Goal: Task Accomplishment & Management: Manage account settings

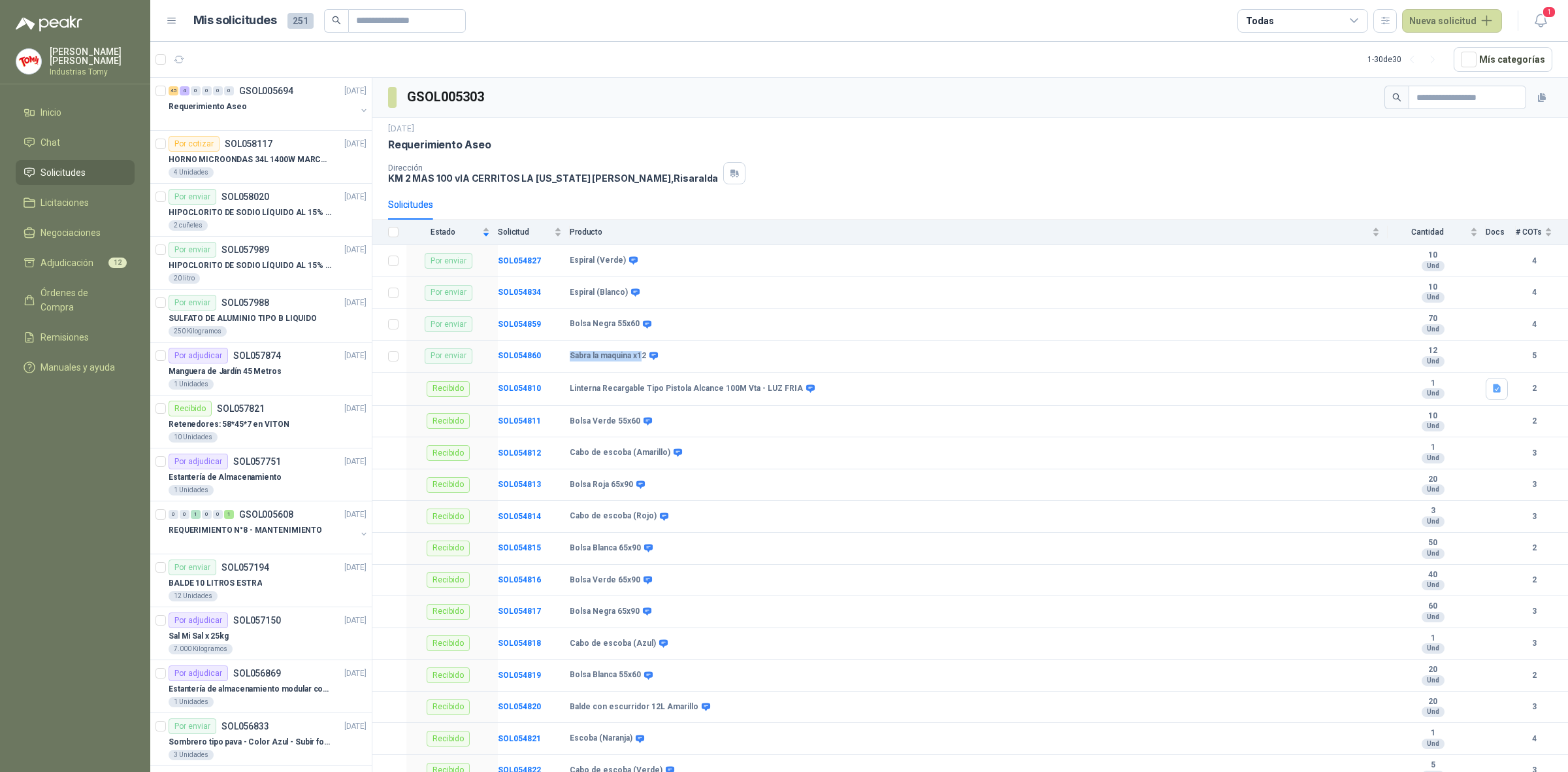
scroll to position [5, 0]
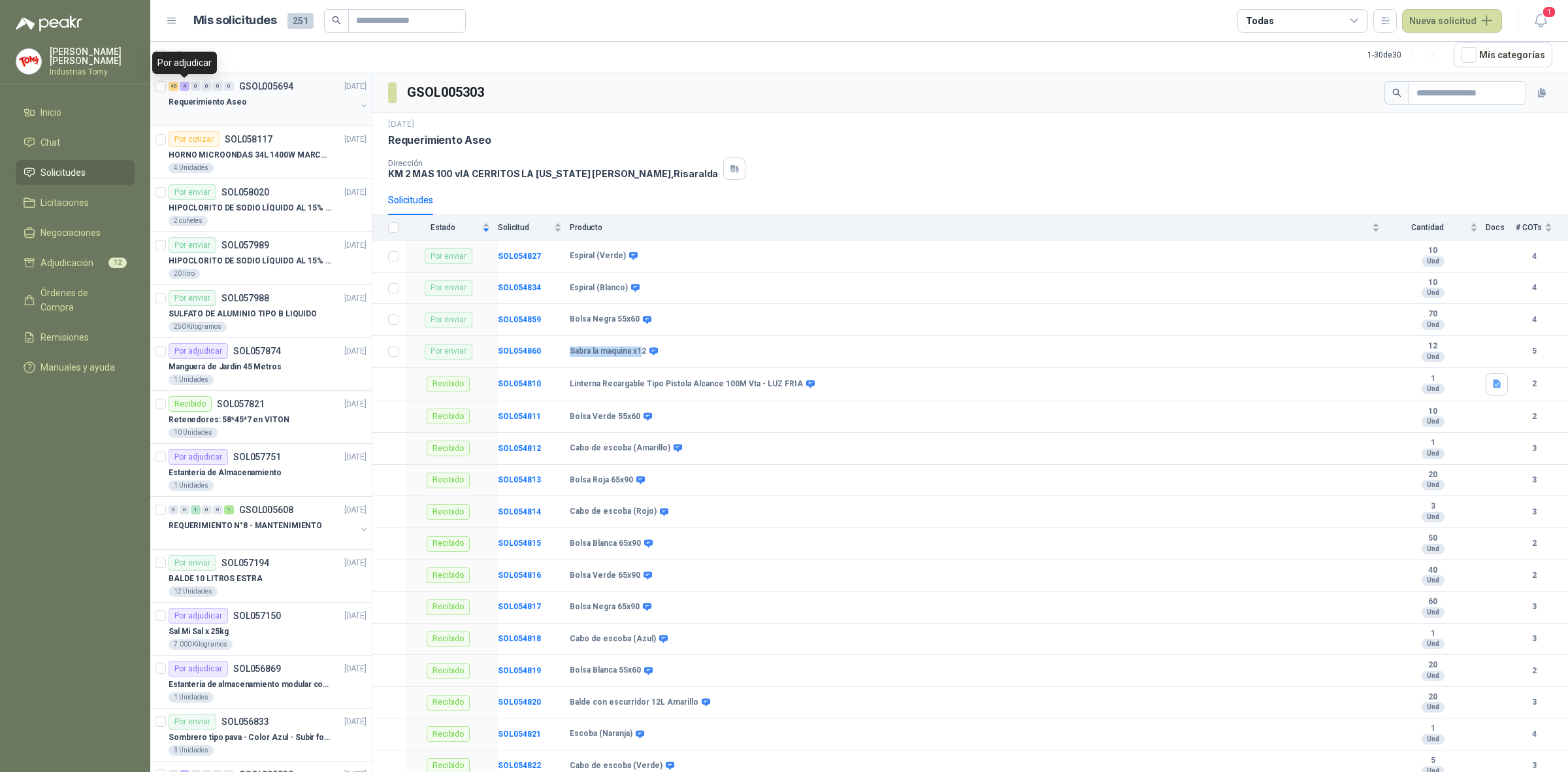
click at [187, 88] on div "4" at bounding box center [184, 87] width 10 height 9
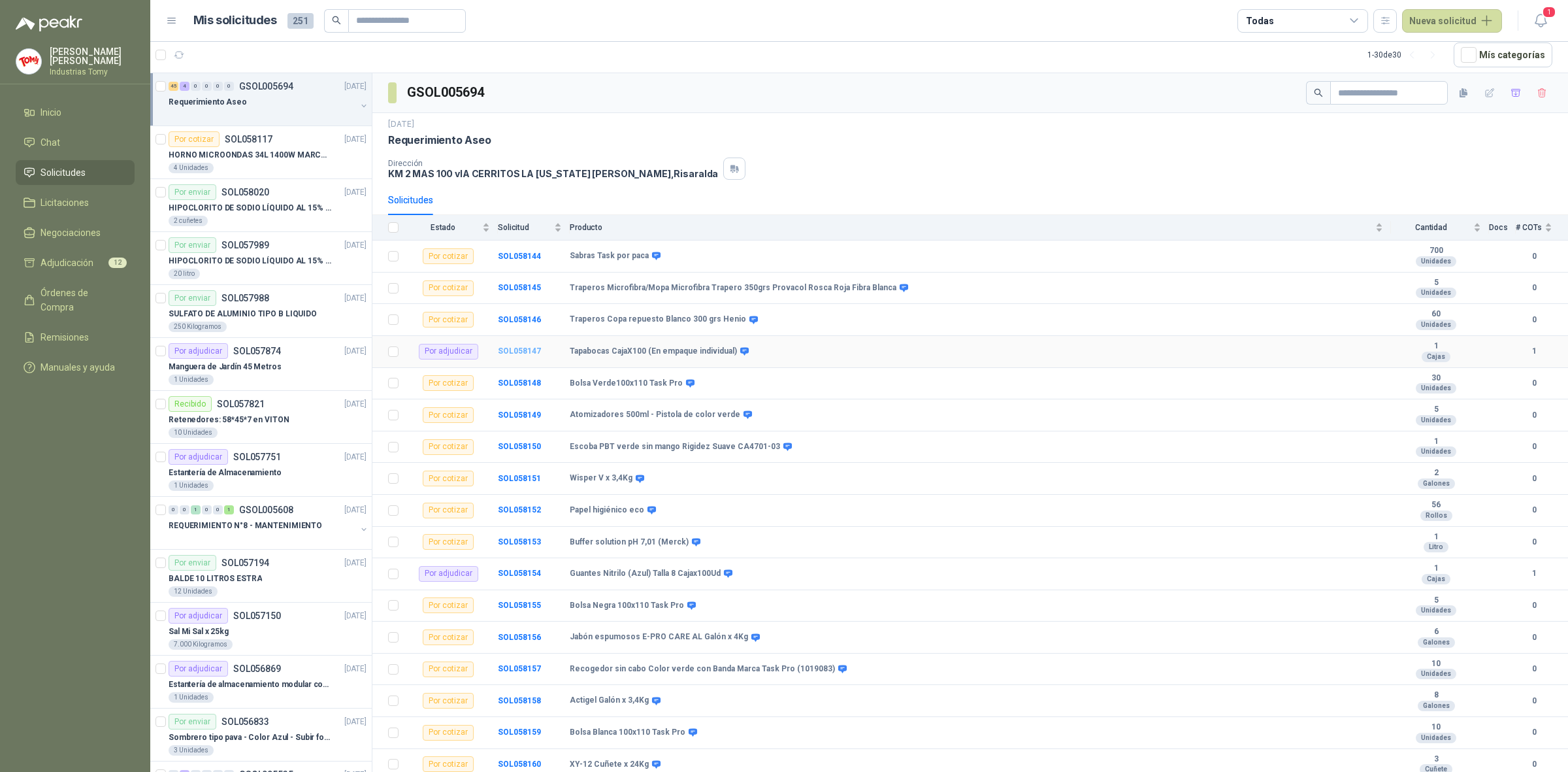
click at [520, 351] on b "SOL058147" at bounding box center [519, 351] width 43 height 9
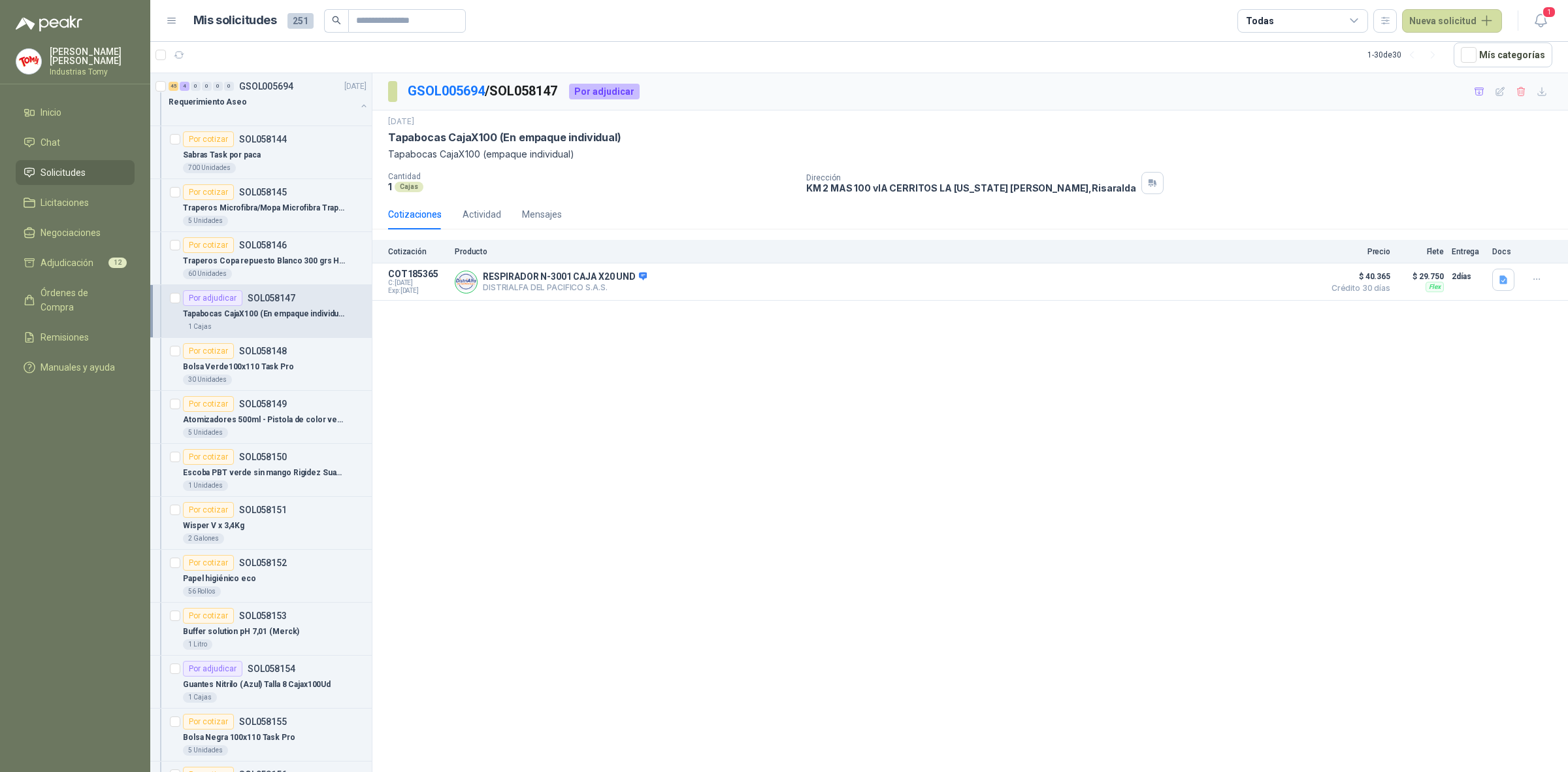
click at [102, 169] on li "Solicitudes" at bounding box center [75, 173] width 103 height 14
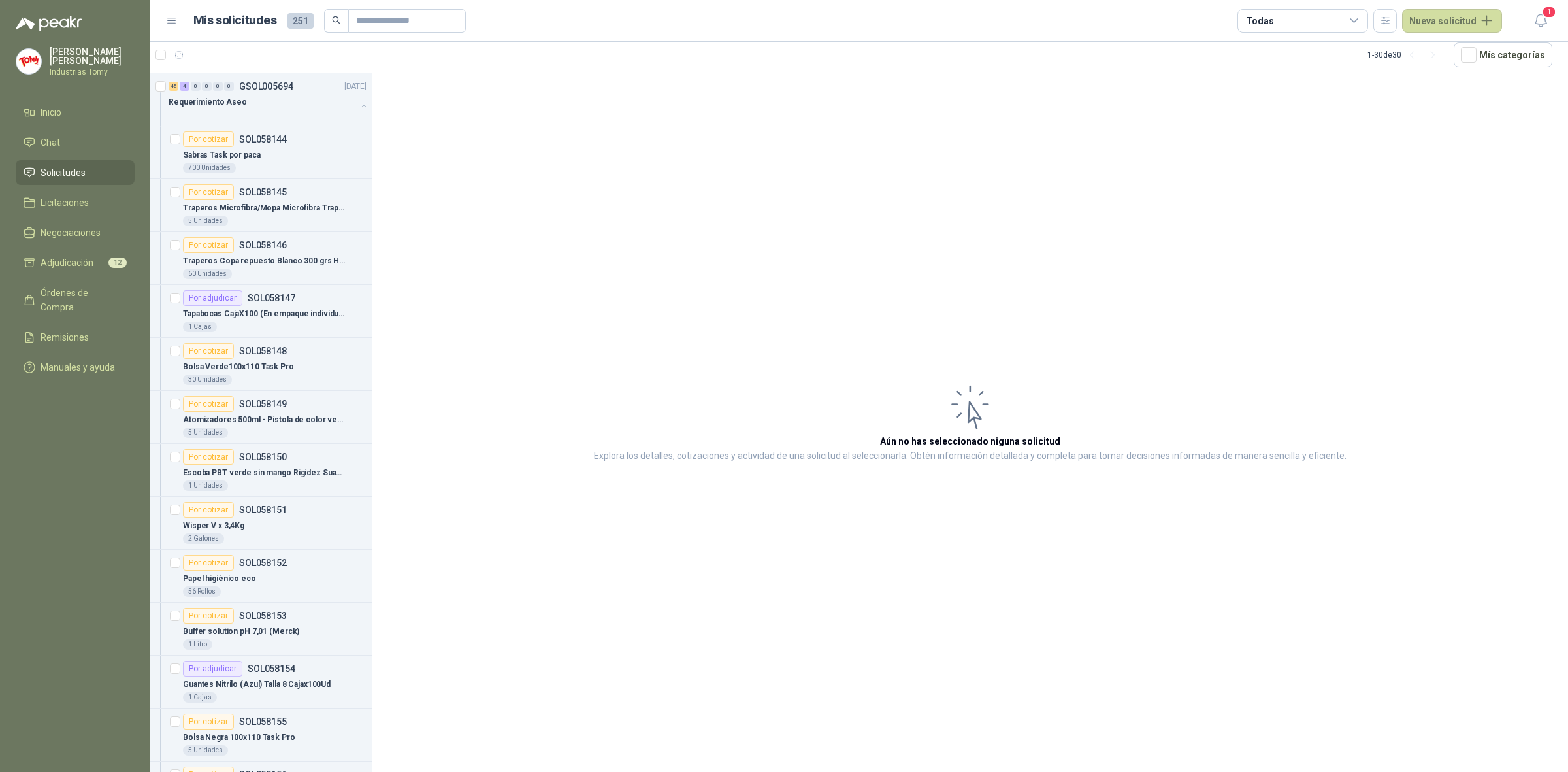
click at [69, 171] on span "Solicitudes" at bounding box center [63, 173] width 45 height 14
click at [1463, 22] on button "Nueva solicitud" at bounding box center [1452, 21] width 100 height 23
click at [1452, 72] on link "Solicitud grupal" at bounding box center [1467, 74] width 111 height 23
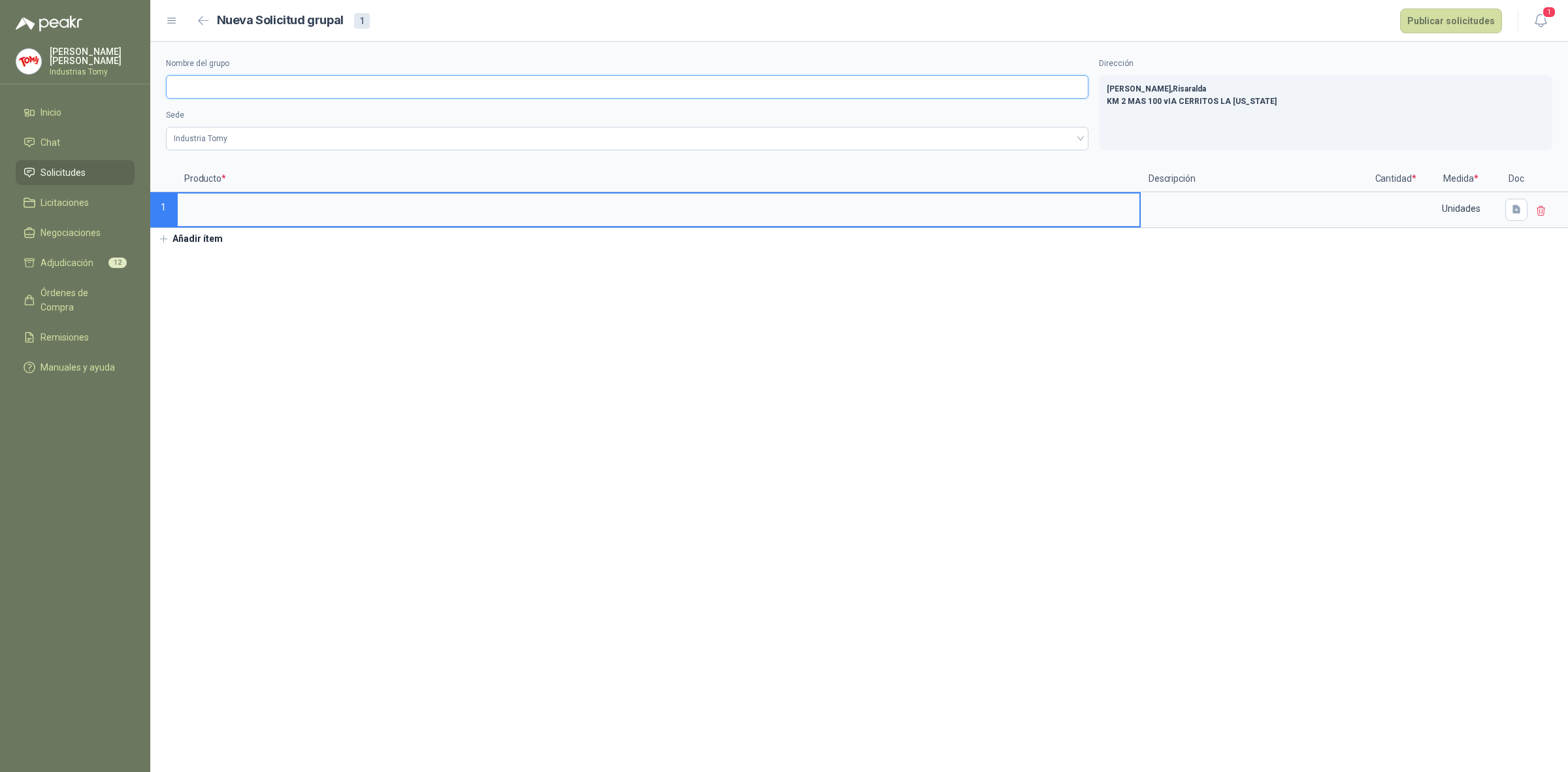
click at [326, 83] on input "Nombre del grupo" at bounding box center [628, 87] width 923 height 23
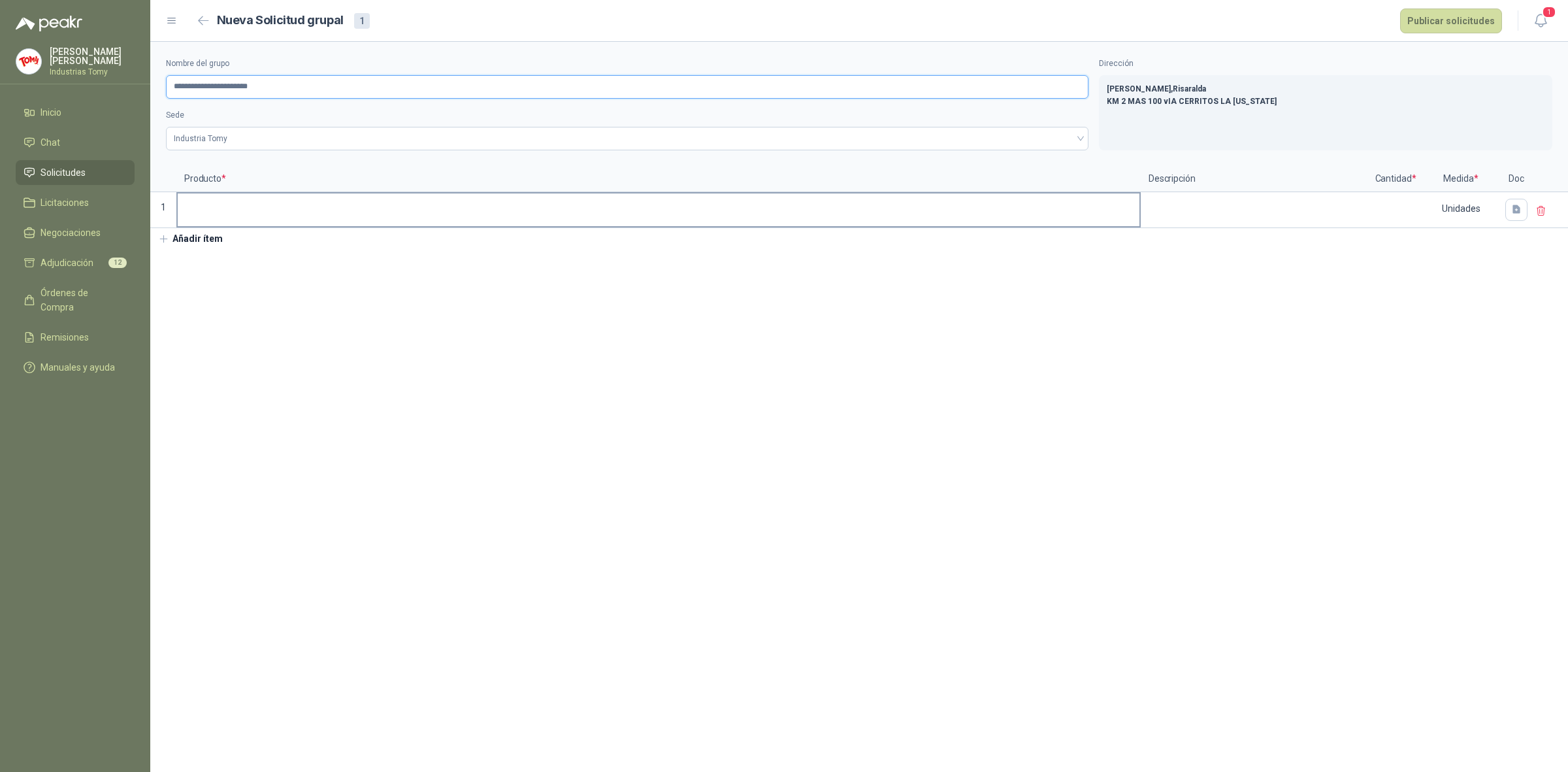
type input "**********"
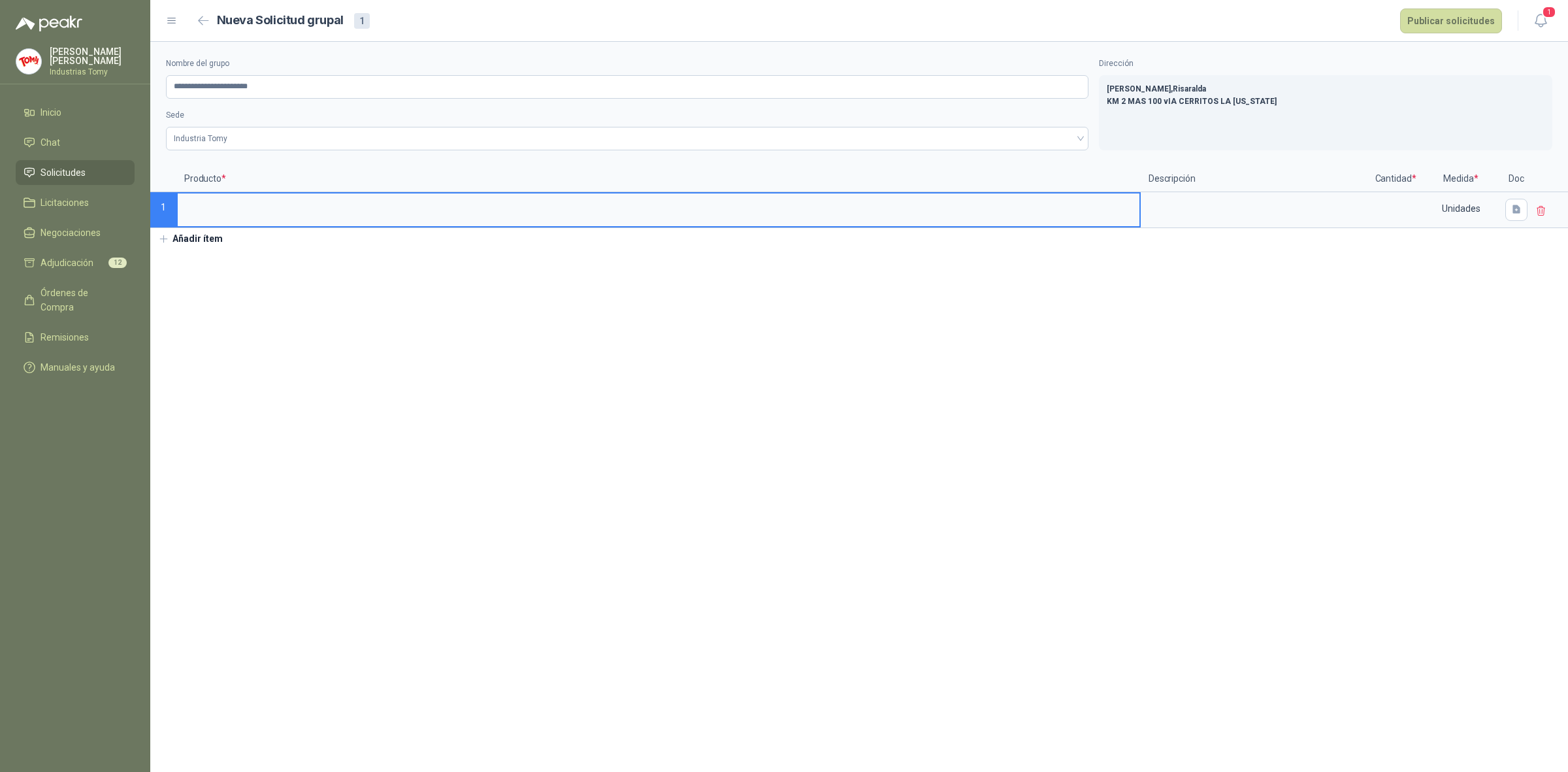
click at [436, 210] on input at bounding box center [659, 206] width 962 height 26
click at [258, 214] on input at bounding box center [659, 206] width 962 height 26
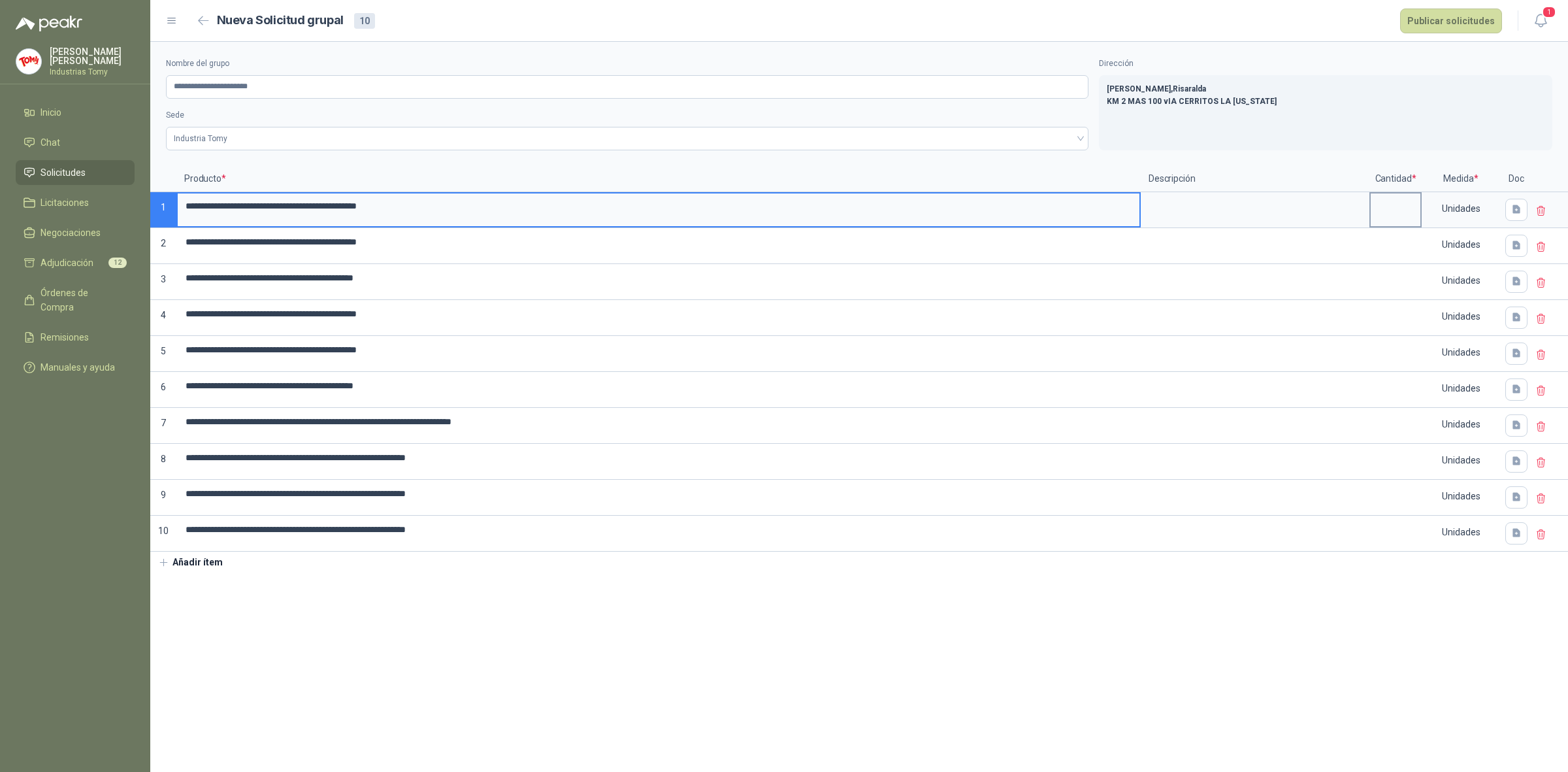
click at [1390, 202] on input at bounding box center [1396, 206] width 50 height 26
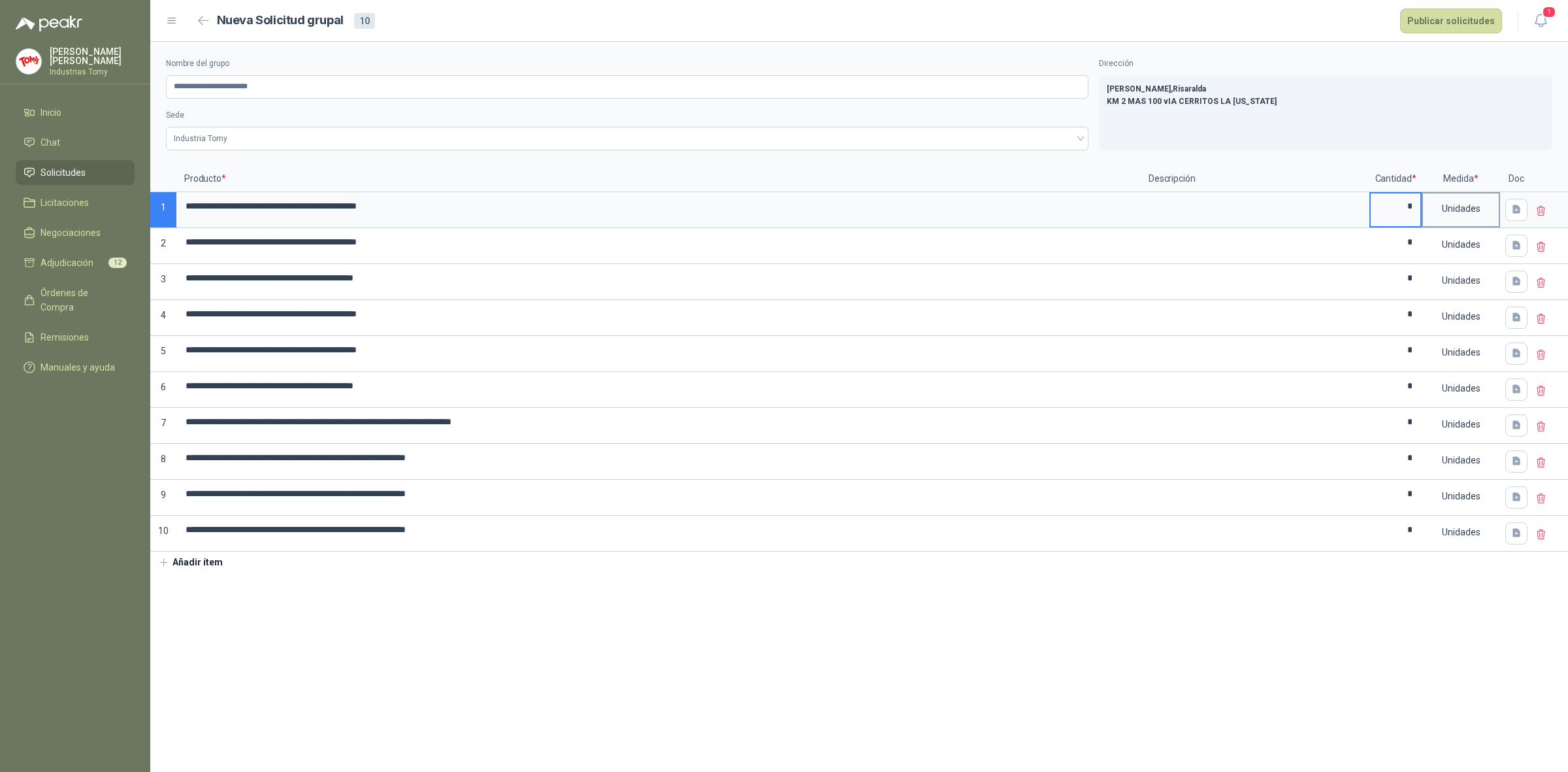
click at [1457, 202] on div "Unidades" at bounding box center [1461, 209] width 76 height 30
click at [1462, 403] on button "Pares" at bounding box center [1463, 407] width 68 height 21
click at [1470, 242] on div "Unidades" at bounding box center [1461, 245] width 76 height 30
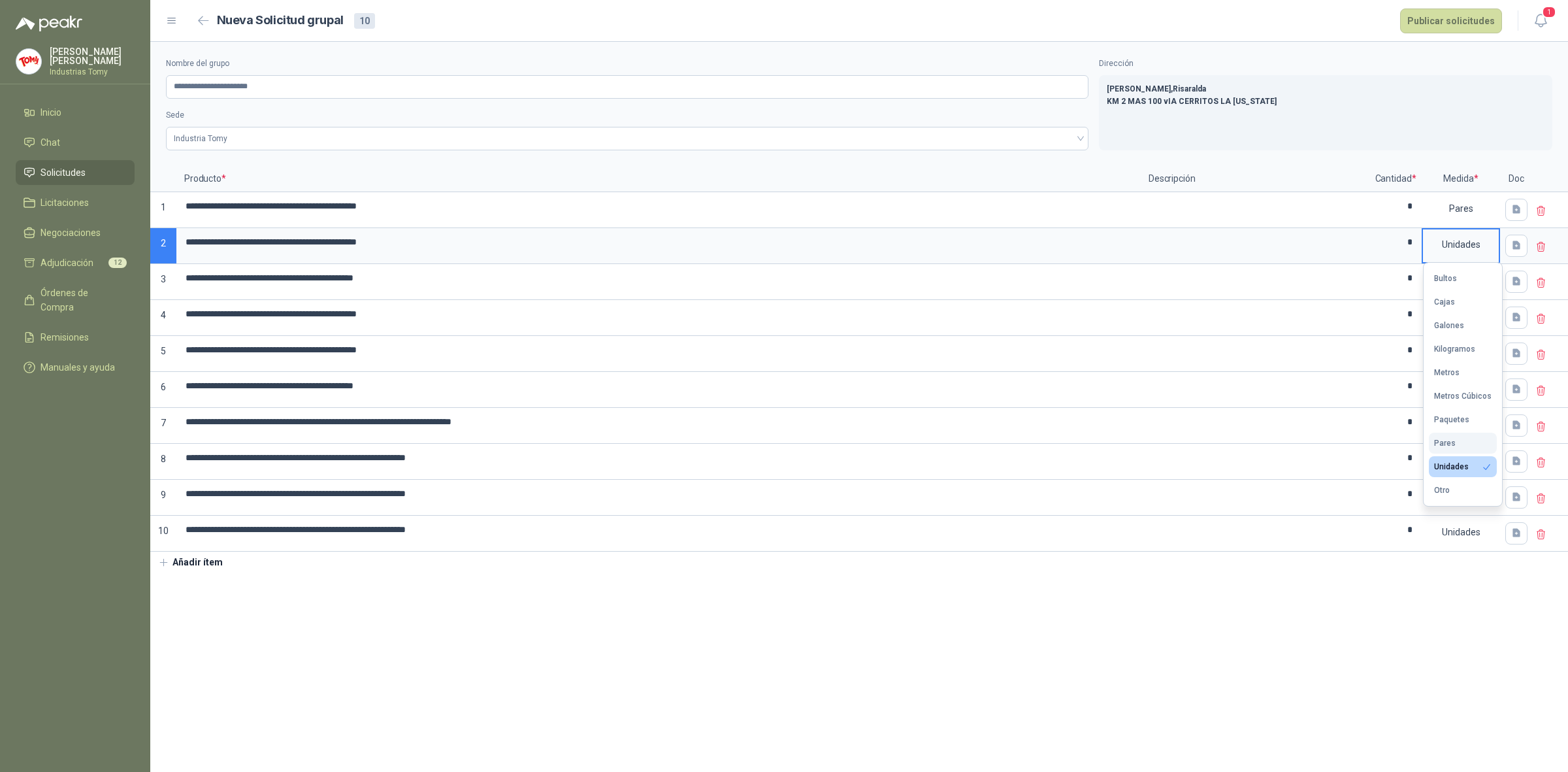
click at [1455, 445] on button "Pares" at bounding box center [1463, 443] width 68 height 21
click at [1468, 282] on div "Unidades" at bounding box center [1461, 281] width 76 height 30
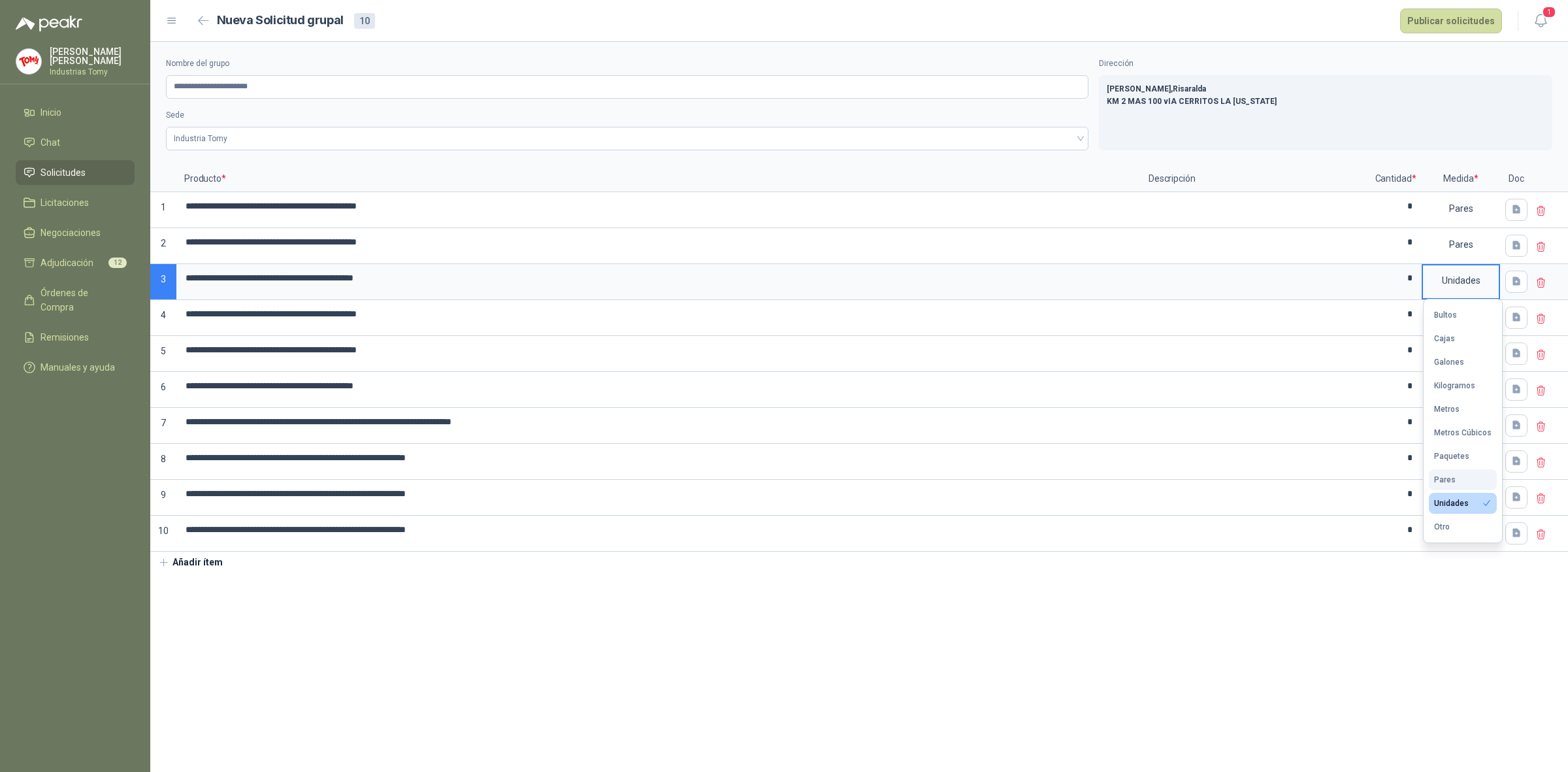
click at [1467, 474] on button "Pares" at bounding box center [1463, 480] width 68 height 21
click at [1465, 323] on div "Unidades" at bounding box center [1461, 316] width 76 height 30
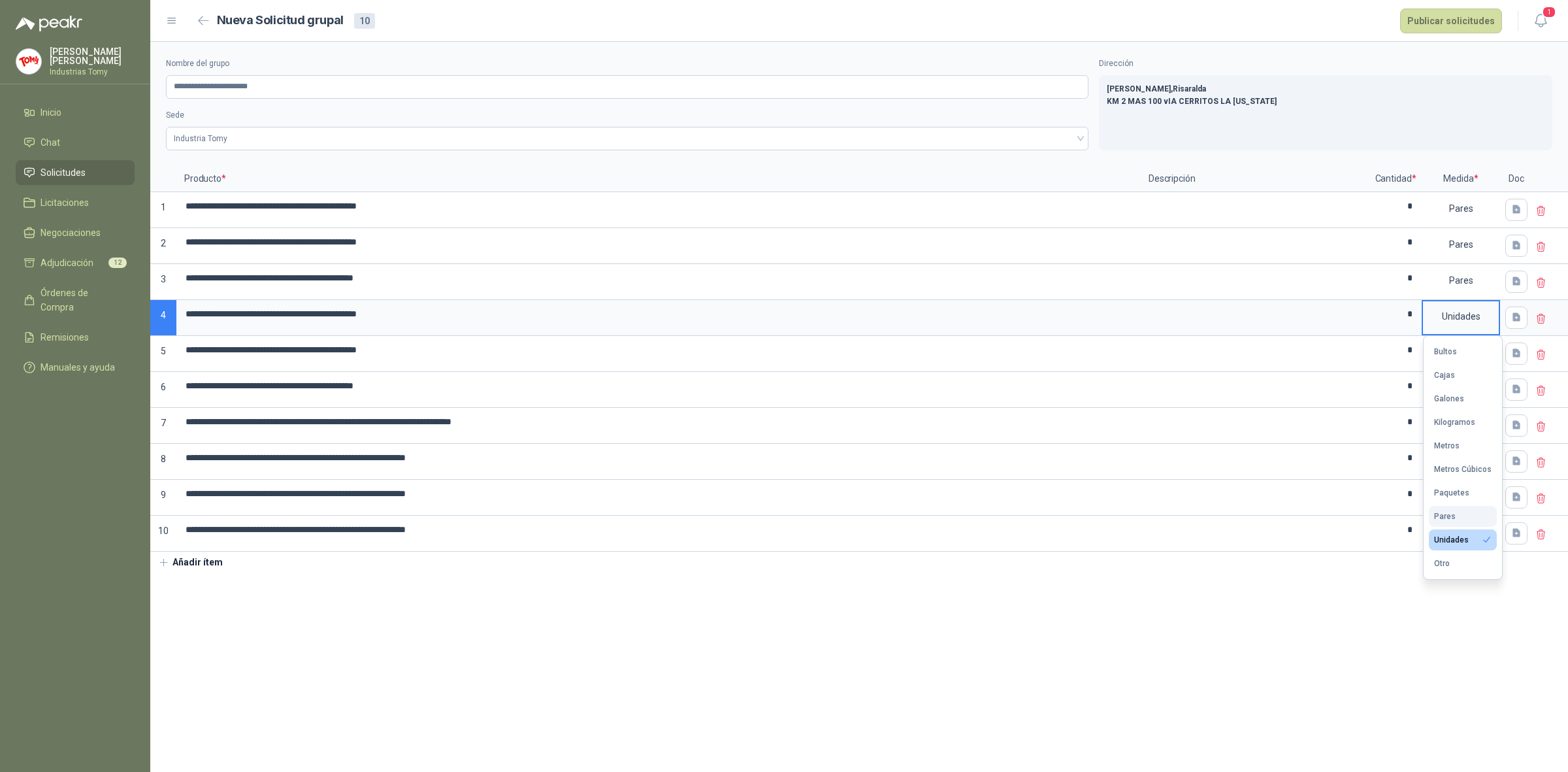
click at [1443, 514] on div "Pares" at bounding box center [1445, 516] width 22 height 9
click at [1463, 356] on div "Unidades" at bounding box center [1461, 352] width 76 height 30
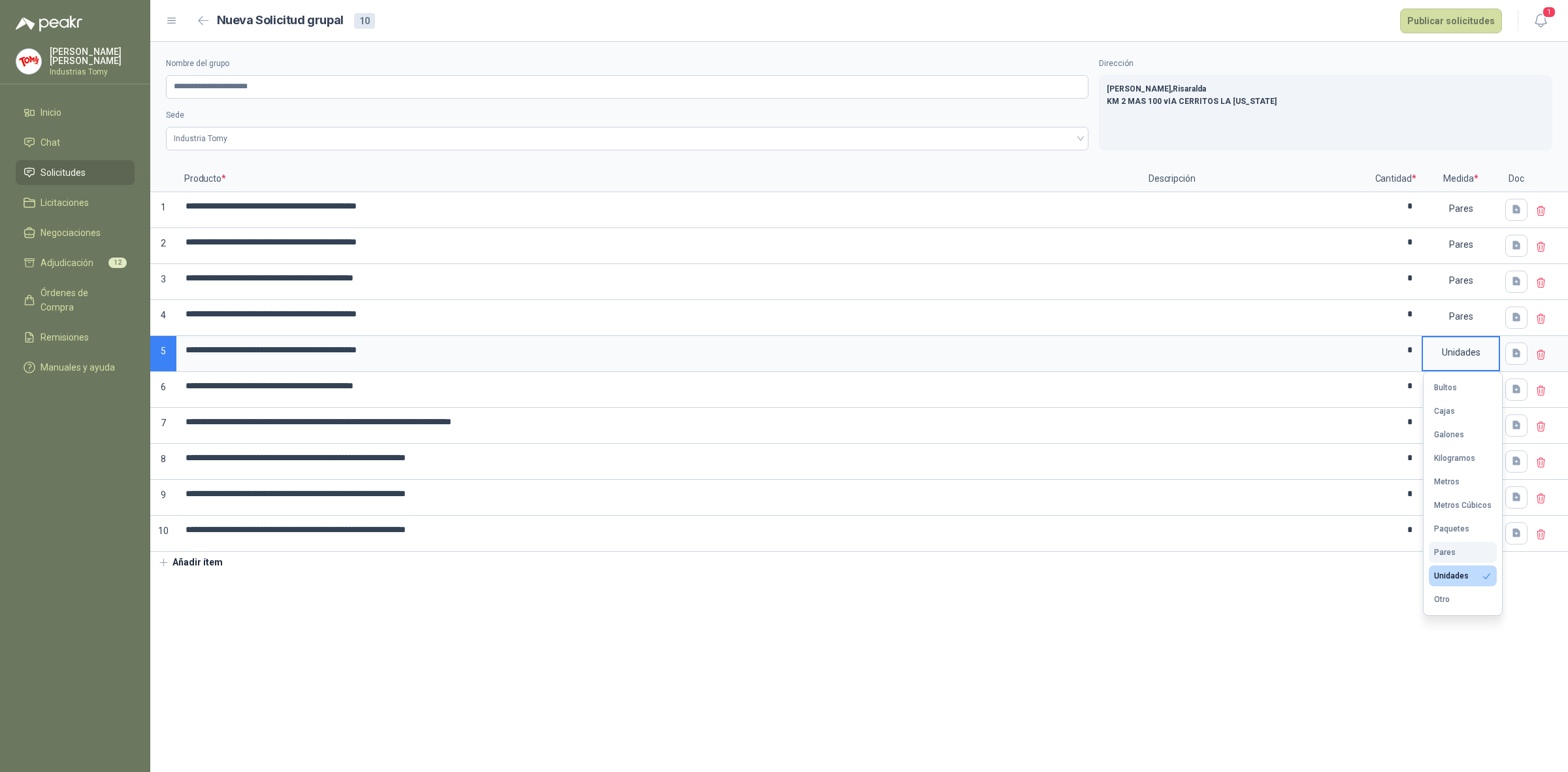
click at [1455, 543] on button "Pares" at bounding box center [1463, 552] width 68 height 21
click at [1461, 383] on div "Unidades" at bounding box center [1461, 388] width 76 height 30
click at [1461, 584] on button "Pares" at bounding box center [1463, 589] width 68 height 21
click at [1466, 423] on div "Unidades" at bounding box center [1461, 424] width 76 height 30
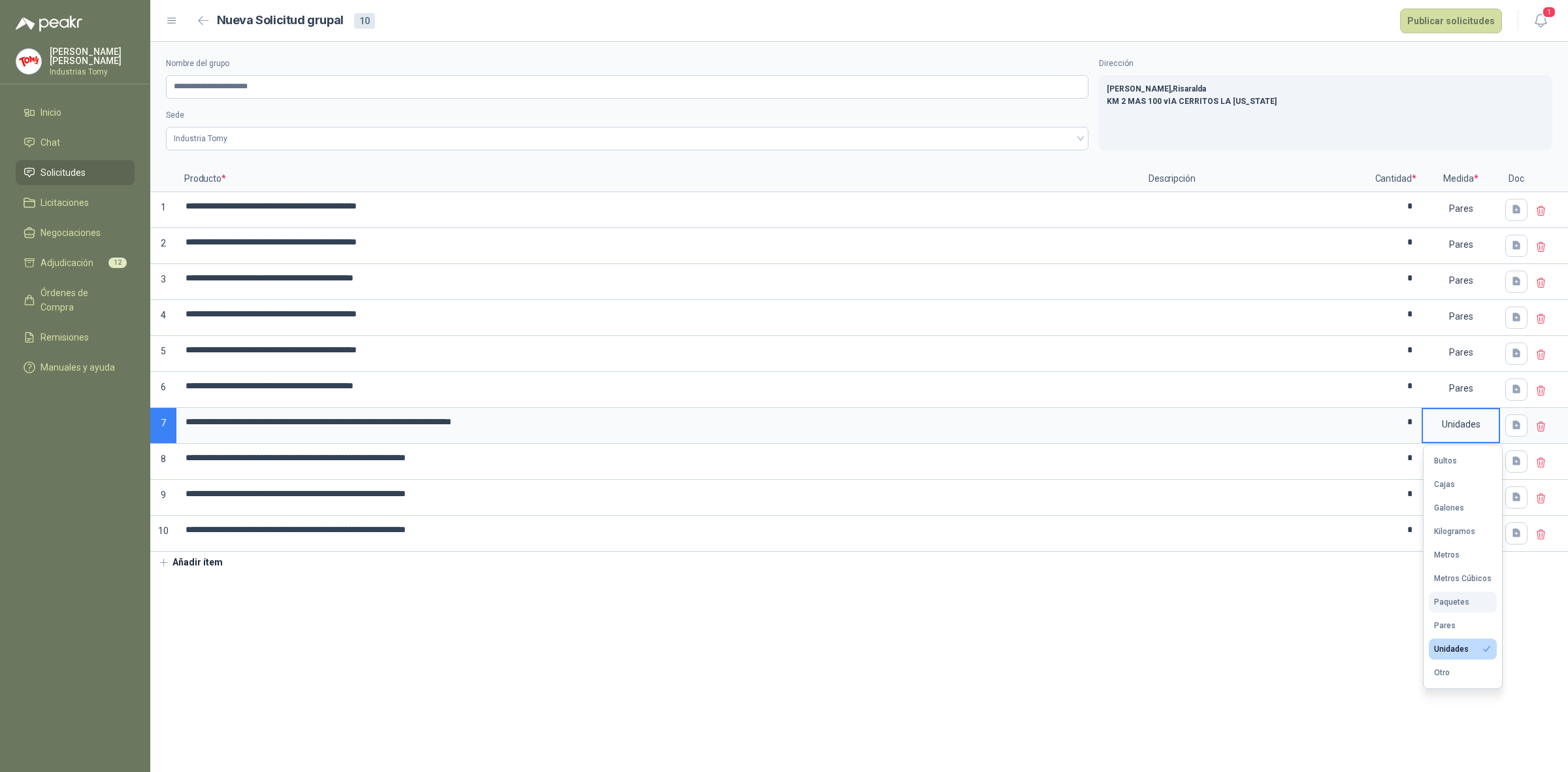
click at [1447, 612] on button "Paquetes" at bounding box center [1463, 602] width 68 height 21
click at [1458, 425] on div "Paquetes" at bounding box center [1461, 424] width 76 height 30
click at [1451, 621] on div "Pares" at bounding box center [1445, 626] width 22 height 9
click at [1458, 463] on div "Unidades" at bounding box center [1461, 460] width 76 height 30
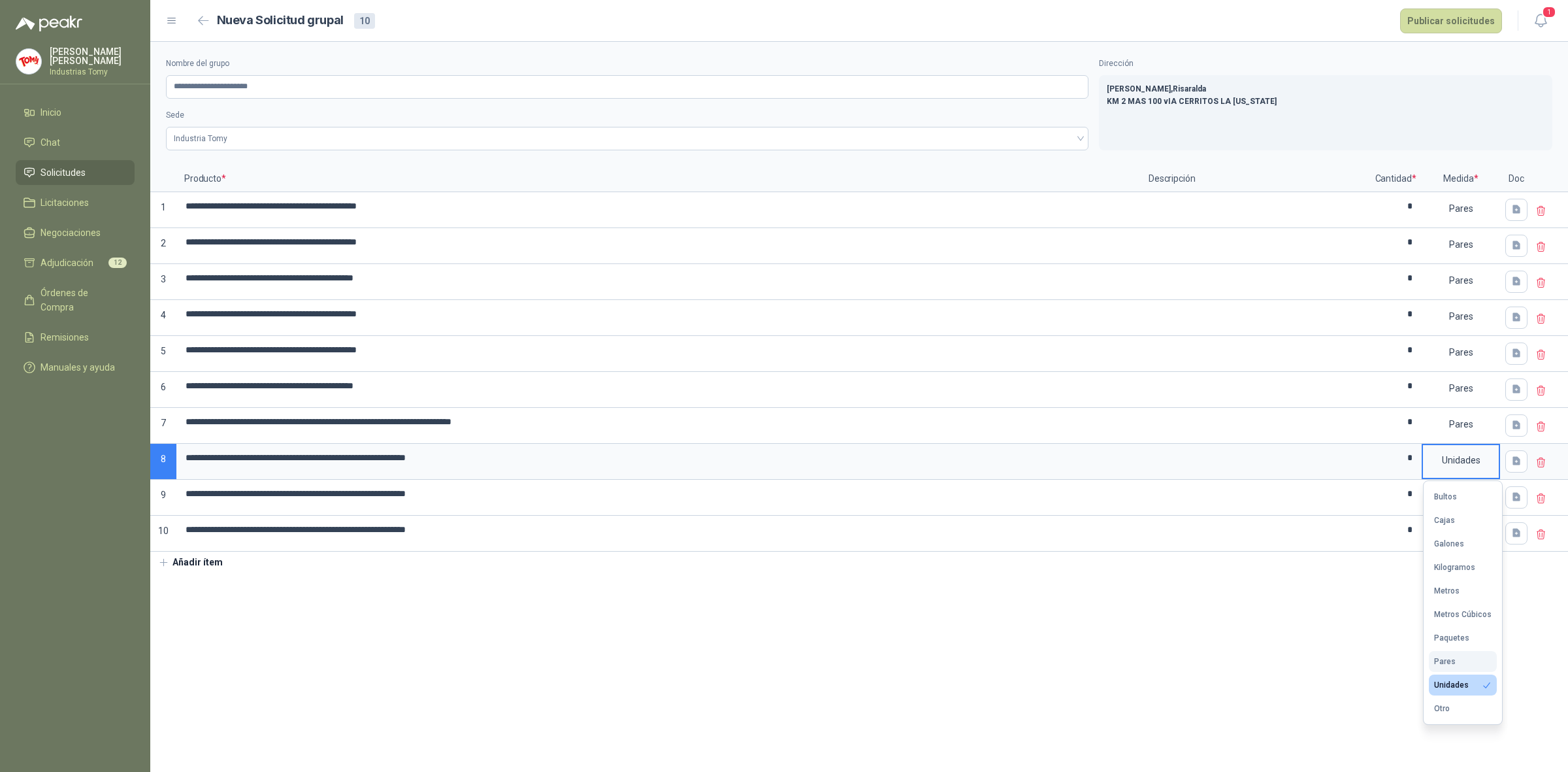
click at [1456, 667] on button "Pares" at bounding box center [1463, 661] width 68 height 21
click at [1463, 492] on div "Unidades" at bounding box center [1461, 496] width 76 height 30
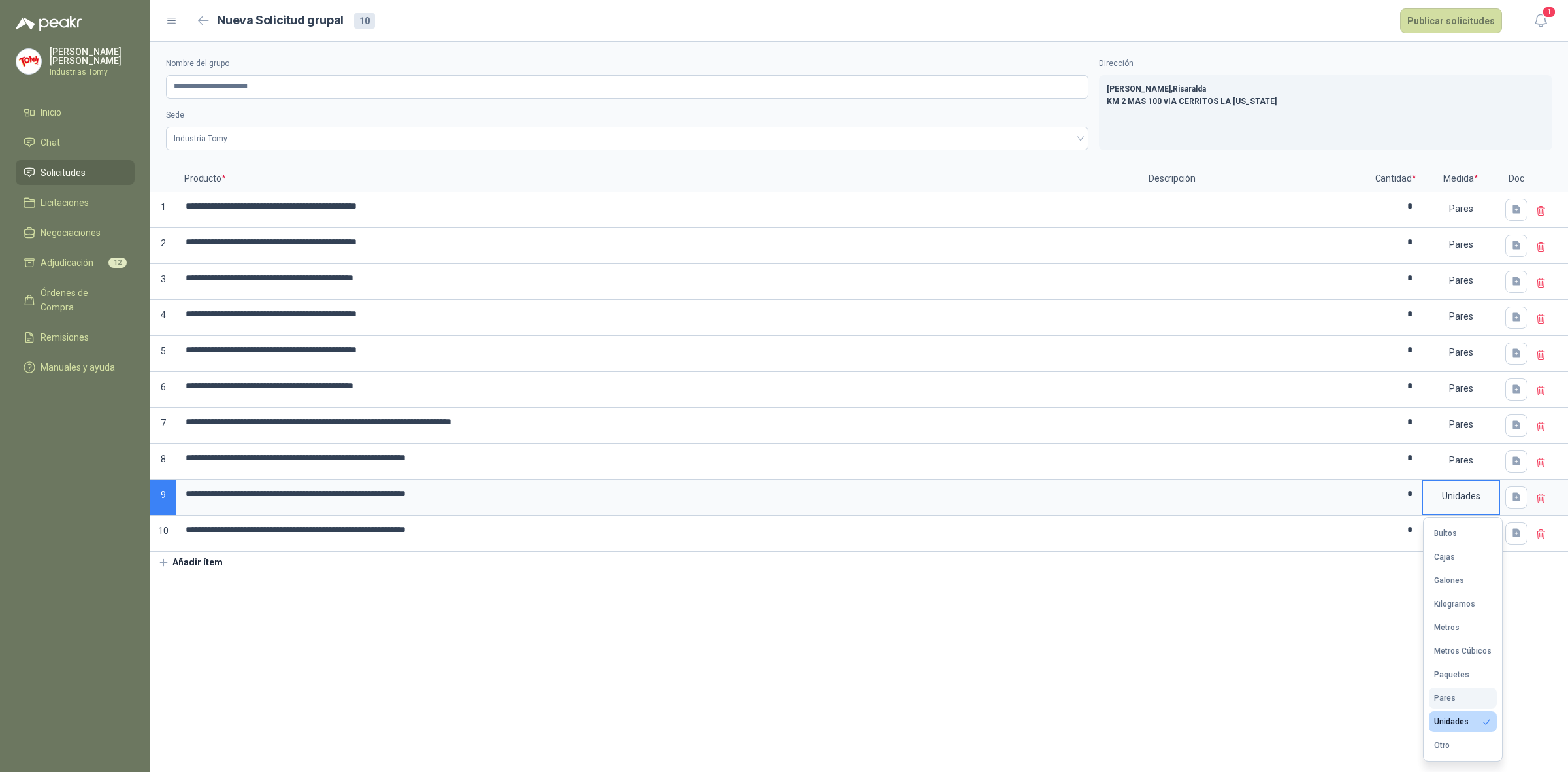
click at [1449, 700] on div "Pares" at bounding box center [1445, 699] width 22 height 9
click at [1474, 541] on div "Unidades" at bounding box center [1461, 532] width 76 height 30
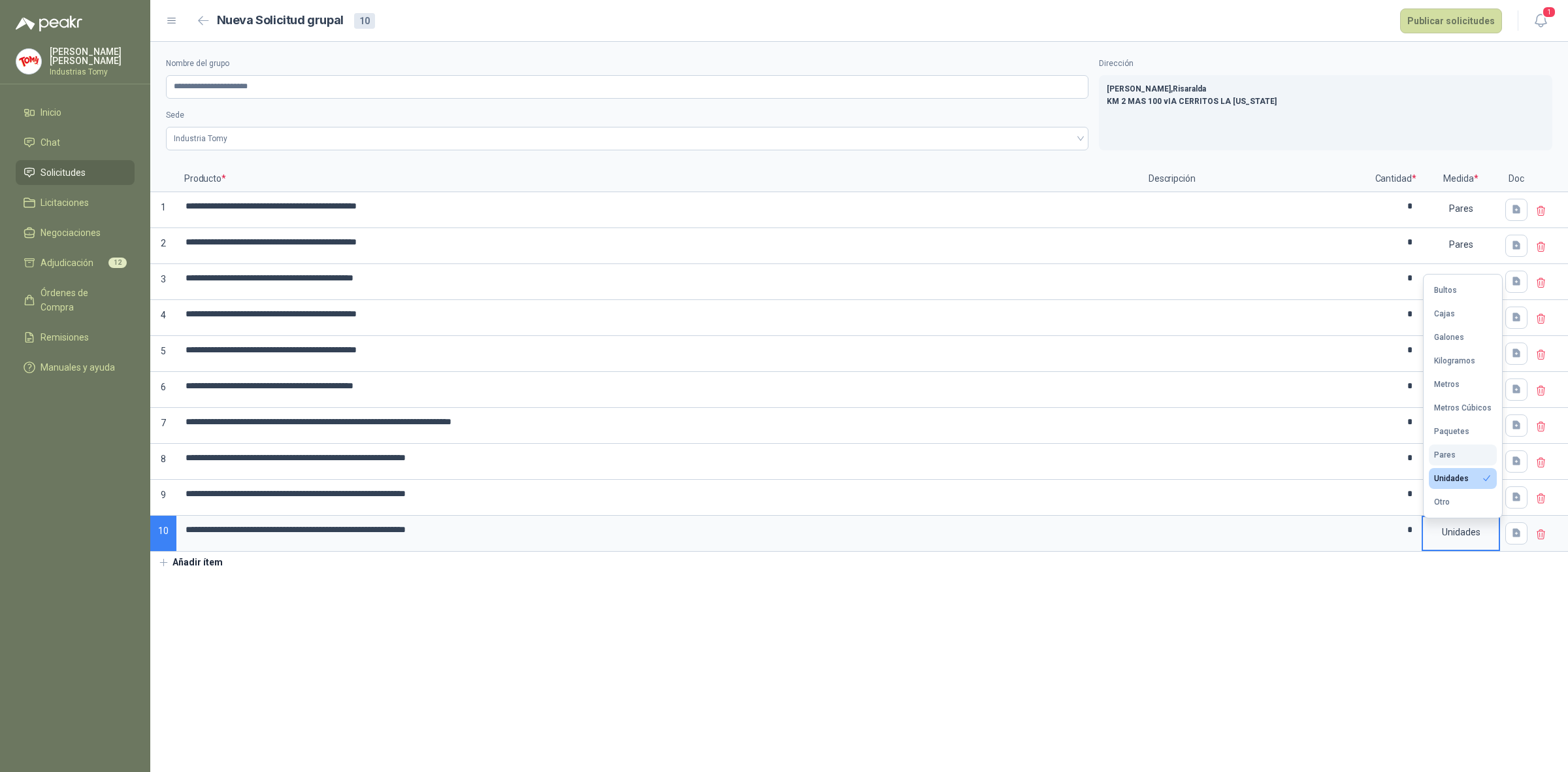
click at [1459, 451] on button "Pares" at bounding box center [1463, 455] width 68 height 21
click at [1377, 621] on section "**********" at bounding box center [859, 407] width 1418 height 731
click at [1446, 15] on button "Publicar solicitudes" at bounding box center [1451, 21] width 102 height 25
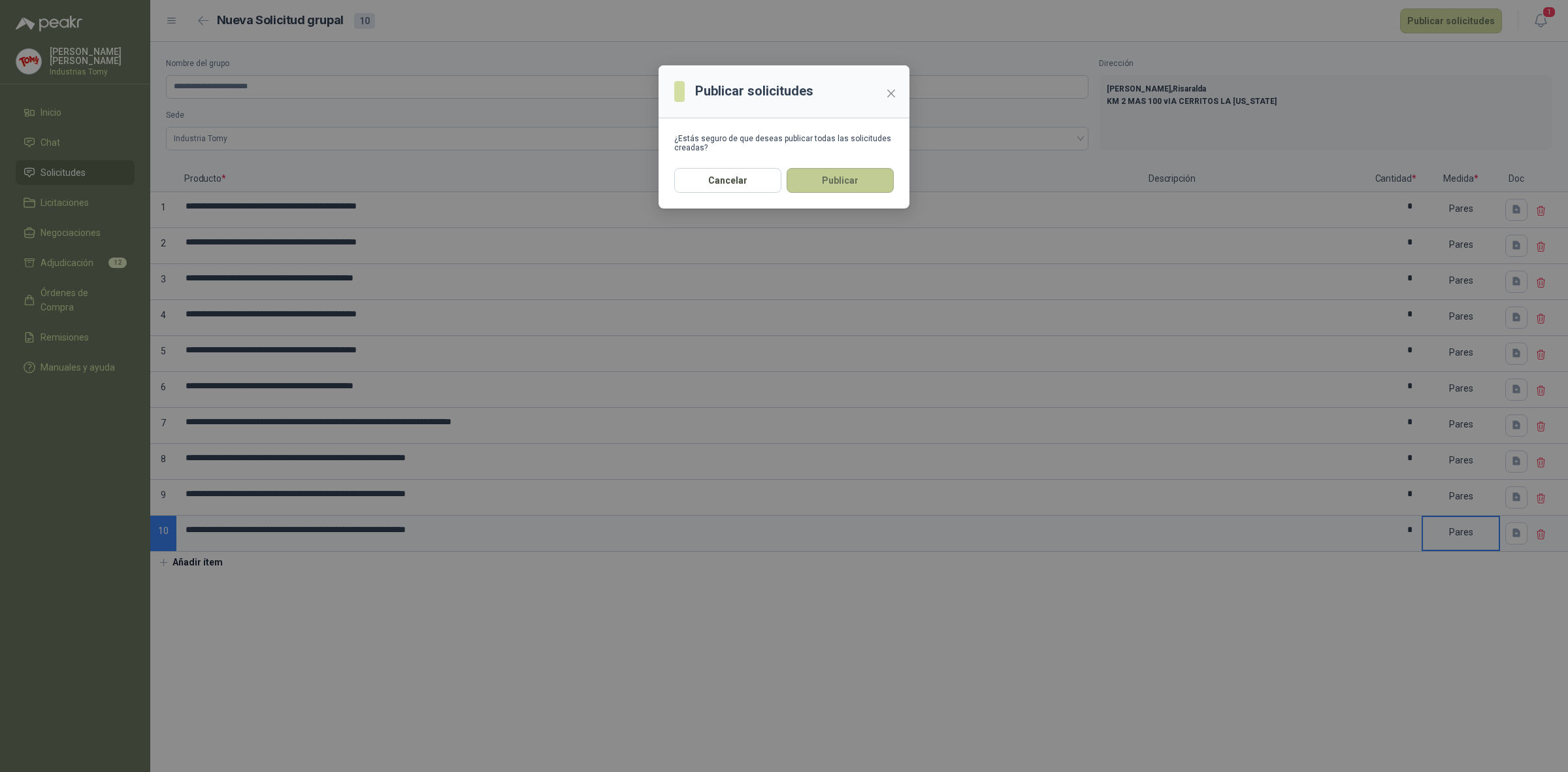
click at [870, 180] on button "Publicar" at bounding box center [839, 180] width 107 height 25
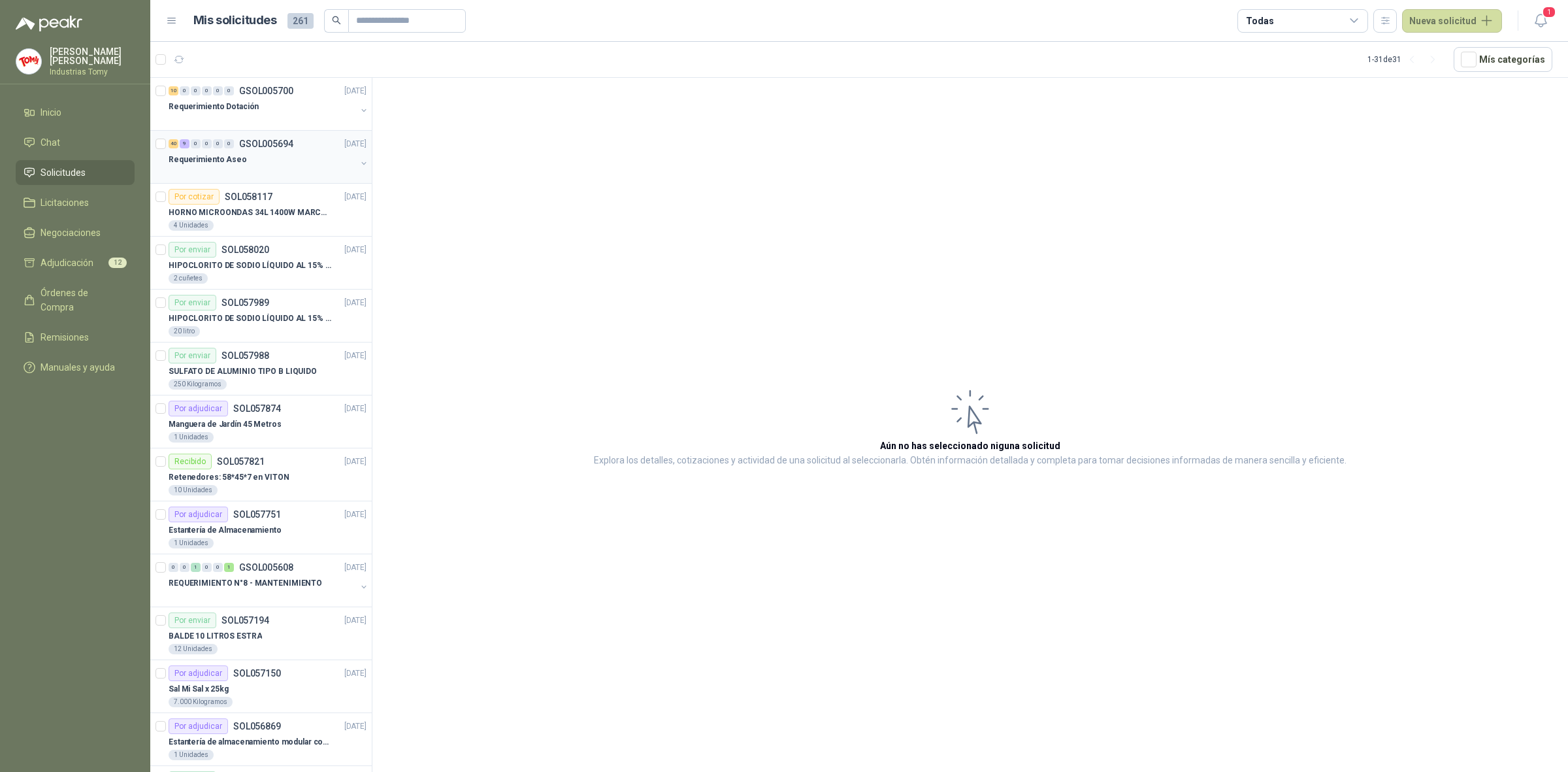
click at [287, 163] on div "Requerimiento Aseo" at bounding box center [262, 159] width 187 height 16
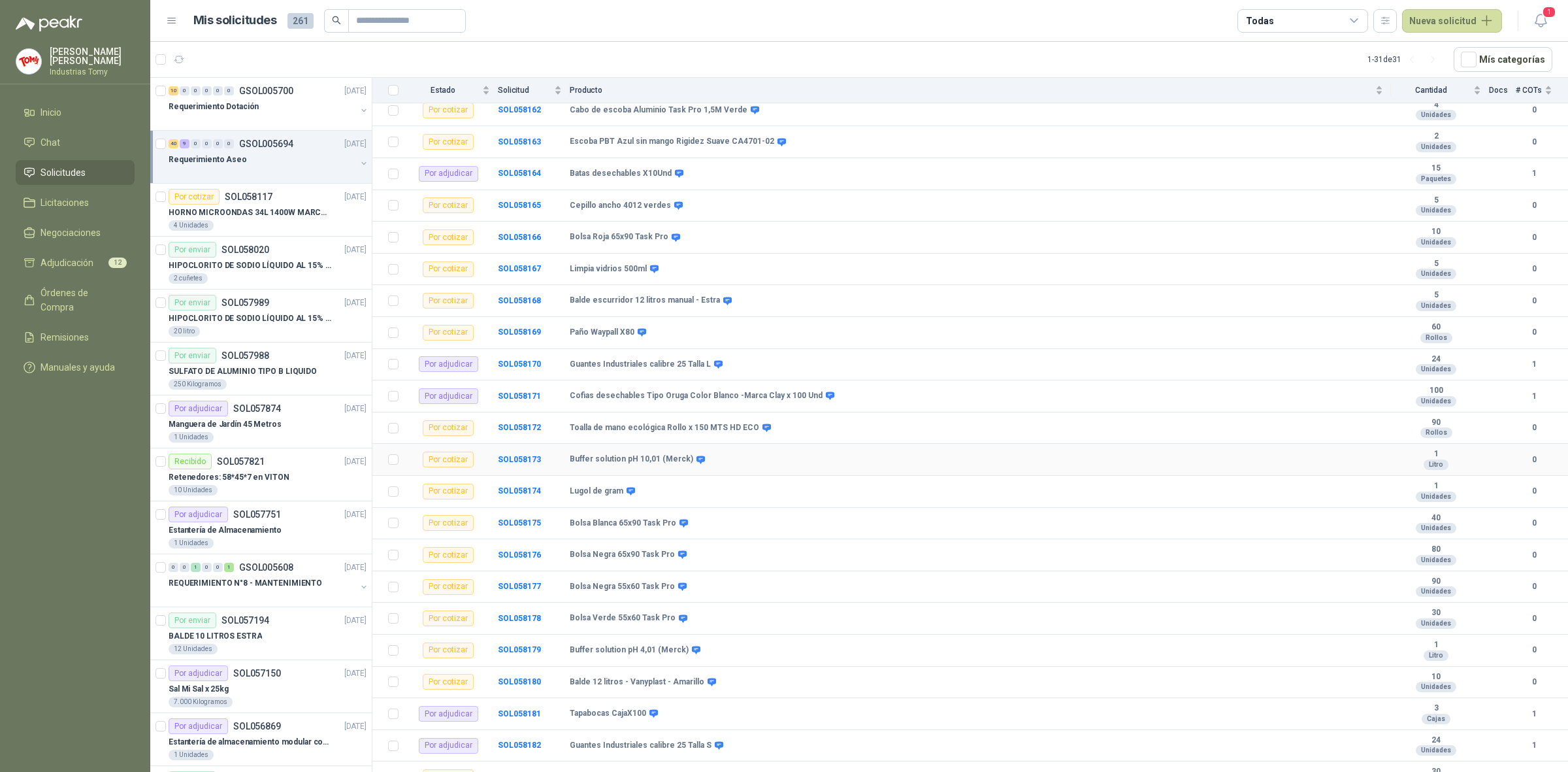
scroll to position [1058, 0]
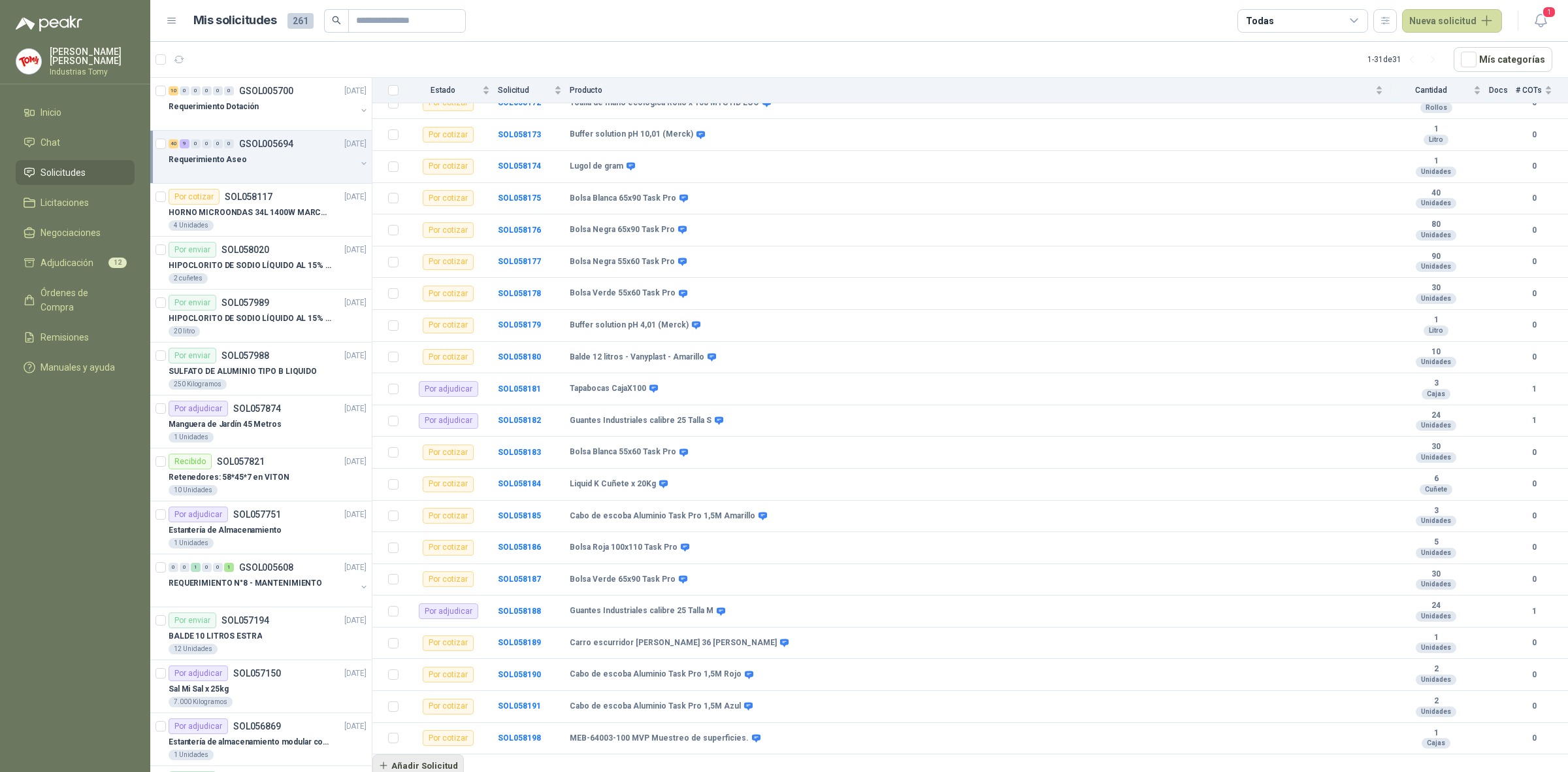
click at [433, 765] on button "Añadir Solicitud" at bounding box center [418, 766] width 91 height 22
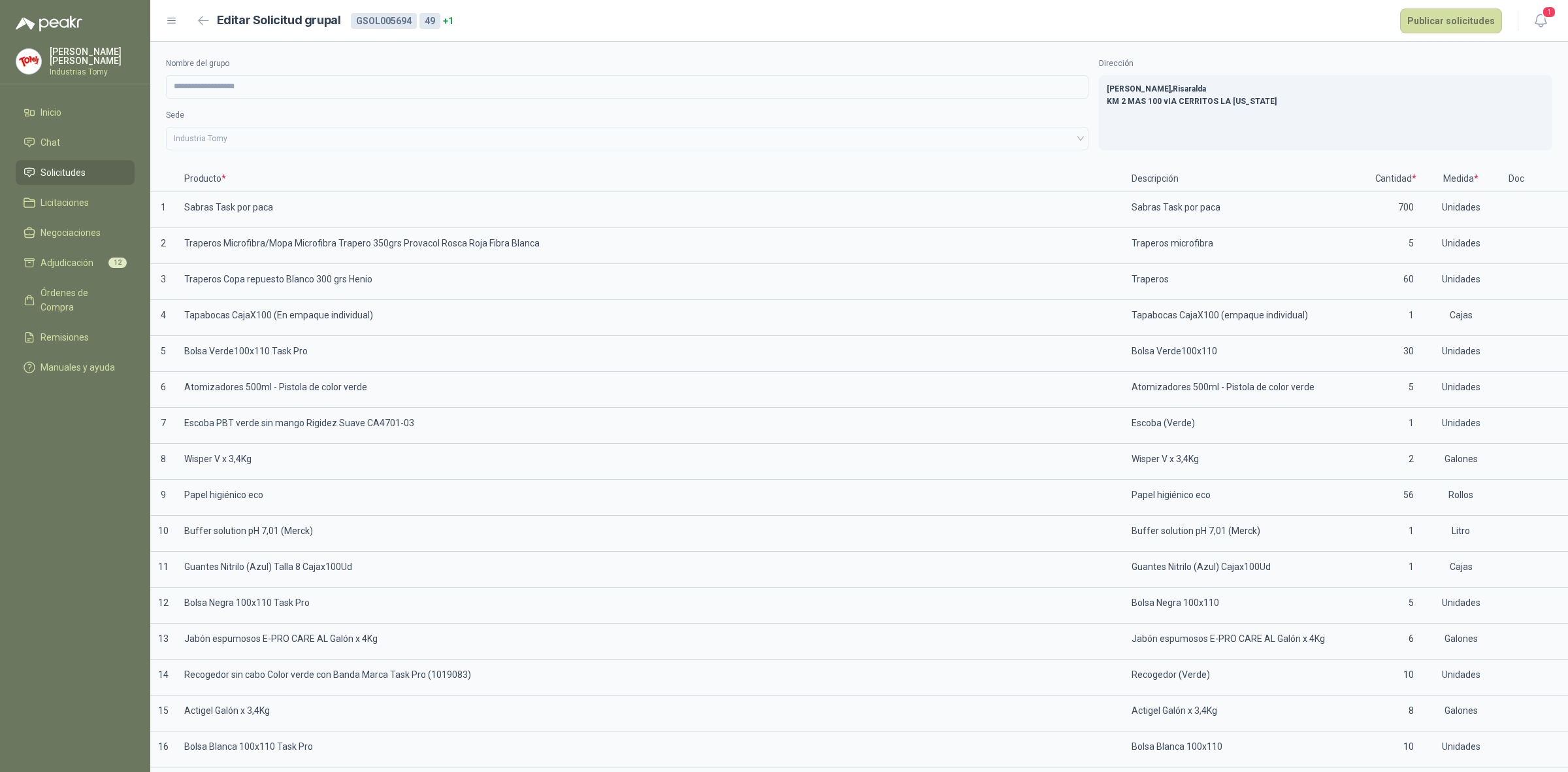
type input "**********"
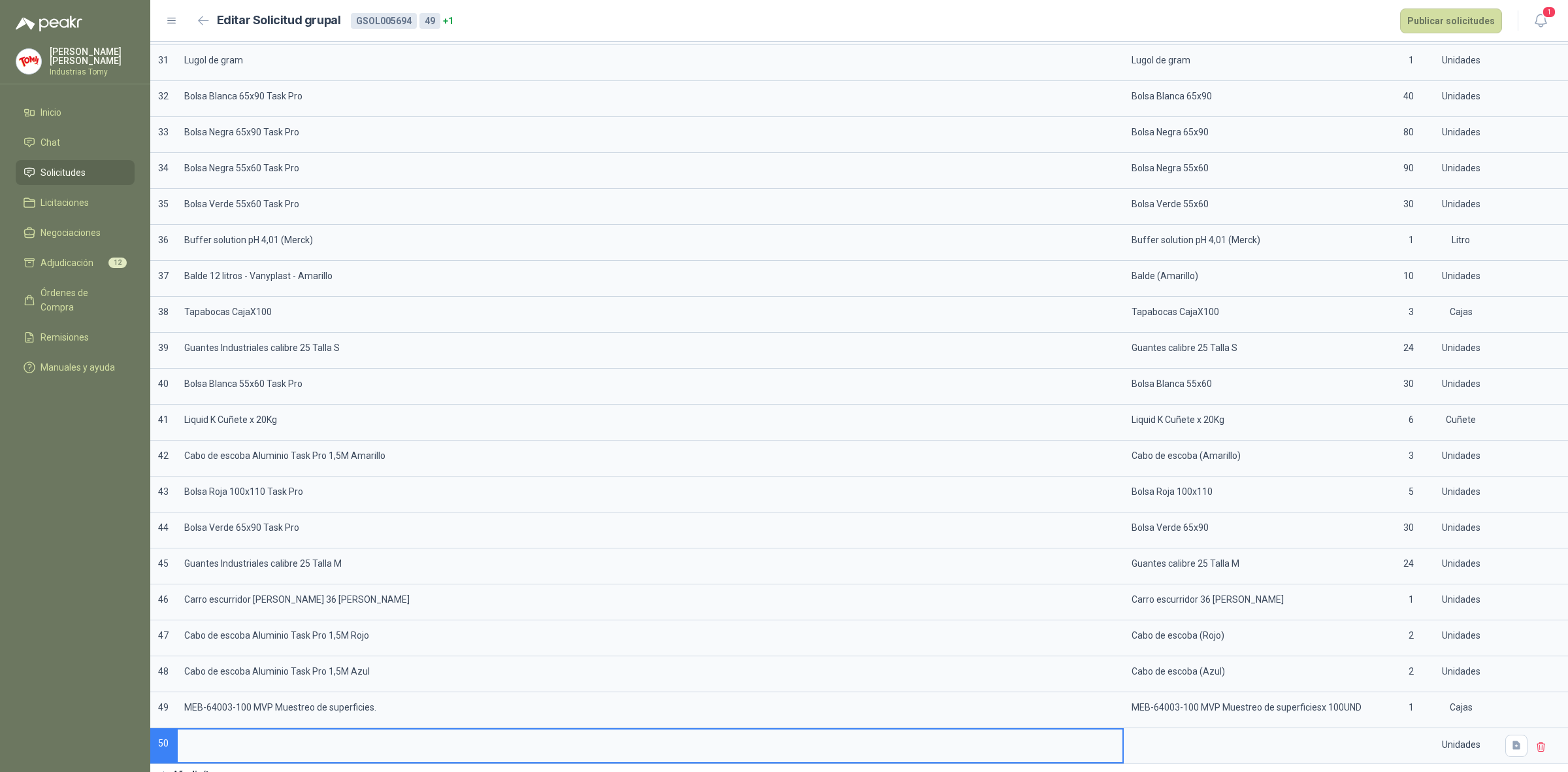
scroll to position [1240, 0]
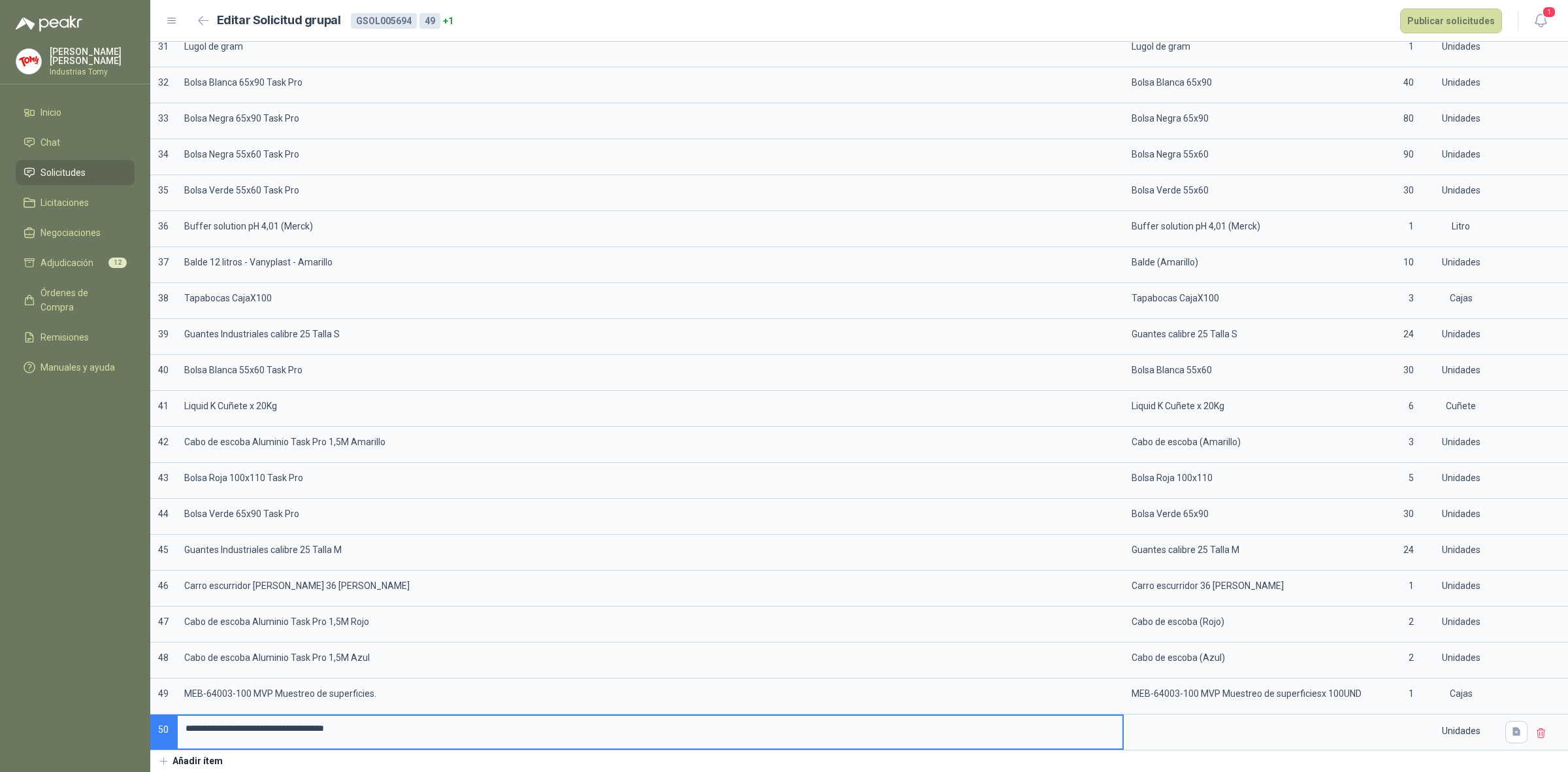
type input "**********"
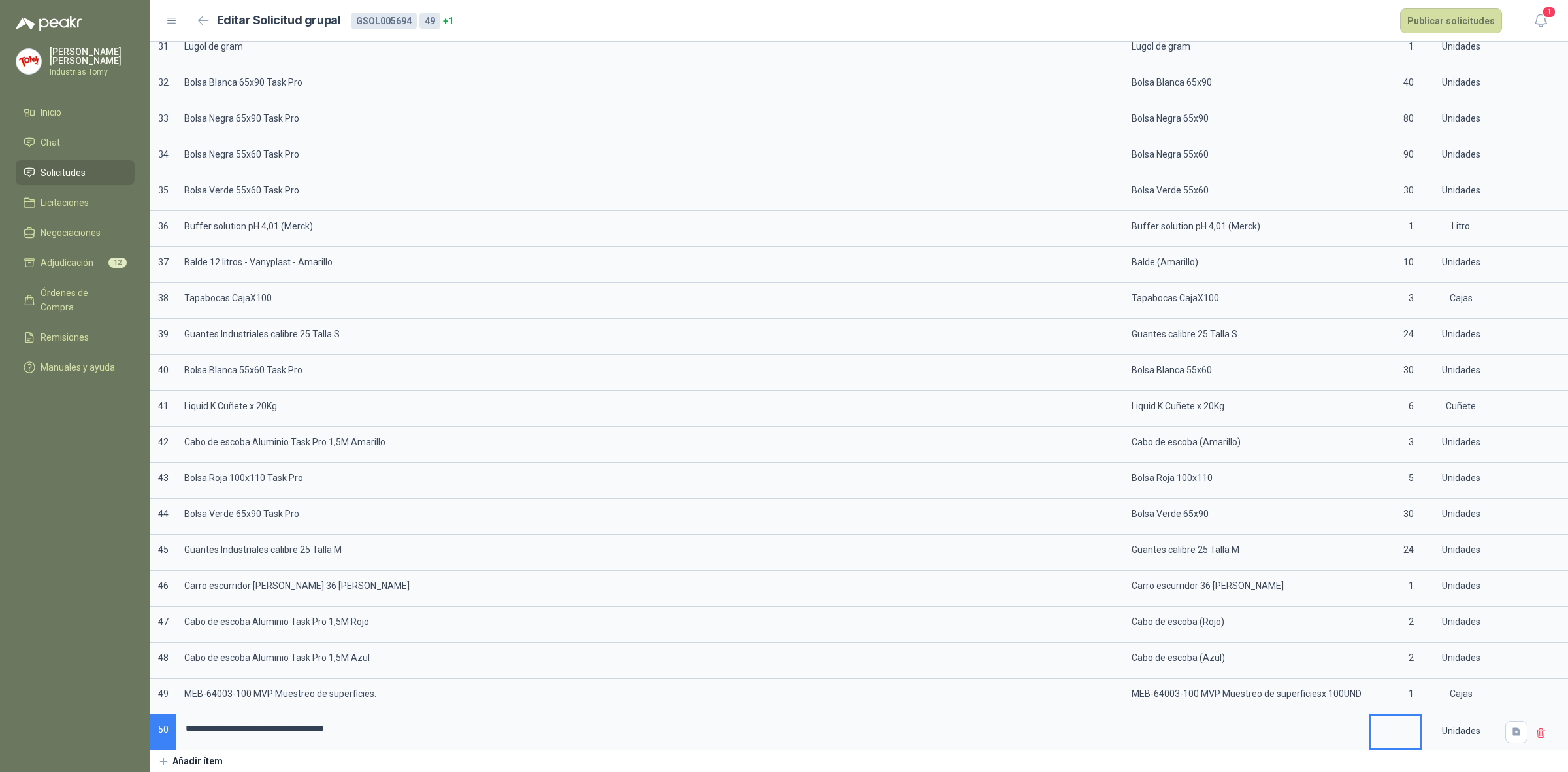
click at [1402, 730] on input at bounding box center [1396, 728] width 50 height 26
type input "*"
click at [1452, 727] on div "Unidades" at bounding box center [1461, 731] width 76 height 30
click at [1456, 534] on button "Galones" at bounding box center [1452, 531] width 68 height 21
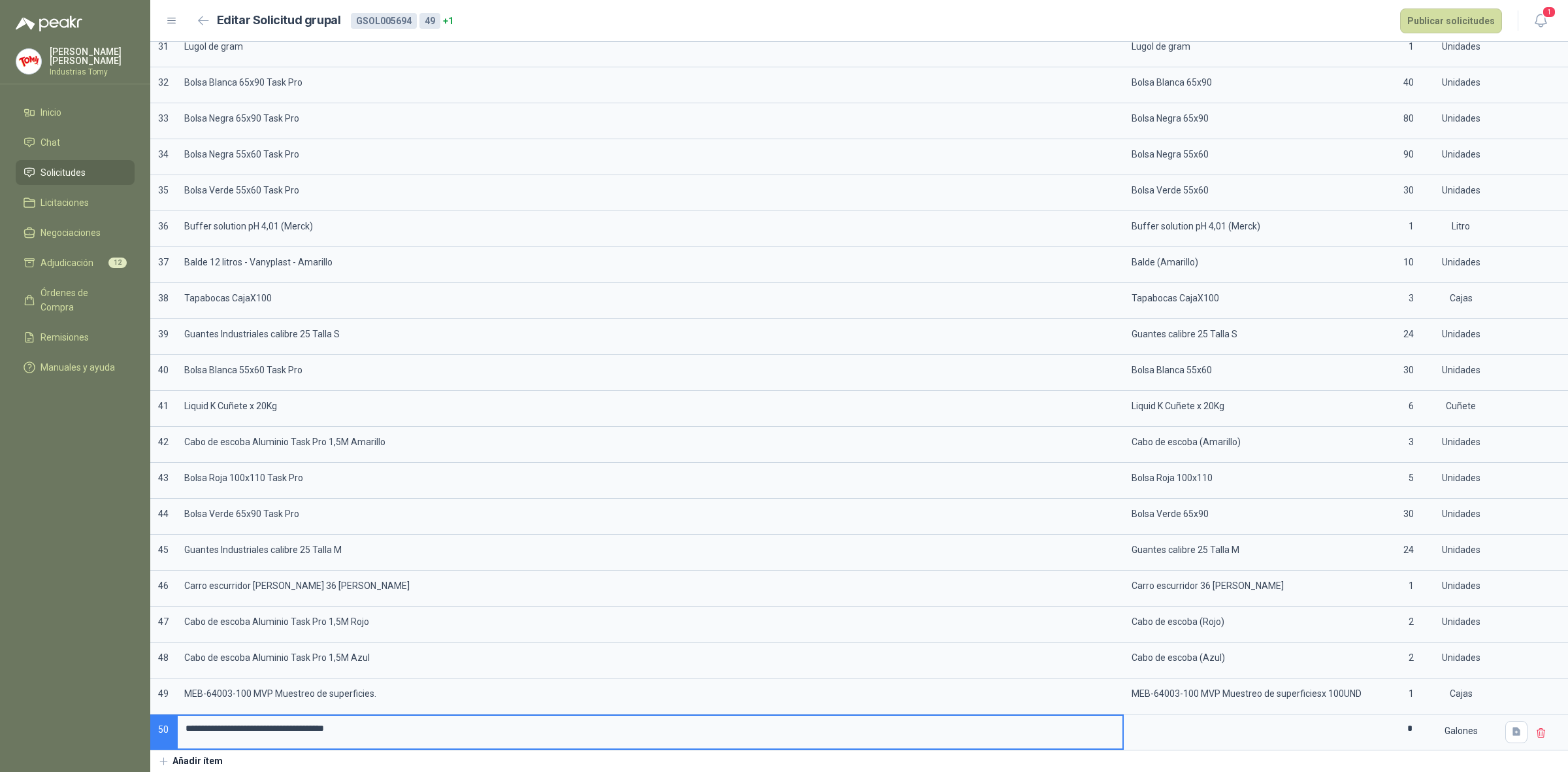
click at [480, 732] on input "**********" at bounding box center [650, 728] width 945 height 26
type input "**********"
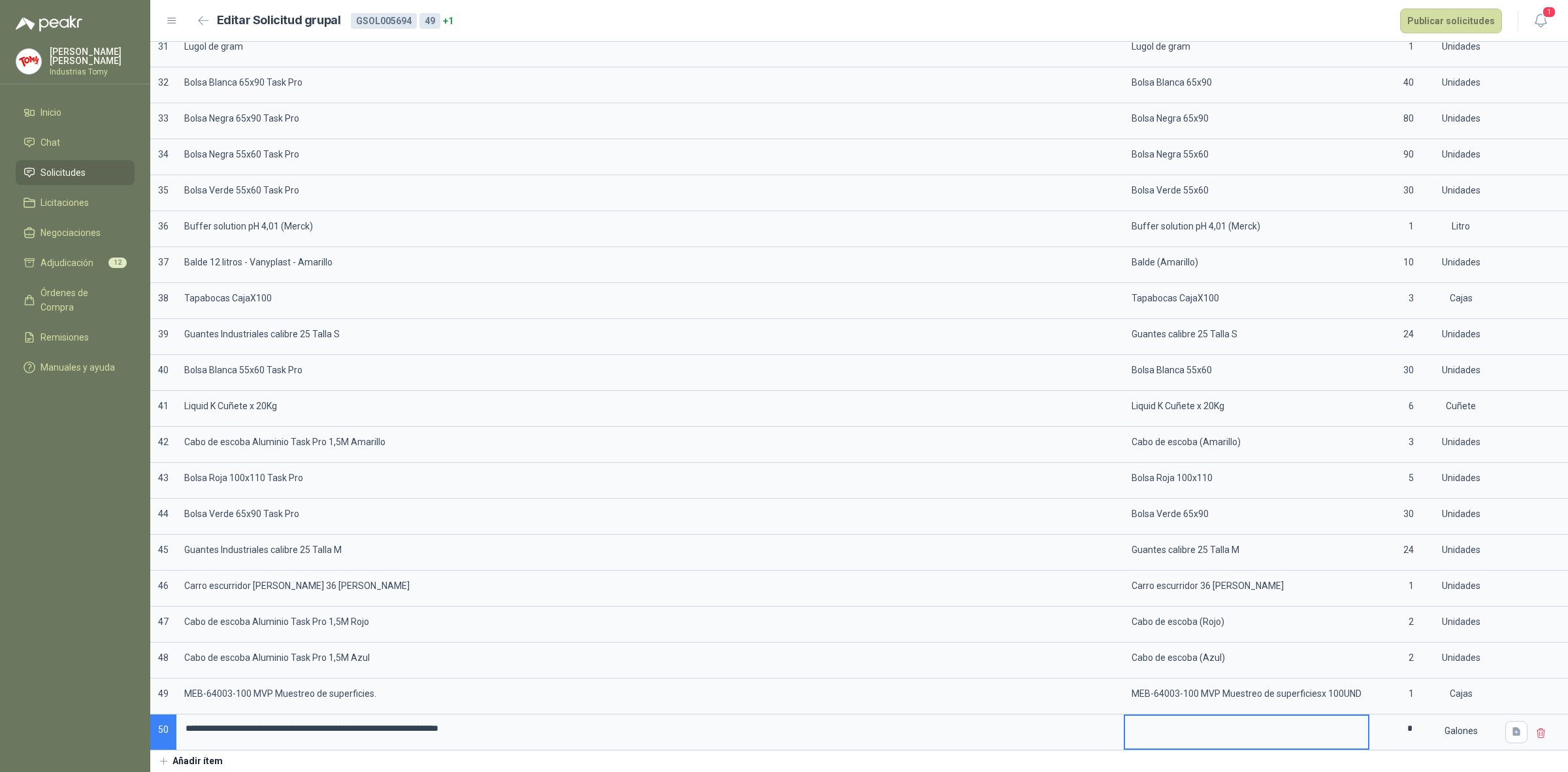
click at [1210, 733] on textarea at bounding box center [1246, 731] width 243 height 30
click at [1451, 14] on button "Publicar solicitudes" at bounding box center [1451, 21] width 102 height 25
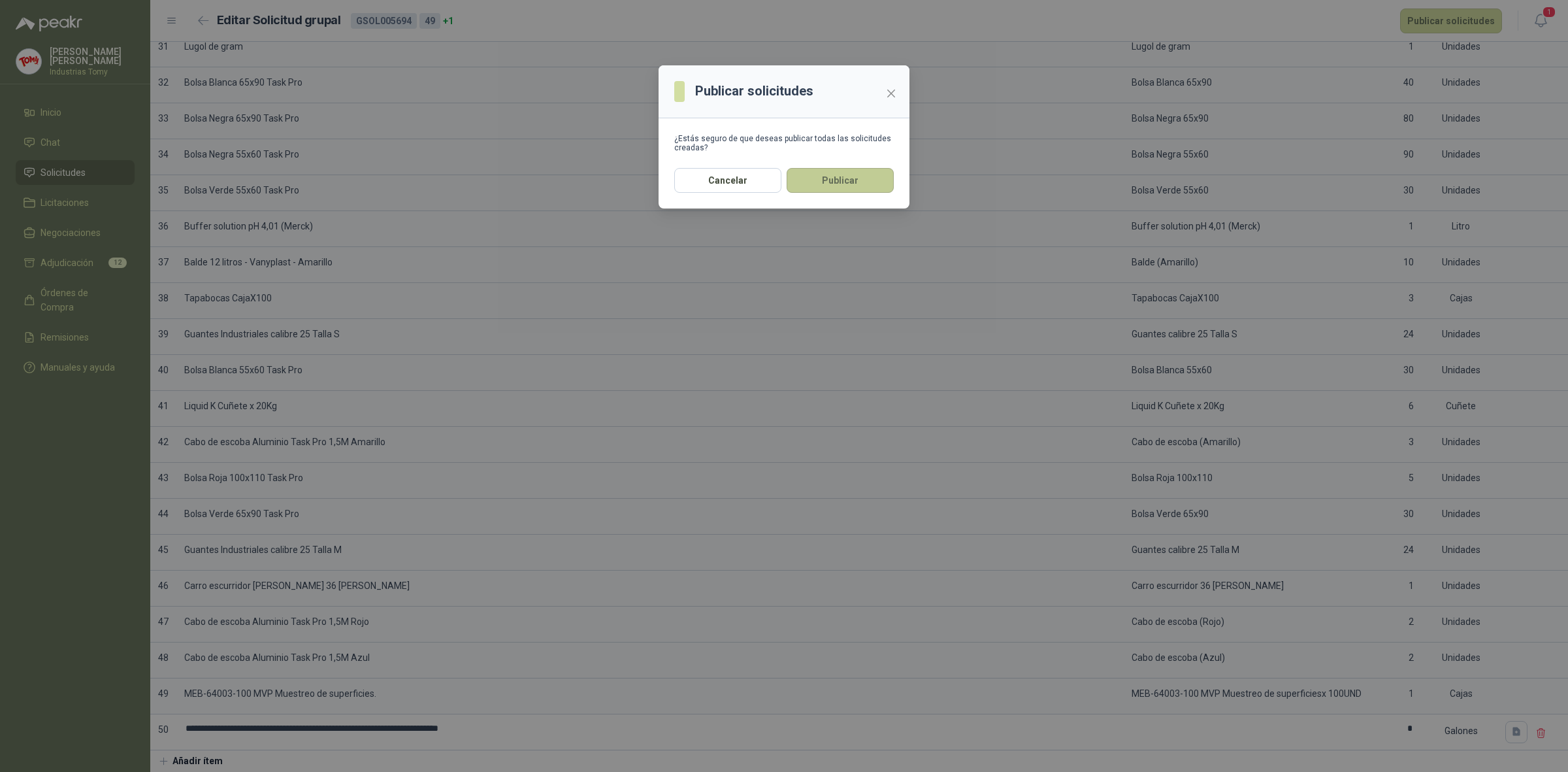
click at [857, 184] on button "Publicar" at bounding box center [839, 180] width 107 height 25
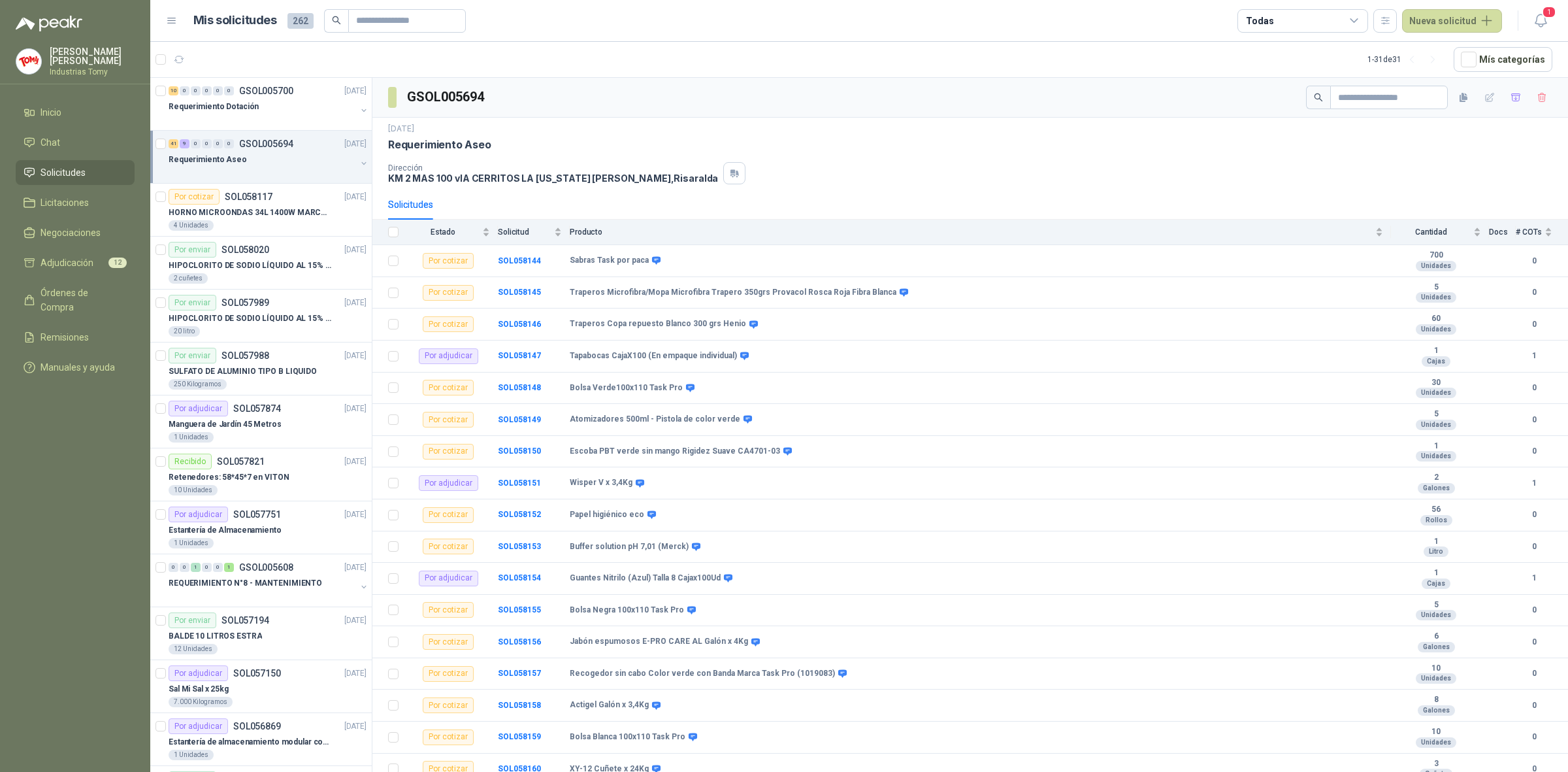
click at [281, 163] on div "Requerimiento Aseo" at bounding box center [262, 159] width 187 height 16
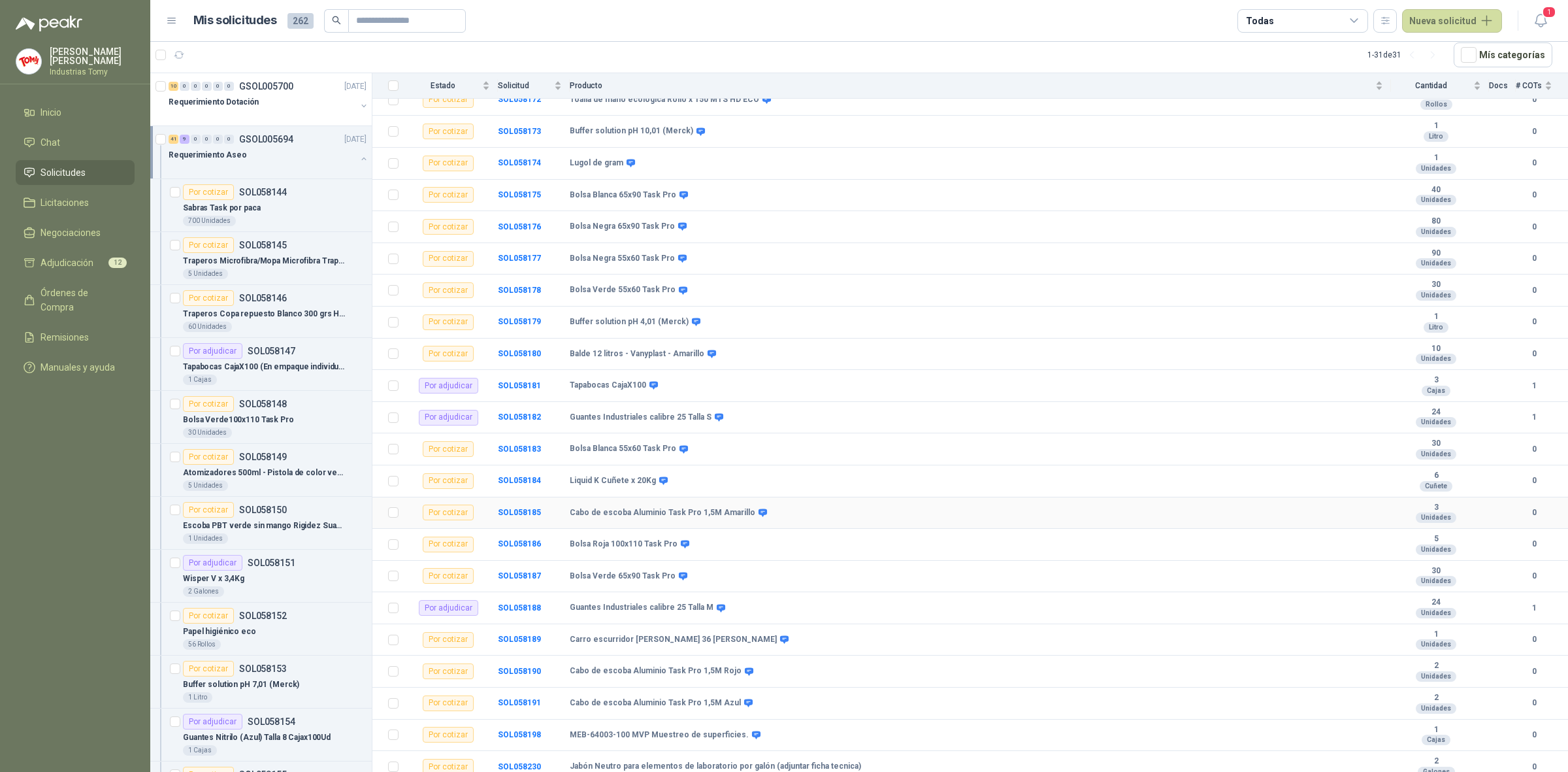
scroll to position [1090, 0]
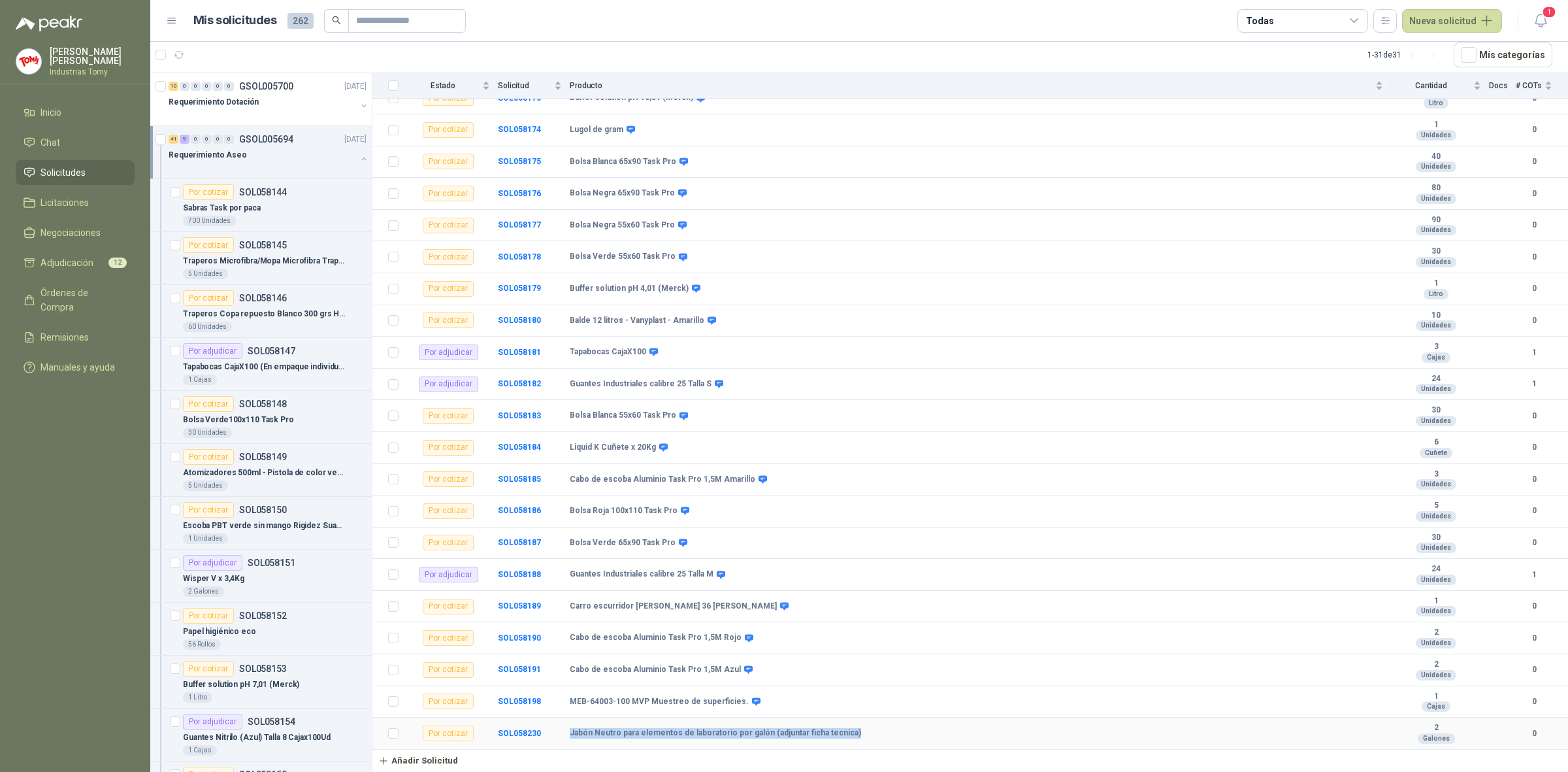
drag, startPoint x: 857, startPoint y: 733, endPoint x: 564, endPoint y: 731, distance: 293.0
click at [564, 731] on tr "Por cotizar SOL058230 Jabón Neutro para elementos de laboratorio por galón (adj…" at bounding box center [970, 734] width 1196 height 32
copy tr "Jabón Neutro para elementos de laboratorio por galón (adjuntar ficha tecnica)"
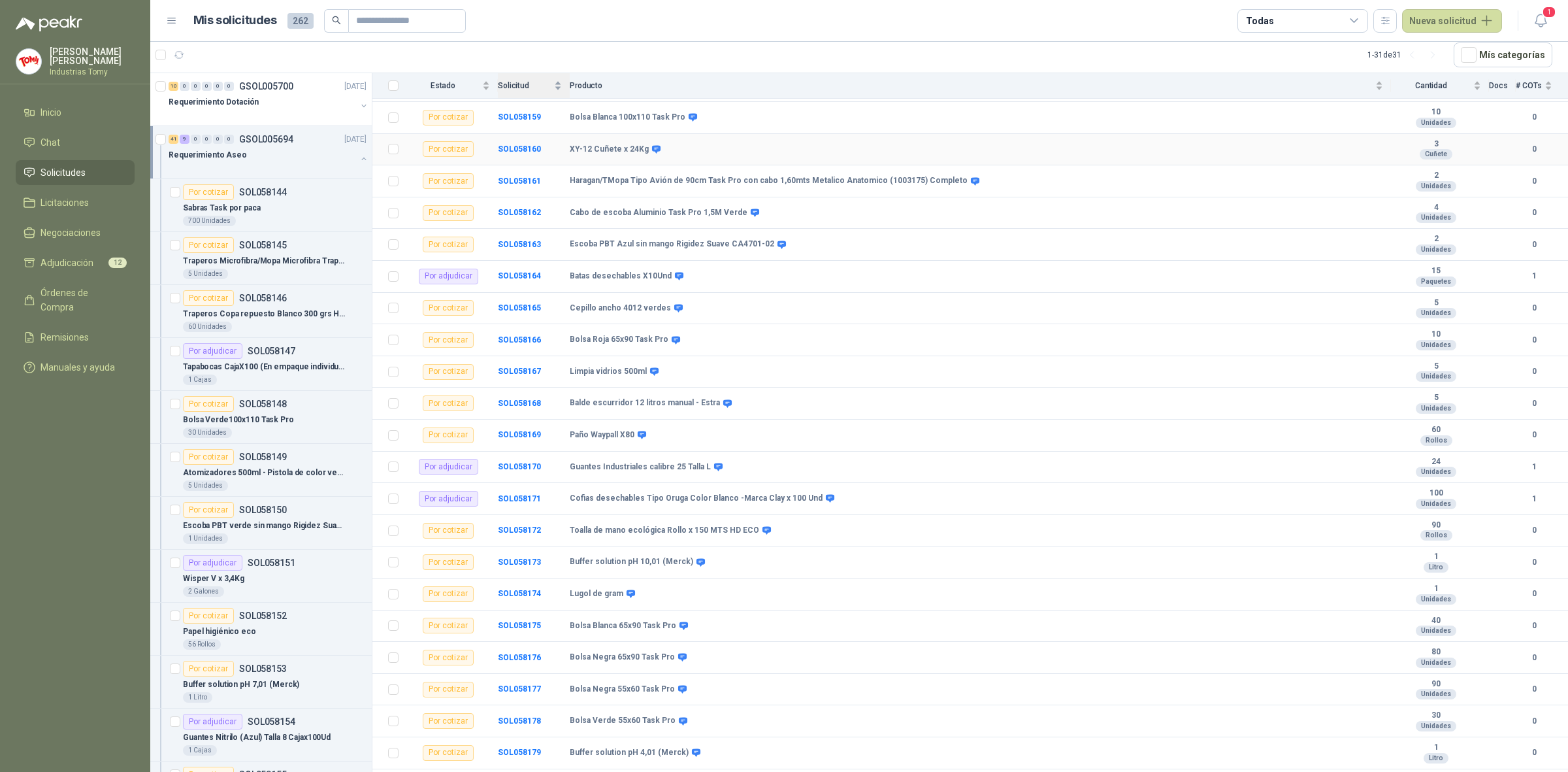
scroll to position [599, 0]
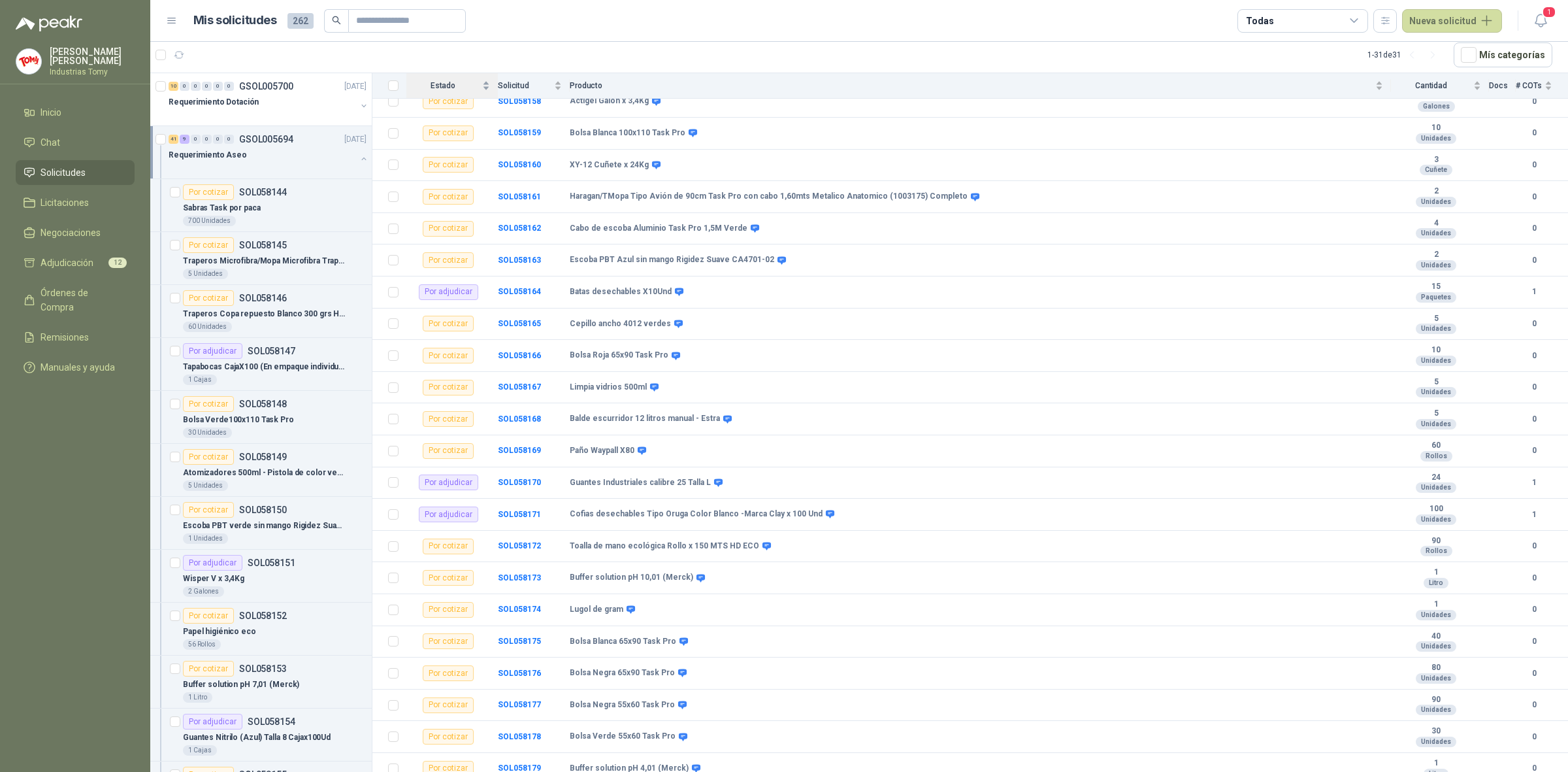
click at [486, 83] on div "Estado" at bounding box center [447, 85] width 84 height 13
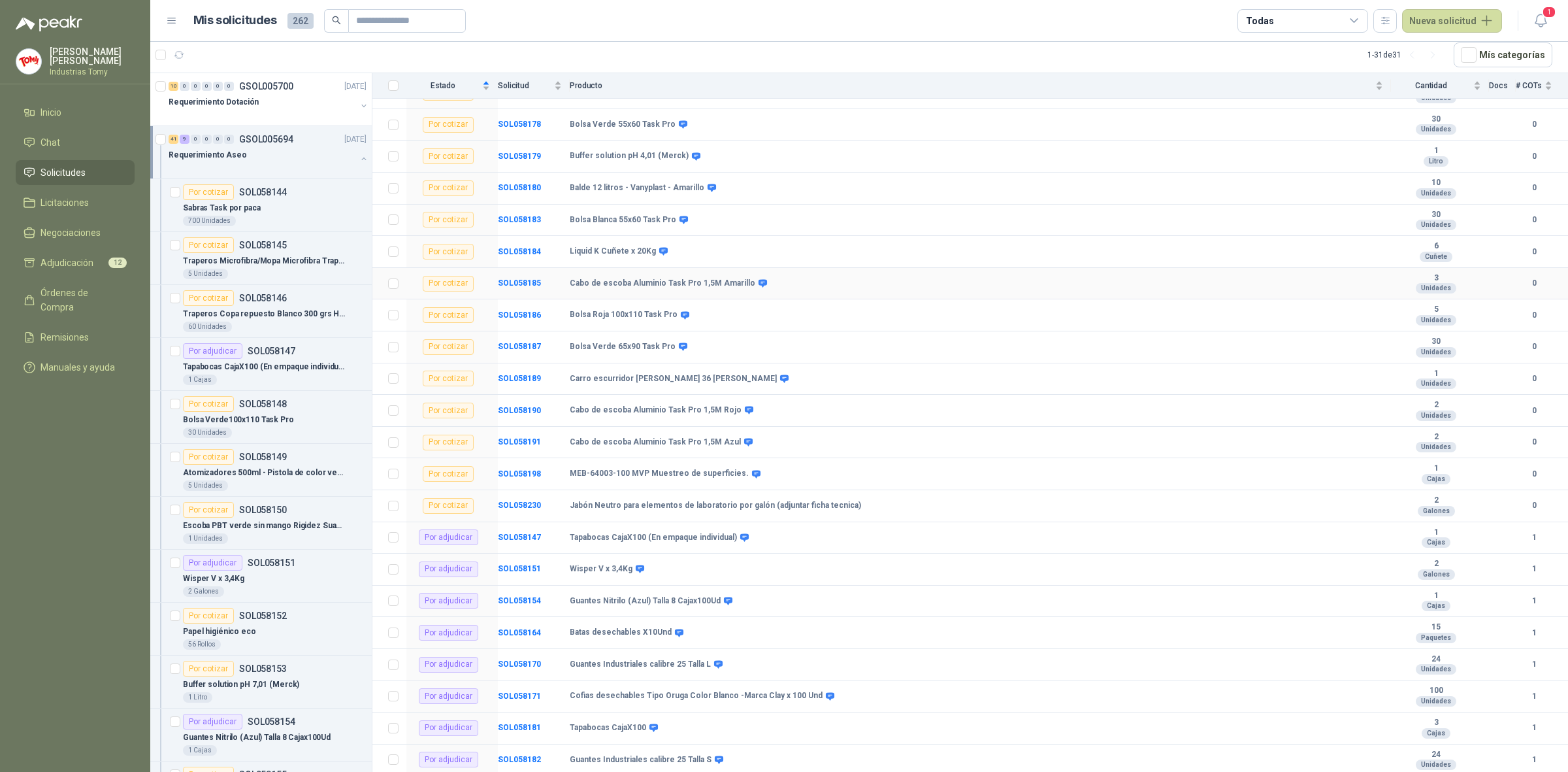
scroll to position [1090, 0]
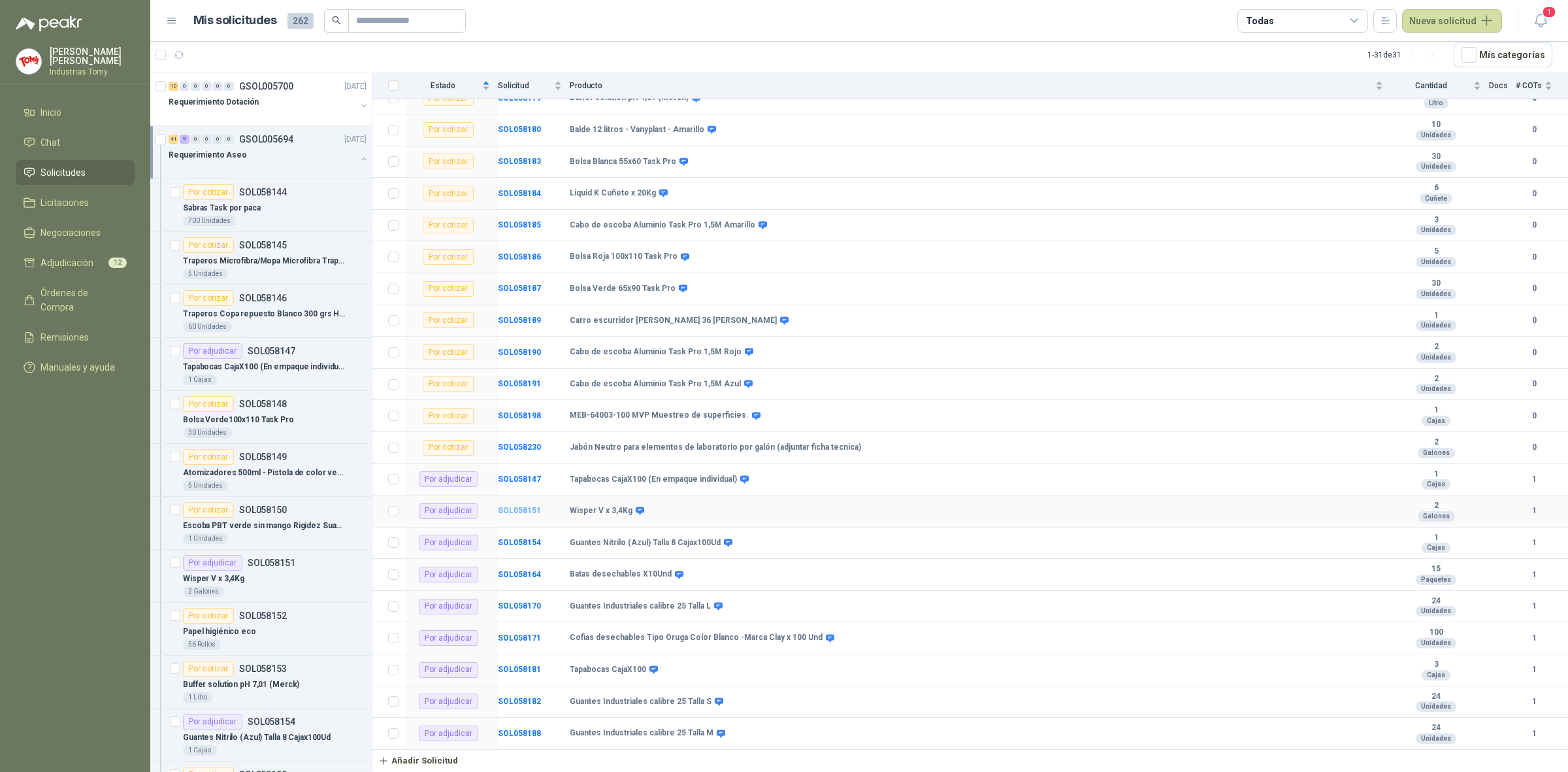
click at [528, 506] on b "SOL058151" at bounding box center [519, 511] width 43 height 9
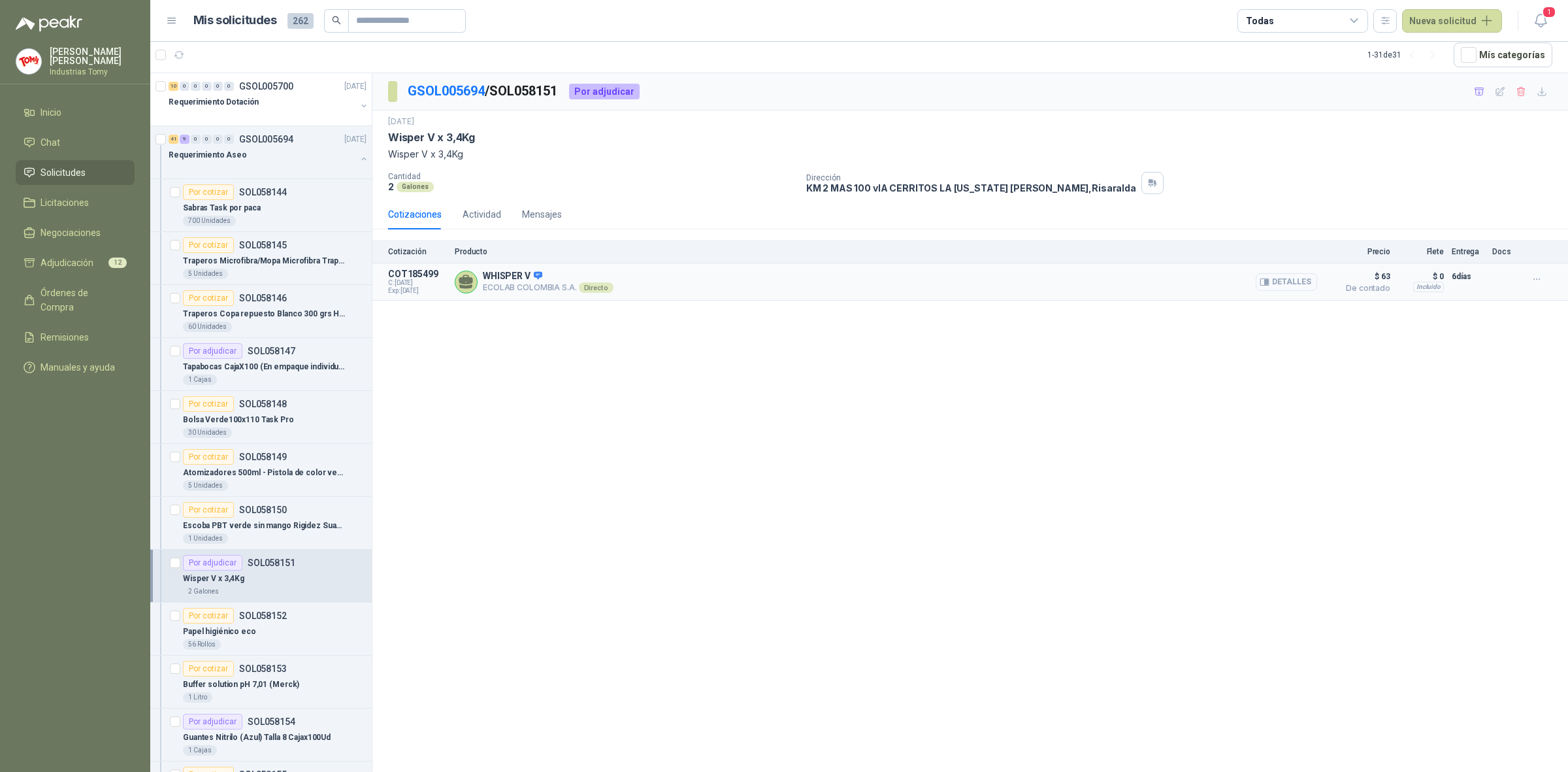
click at [1304, 283] on button "Detalles" at bounding box center [1286, 282] width 62 height 18
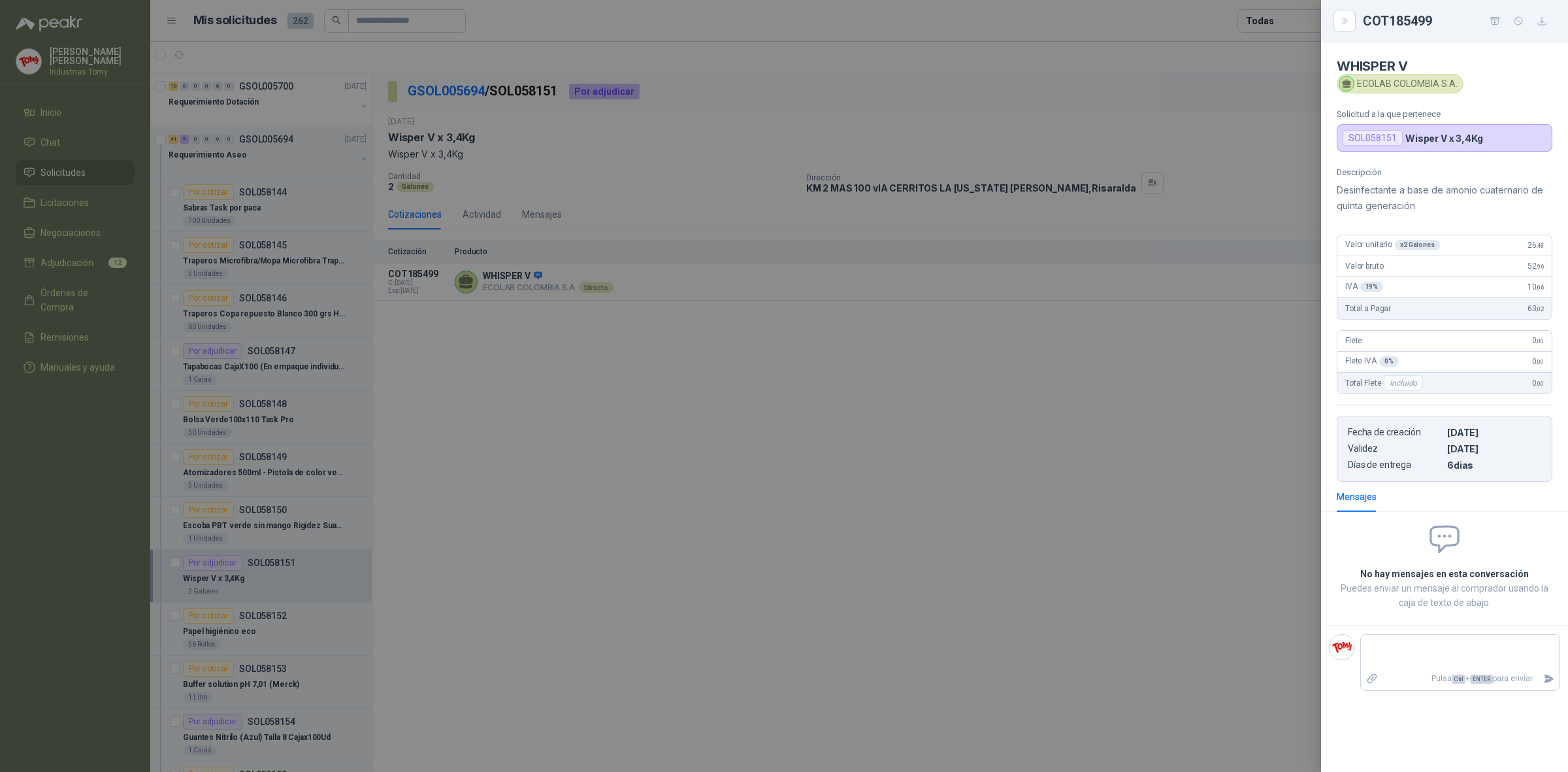
drag, startPoint x: 558, startPoint y: 401, endPoint x: 438, endPoint y: 238, distance: 202.4
click at [546, 380] on div at bounding box center [784, 386] width 1568 height 772
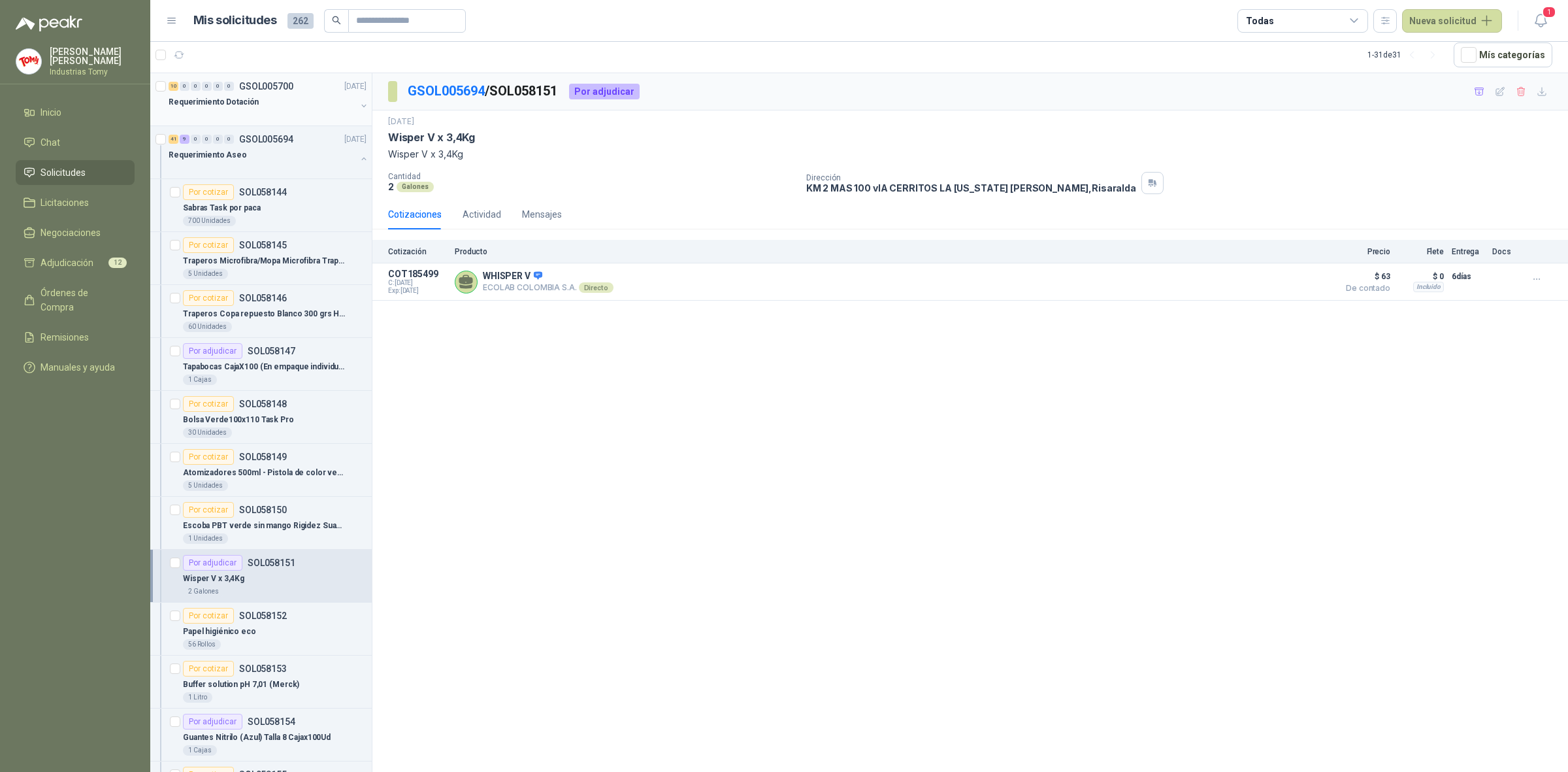
click at [358, 109] on button "button" at bounding box center [363, 105] width 10 height 10
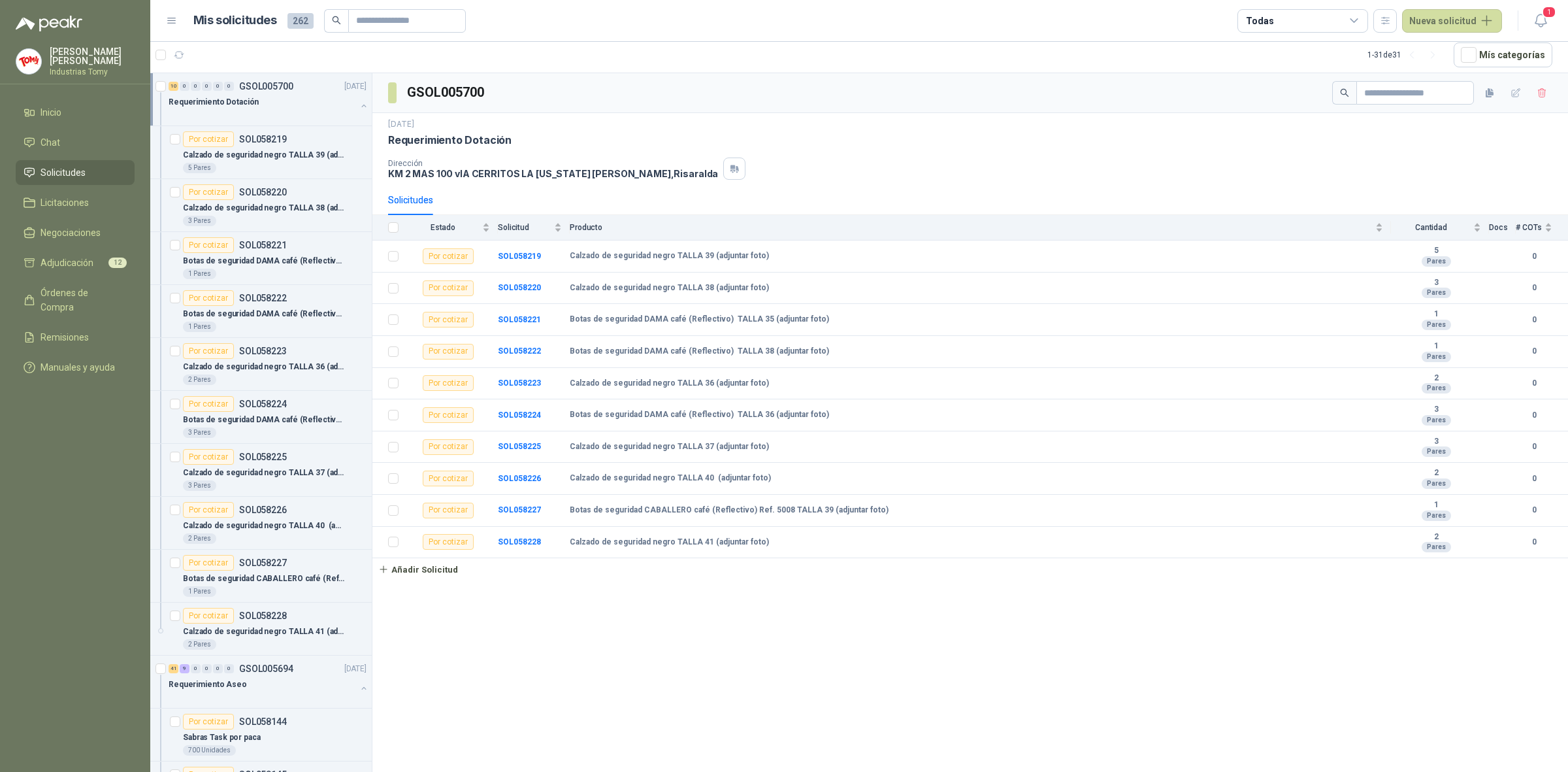
click at [358, 106] on button "button" at bounding box center [363, 105] width 10 height 10
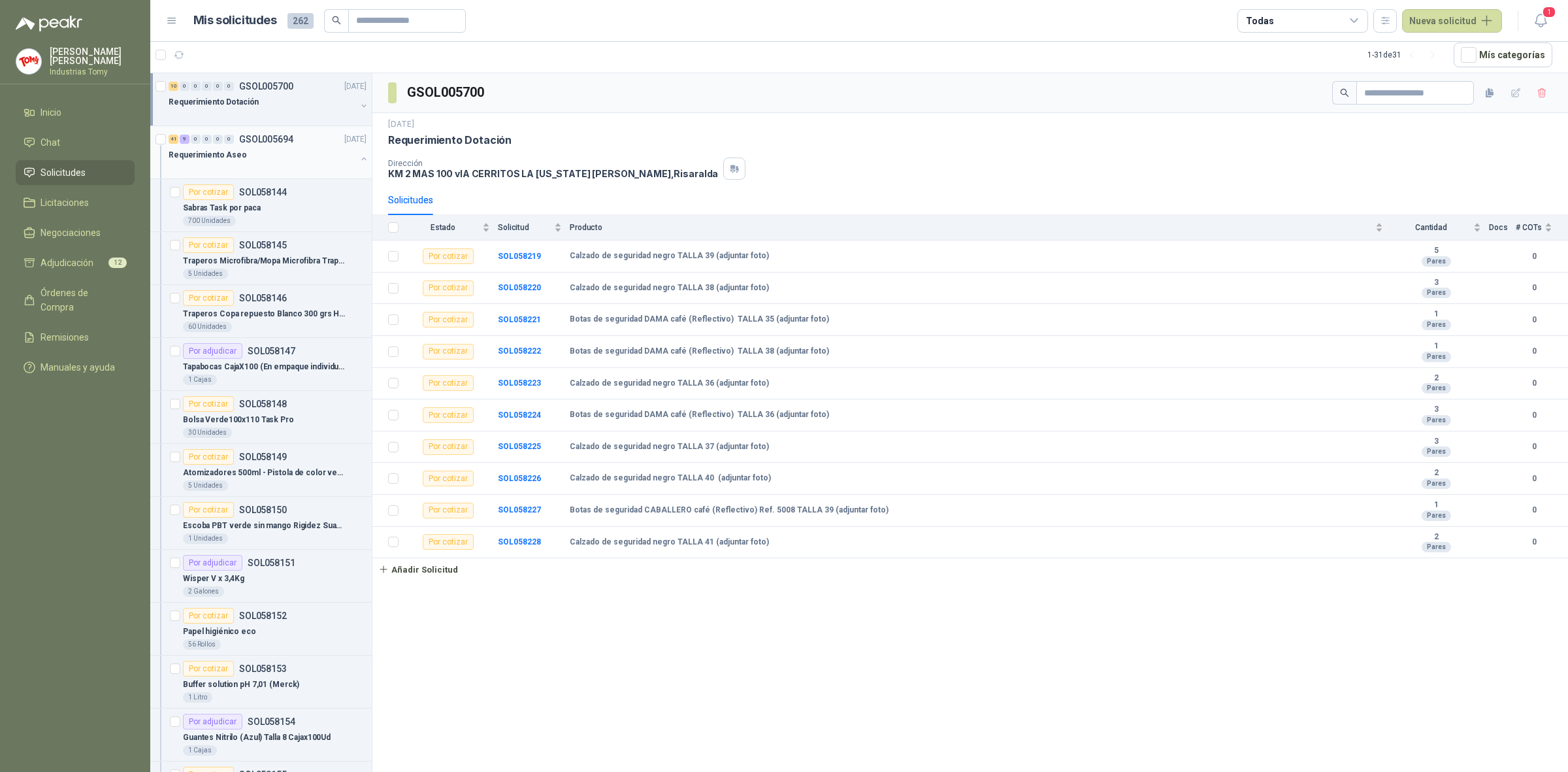
click at [358, 154] on button "button" at bounding box center [363, 159] width 10 height 10
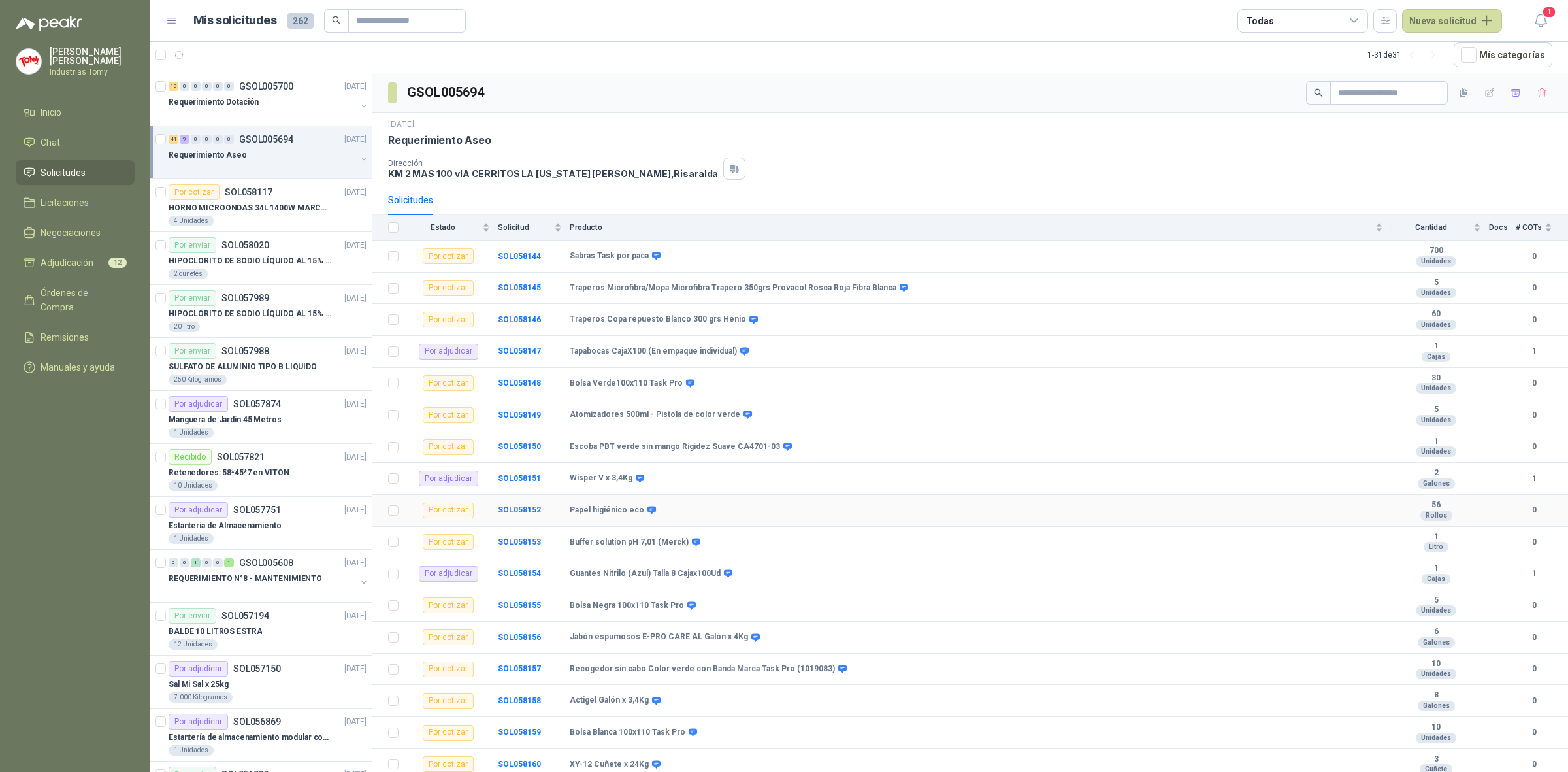
click at [775, 506] on td "Papel higiénico eco" at bounding box center [981, 510] width 821 height 32
click at [98, 518] on menu "[PERSON_NAME] Industrias Tomy Inicio Chat Solicitudes Licitaciones Negociacione…" at bounding box center [75, 386] width 150 height 772
click at [92, 301] on link "Órdenes de Compra" at bounding box center [75, 300] width 119 height 39
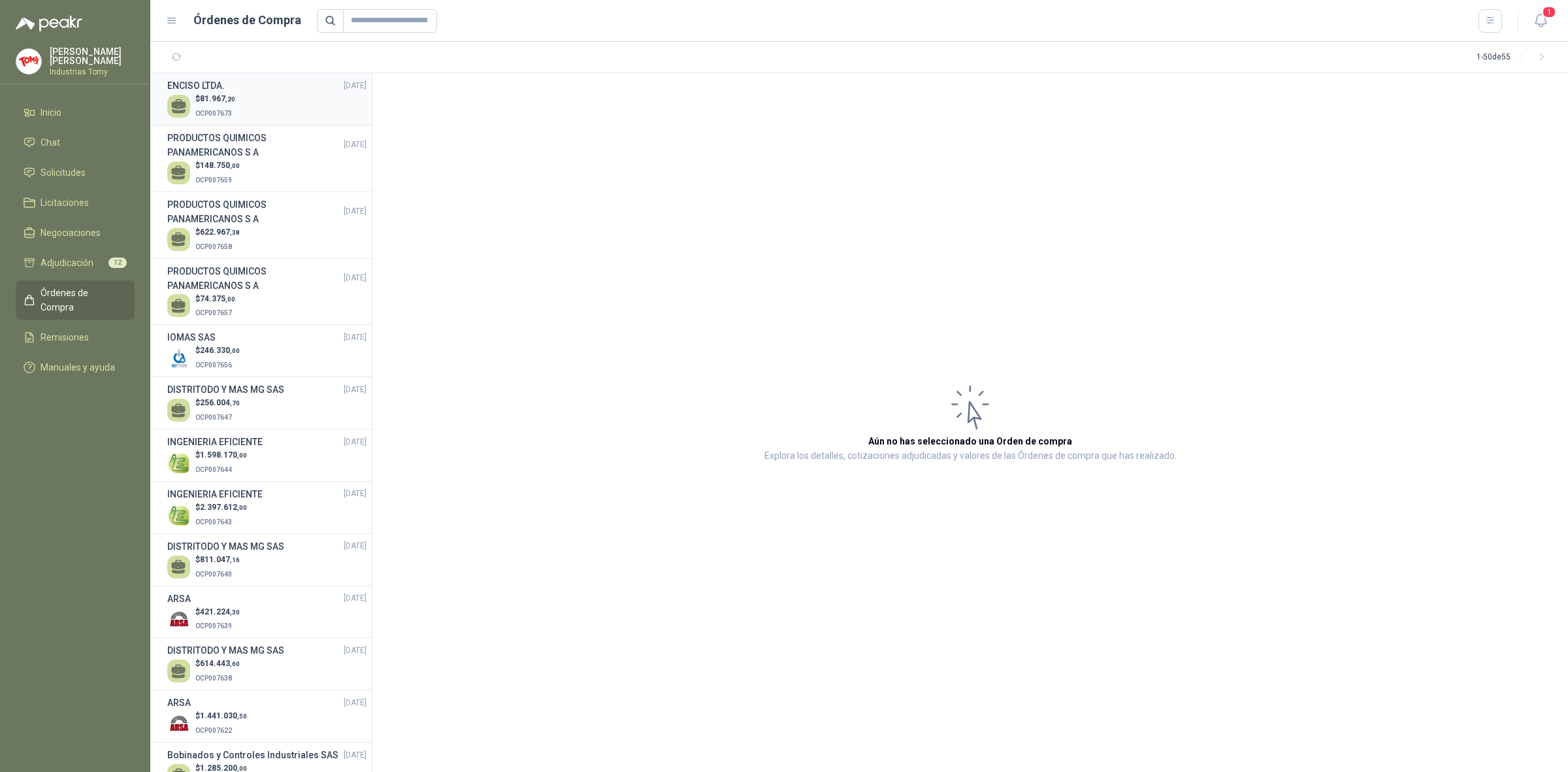
click at [233, 90] on div "[PERSON_NAME] LTDA. [DATE]" at bounding box center [266, 85] width 199 height 14
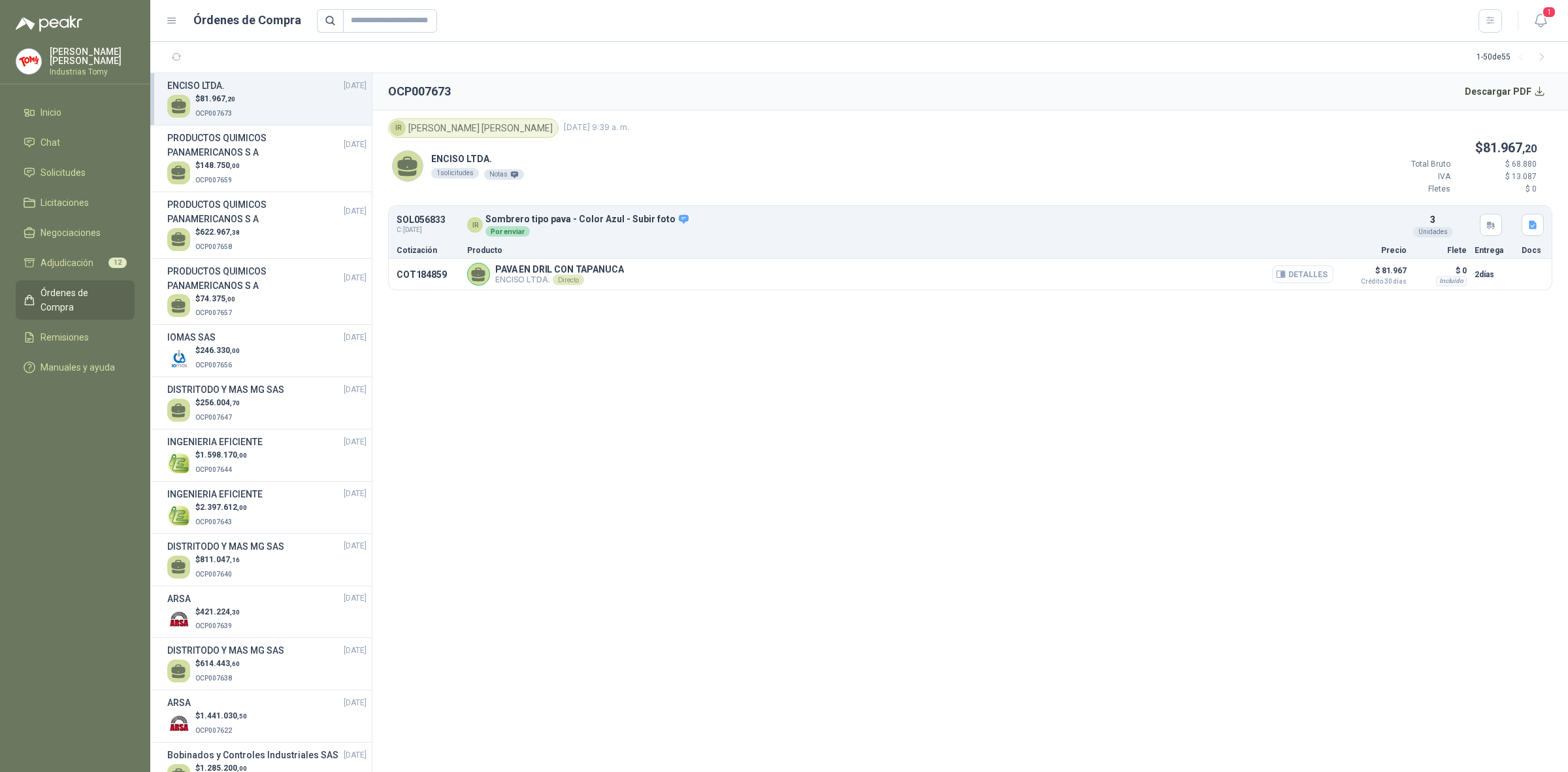
click at [1315, 275] on button "Detalles" at bounding box center [1303, 274] width 62 height 18
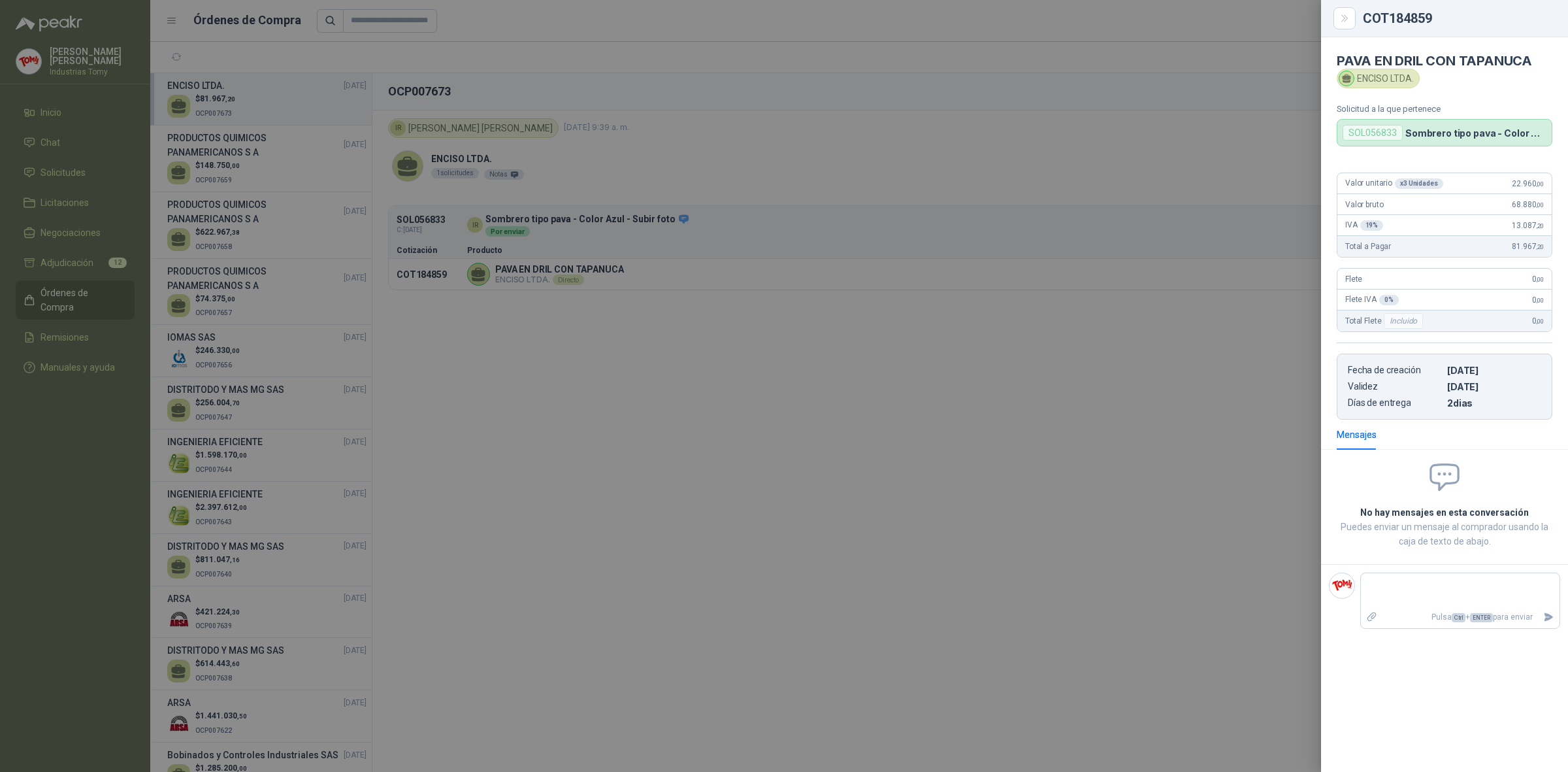
click at [625, 320] on div at bounding box center [784, 386] width 1568 height 772
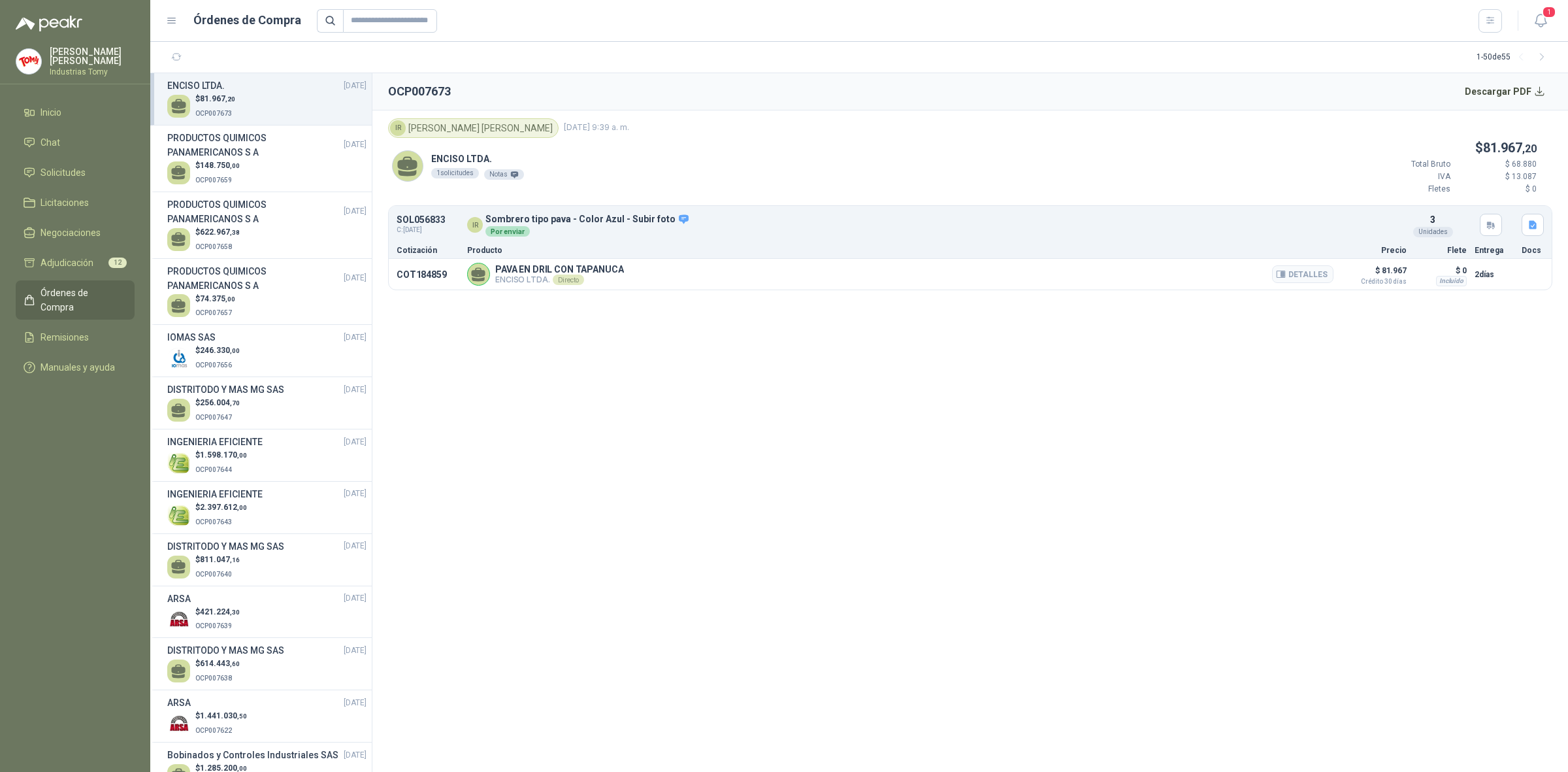
click at [606, 272] on p "PAVA EN DRIL CON TAPANUCA" at bounding box center [559, 269] width 129 height 10
drag, startPoint x: 638, startPoint y: 270, endPoint x: 595, endPoint y: 301, distance: 53.0
click at [497, 266] on div "PAVA EN DRIL CON TAPANUCA [PERSON_NAME] LTDA. Directo Detalles" at bounding box center [900, 273] width 867 height 23
copy p "PAVA EN DRIL CON TAPANUCA"
drag, startPoint x: 483, startPoint y: 219, endPoint x: 664, endPoint y: 219, distance: 181.0
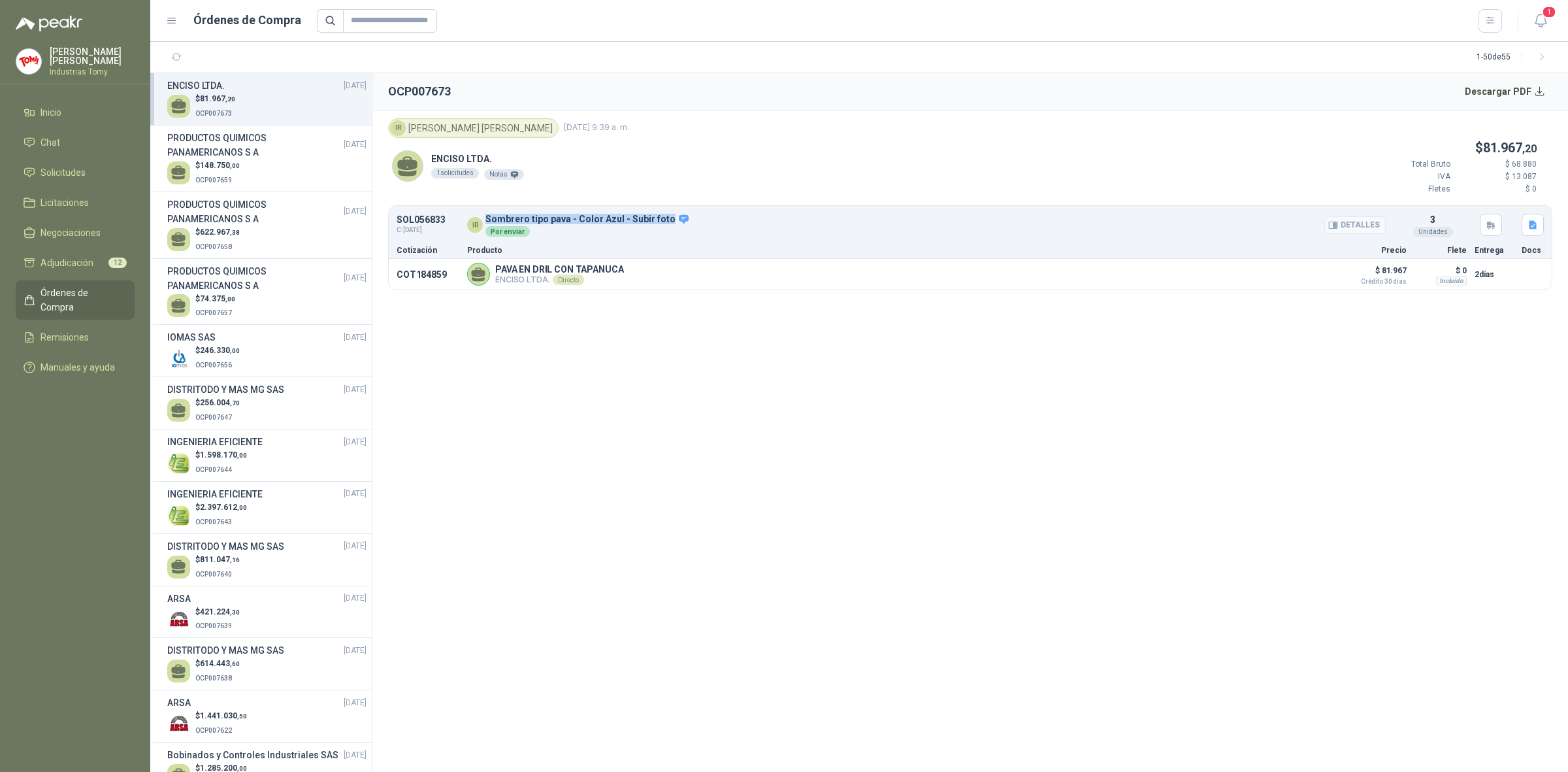
click at [664, 219] on div "IR Sombrero tipo pava - Color Azul - Subir foto Por enviar" at bounding box center [926, 226] width 919 height 23
copy div "Sombrero tipo pava - Color Azul - Subir foto"
click at [1303, 271] on button "Detalles" at bounding box center [1303, 274] width 62 height 18
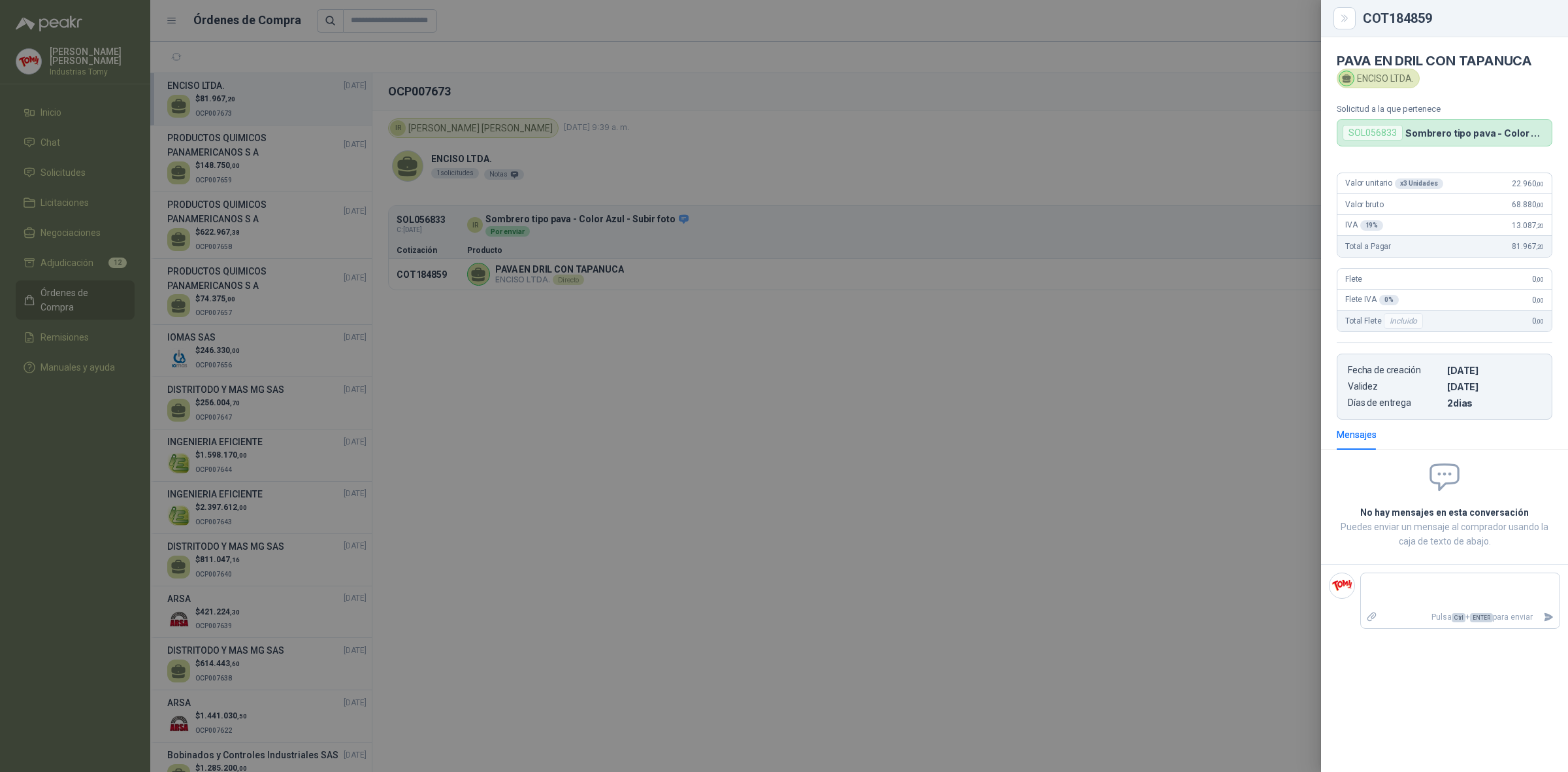
drag, startPoint x: 835, startPoint y: 617, endPoint x: 845, endPoint y: 627, distance: 14.1
click at [835, 617] on div at bounding box center [784, 386] width 1568 height 772
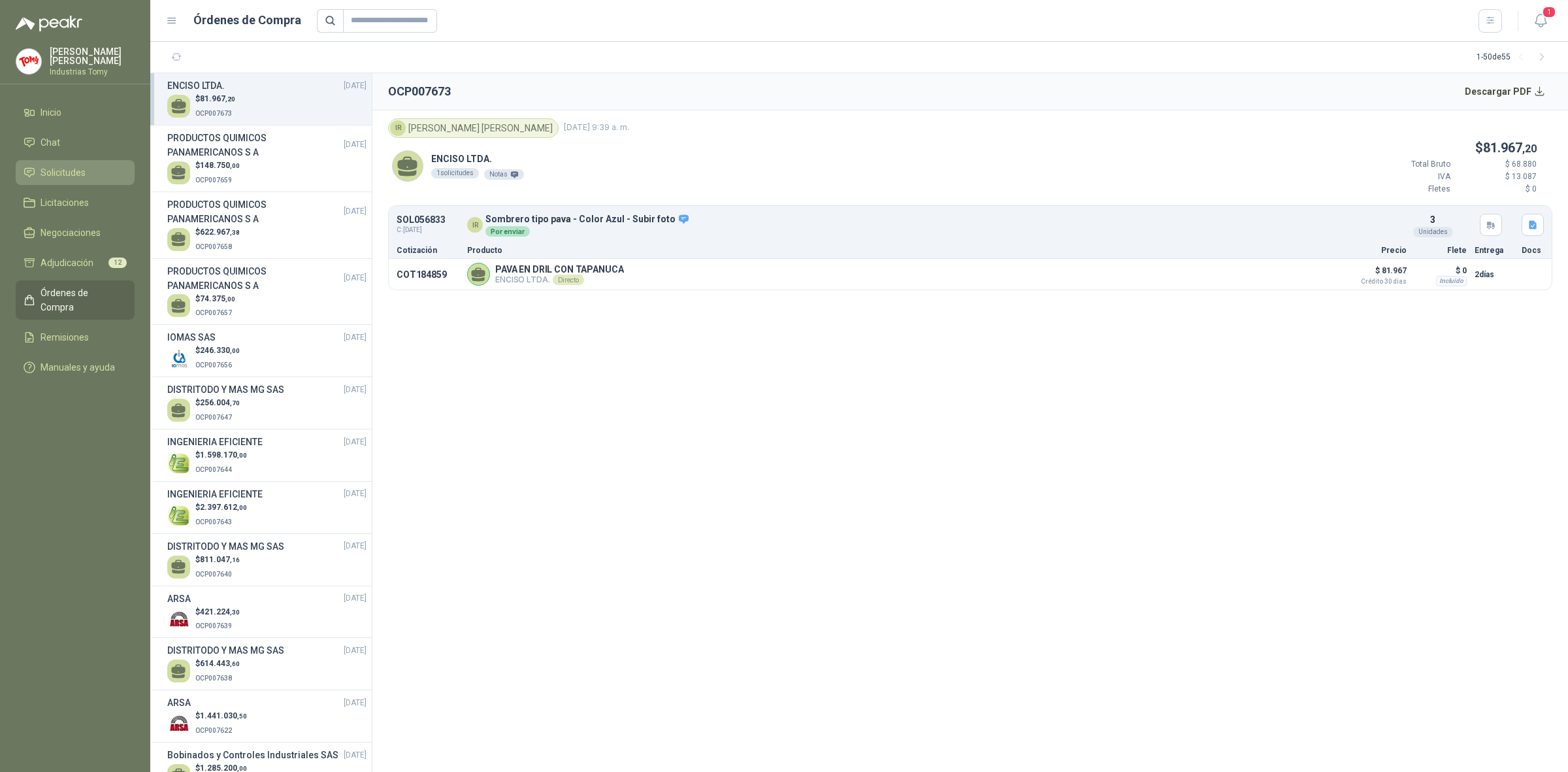
click at [82, 172] on span "Solicitudes" at bounding box center [63, 173] width 45 height 14
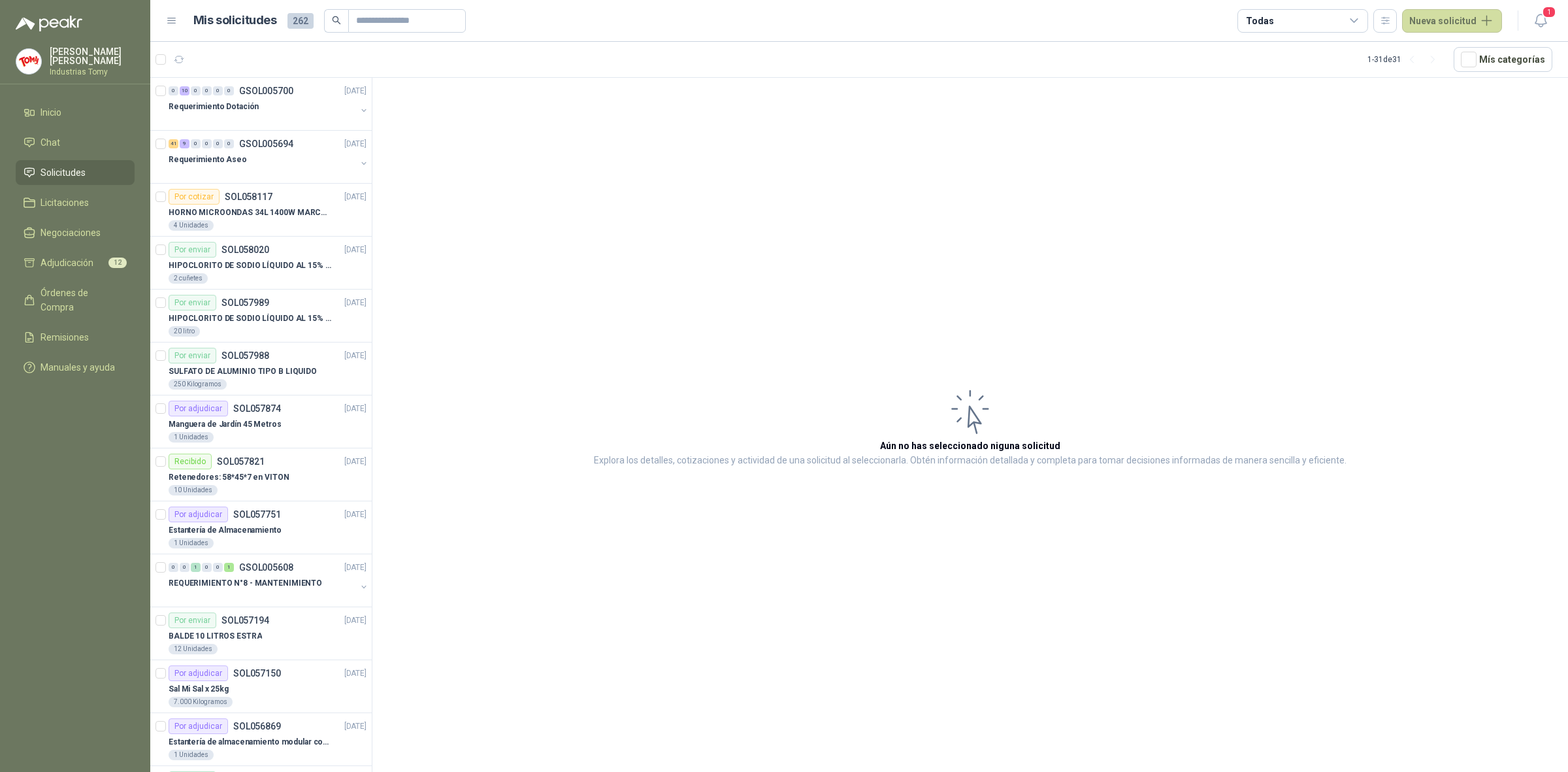
click at [1049, 263] on article "Aún no has seleccionado niguna solicitud Explora los detalles, cotizaciones y a…" at bounding box center [970, 427] width 1196 height 699
click at [74, 166] on span "Solicitudes" at bounding box center [63, 173] width 45 height 14
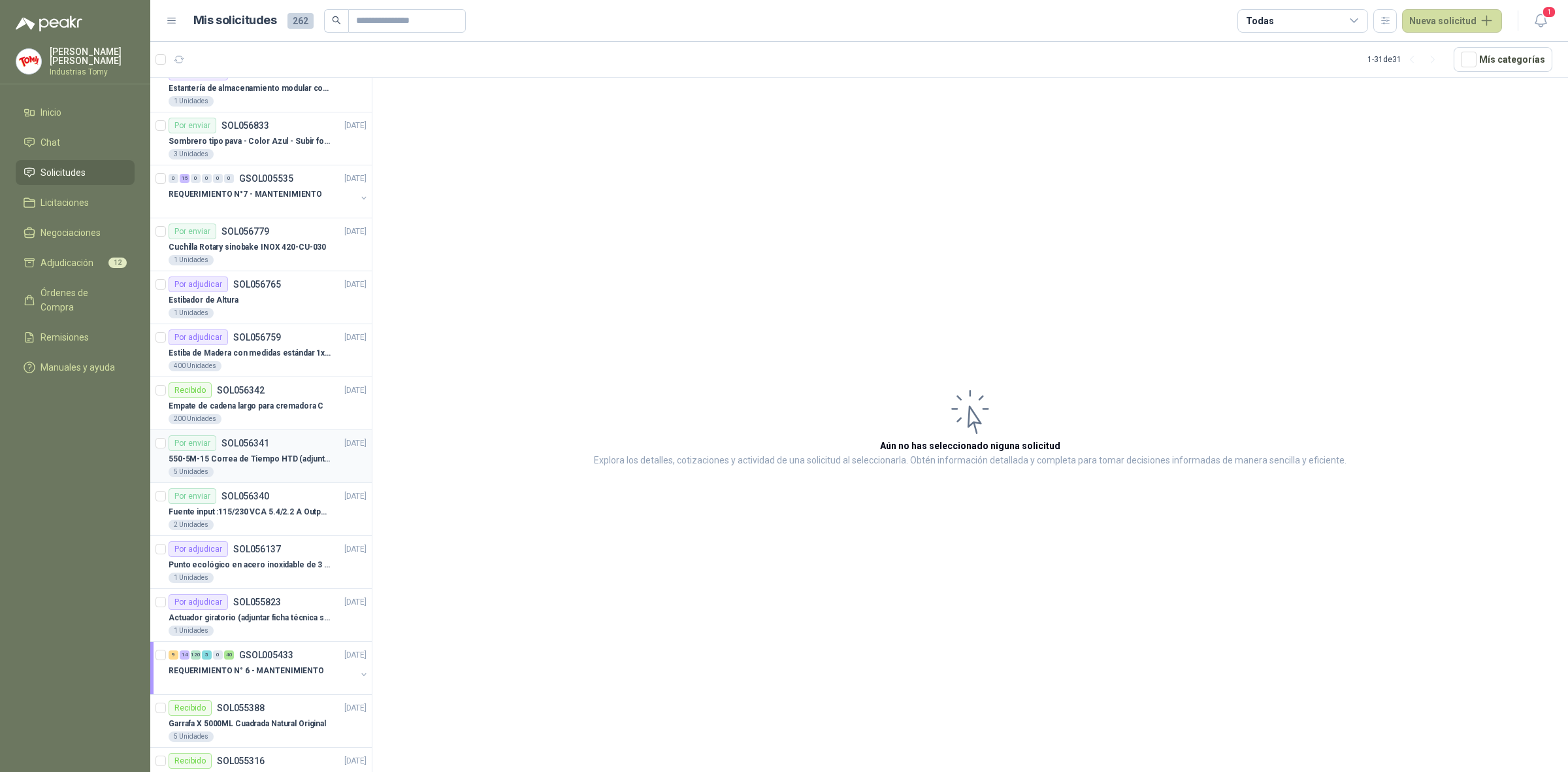
scroll to position [735, 0]
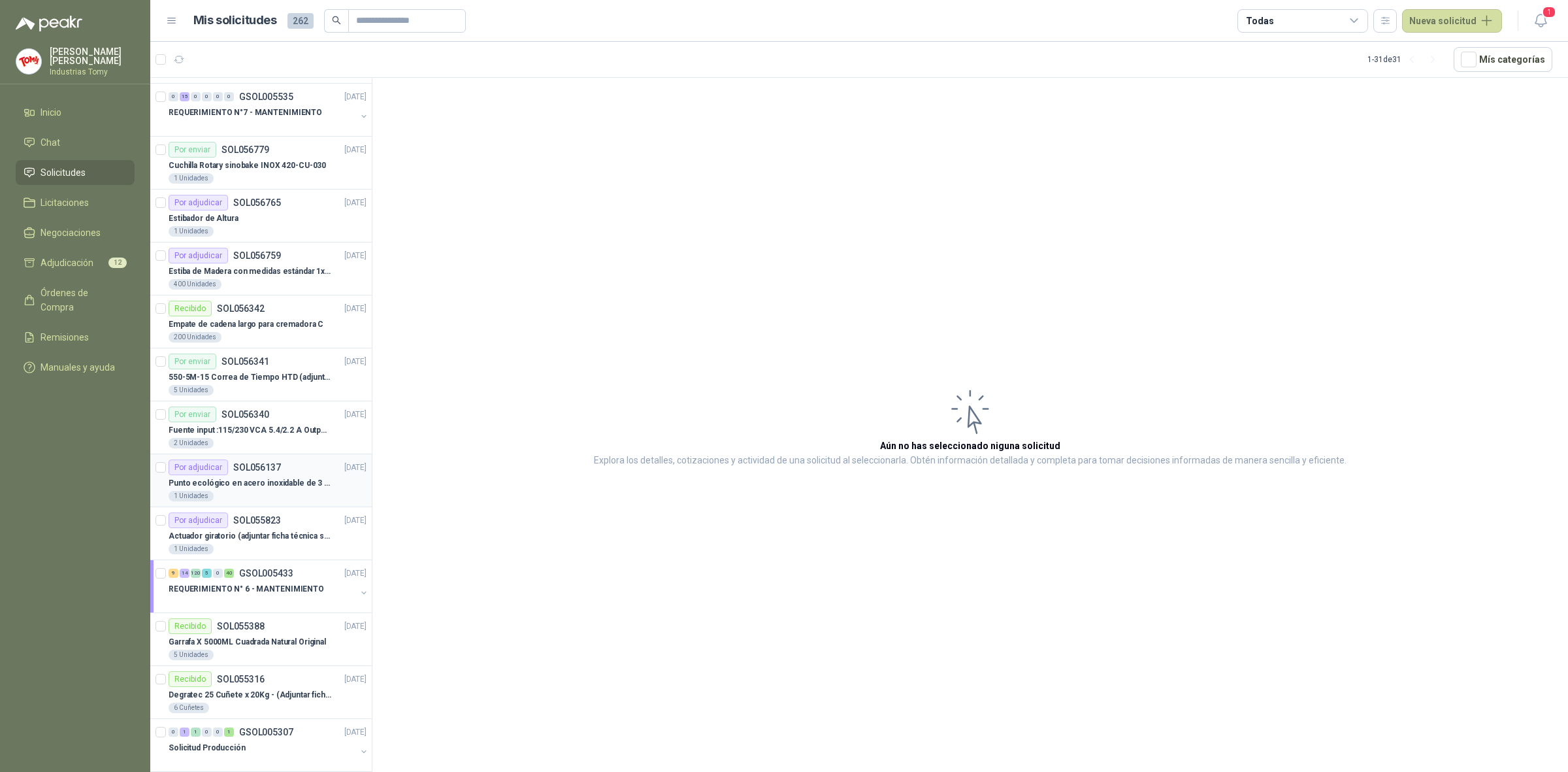
click at [256, 486] on p "Punto ecológico en acero inoxidable de 3 puestos, con capacidad para 121L cada …" at bounding box center [250, 484] width 162 height 13
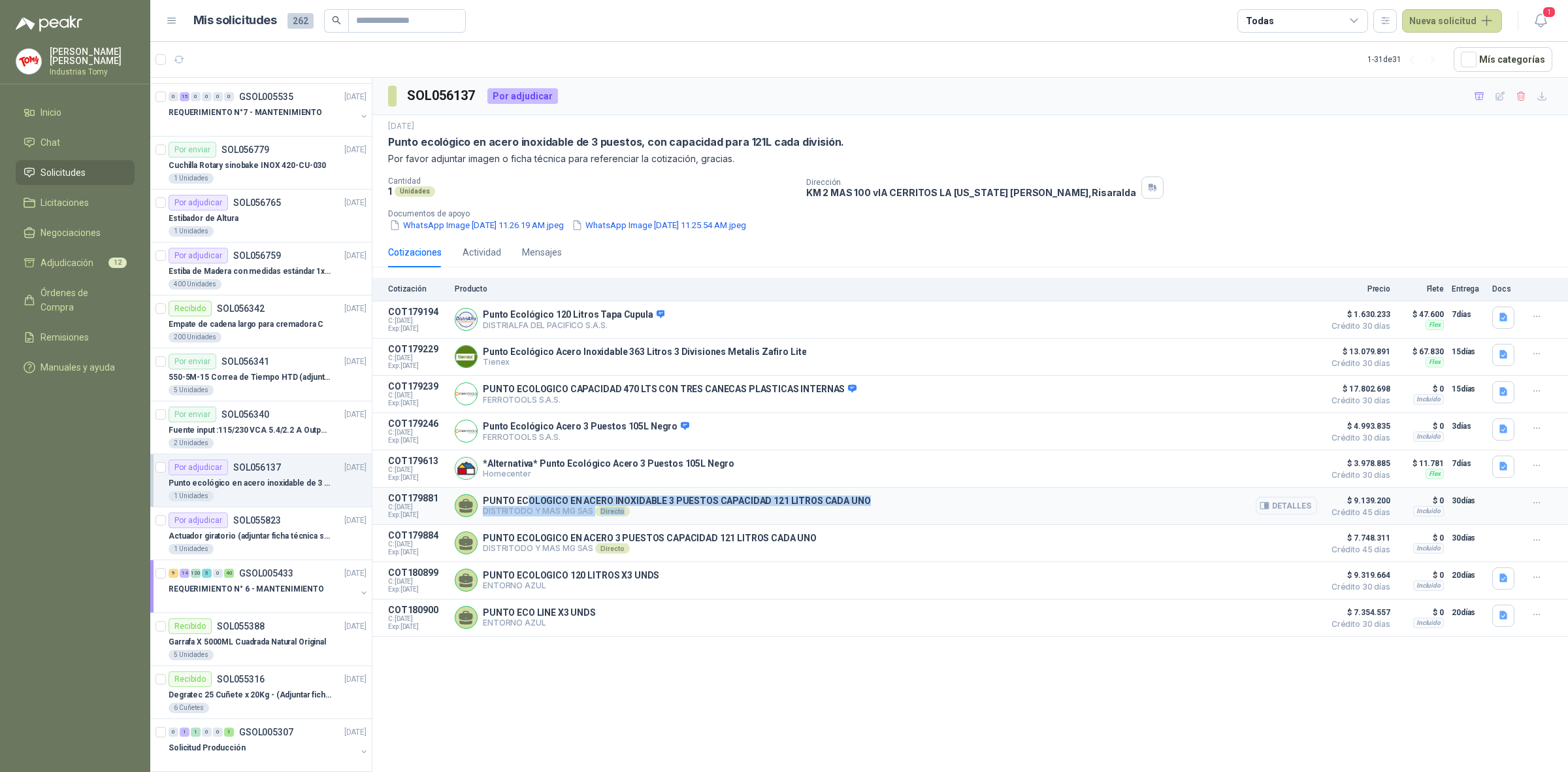
drag, startPoint x: 522, startPoint y: 511, endPoint x: 667, endPoint y: 514, distance: 145.0
click at [639, 515] on div "PUNTO ECOLOGICO EN ACERO INOXIDABLE 3 PUESTOS CAPACIDAD 121 LITROS CADA UNO DIS…" at bounding box center [676, 506] width 388 height 21
click at [1303, 512] on button "Detalles" at bounding box center [1286, 506] width 62 height 18
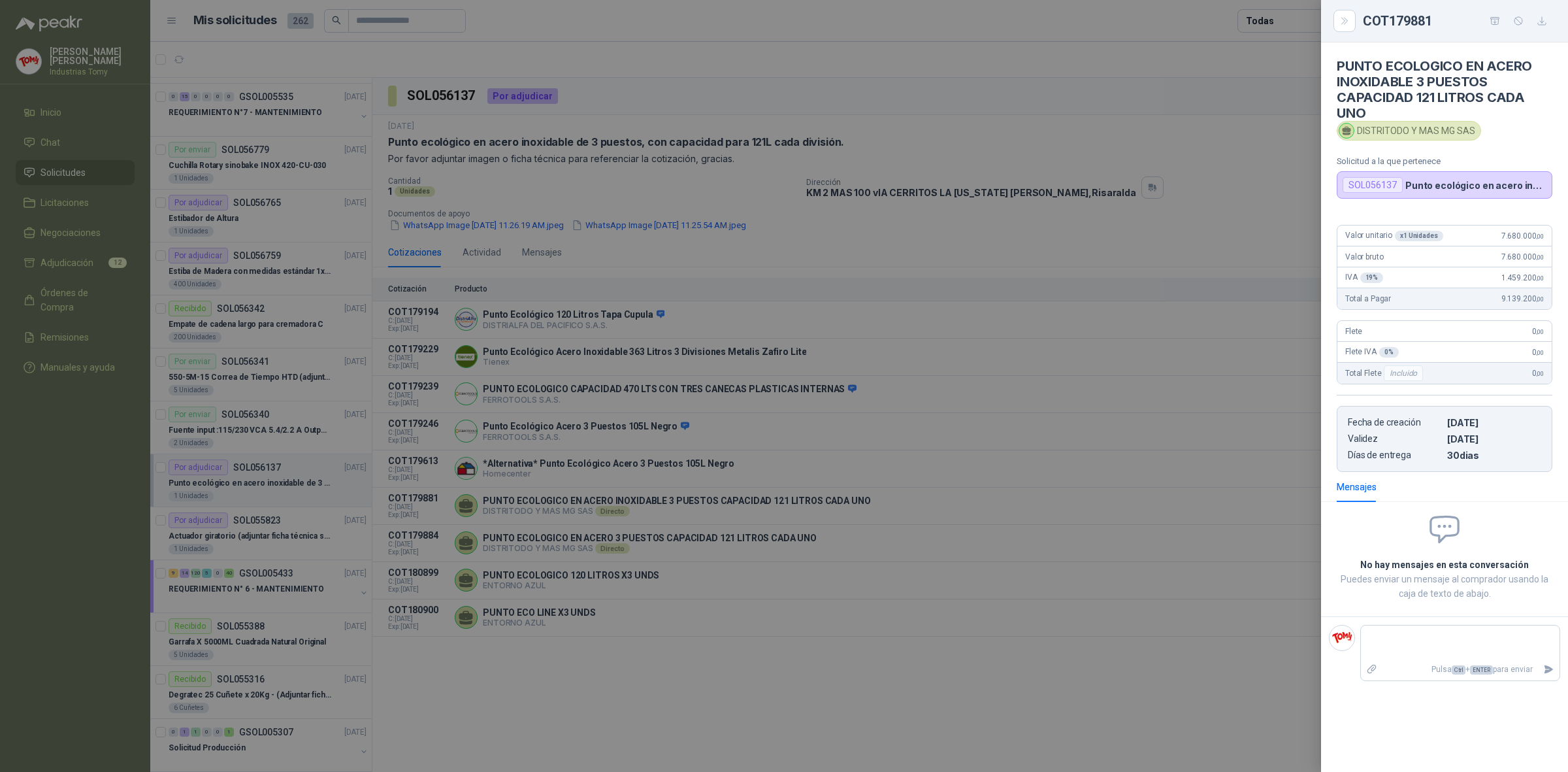
click at [1035, 655] on div at bounding box center [784, 386] width 1568 height 772
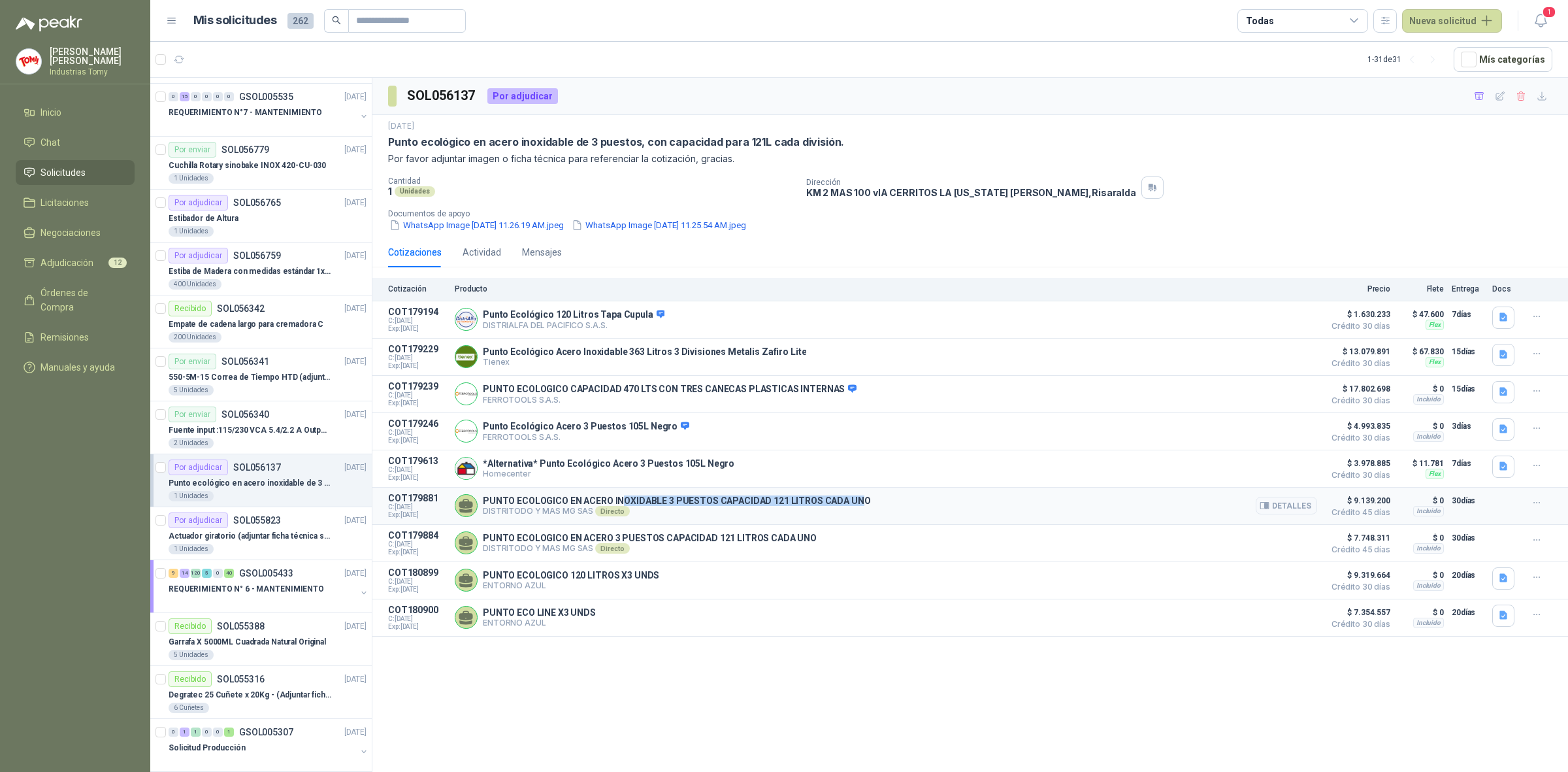
drag, startPoint x: 618, startPoint y: 505, endPoint x: 853, endPoint y: 502, distance: 235.0
click at [853, 502] on p "PUNTO ECOLOGICO EN ACERO INOXIDABLE 3 PUESTOS CAPACIDAD 121 LITROS CADA UNO" at bounding box center [676, 500] width 388 height 10
drag, startPoint x: 1379, startPoint y: 507, endPoint x: 1354, endPoint y: 503, distance: 25.3
click at [1354, 503] on span "$ 9.139.200" at bounding box center [1358, 501] width 66 height 16
drag, startPoint x: 519, startPoint y: 507, endPoint x: 799, endPoint y: 507, distance: 280.0
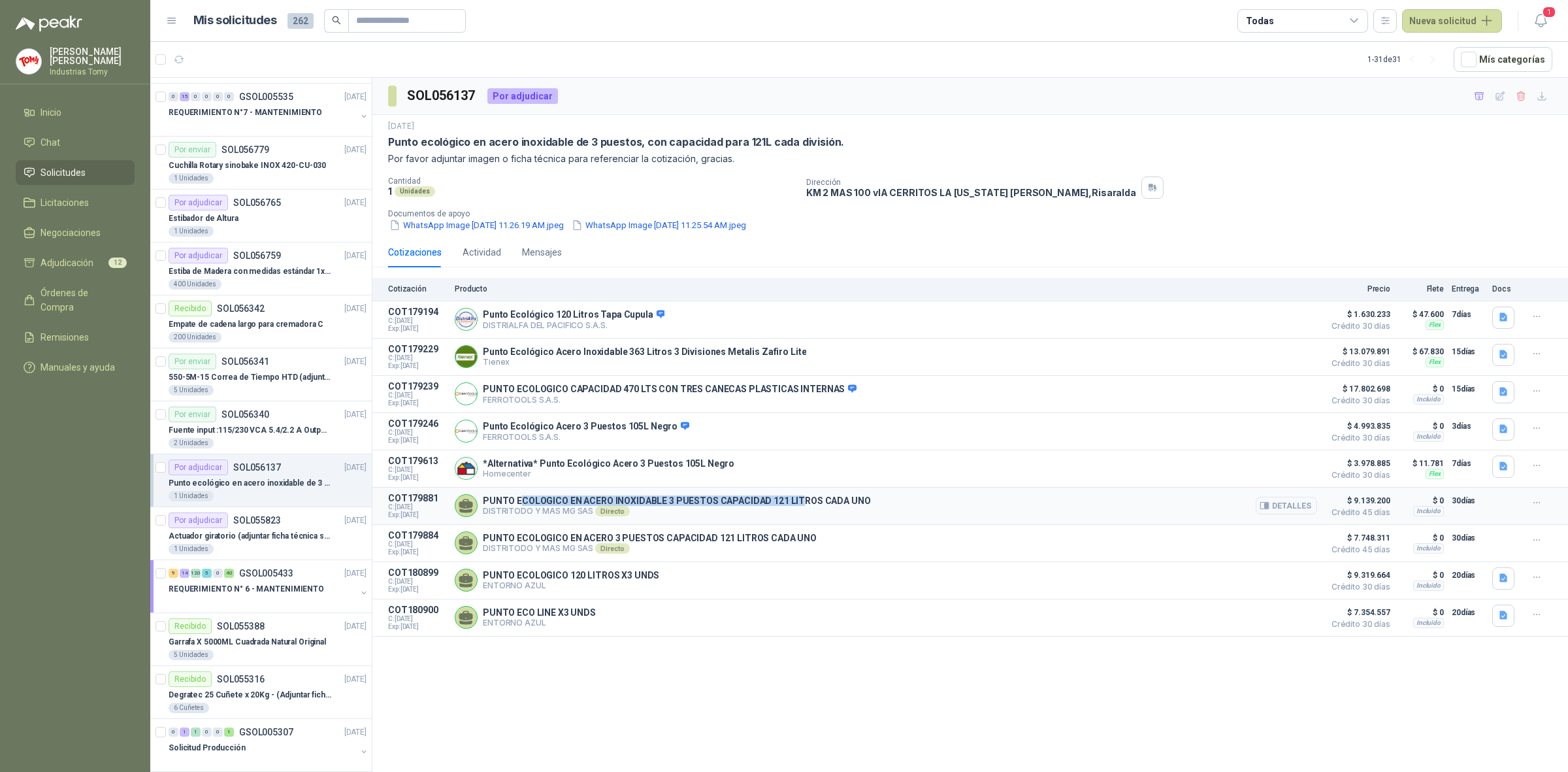
click at [794, 506] on p "PUNTO ECOLOGICO EN ACERO INOXIDABLE 3 PUESTOS CAPACIDAD 121 LITROS CADA UNO" at bounding box center [676, 500] width 388 height 10
click at [800, 506] on p "PUNTO ECOLOGICO EN ACERO INOXIDABLE 3 PUESTOS CAPACIDAD 121 LITROS CADA UNO" at bounding box center [676, 500] width 388 height 10
click at [1481, 91] on icon "button" at bounding box center [1480, 96] width 11 height 11
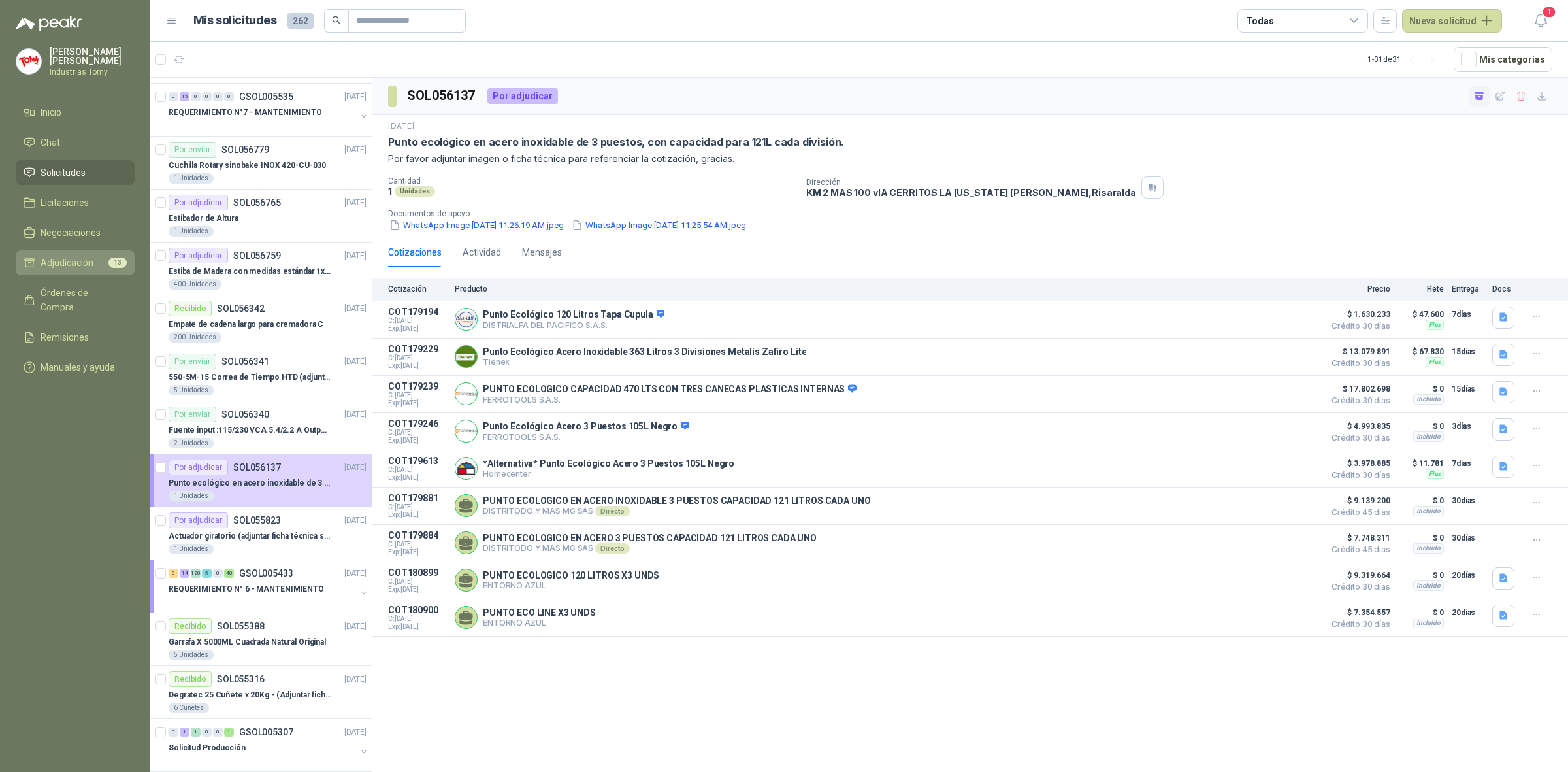
click at [70, 265] on span "Adjudicación" at bounding box center [67, 263] width 53 height 14
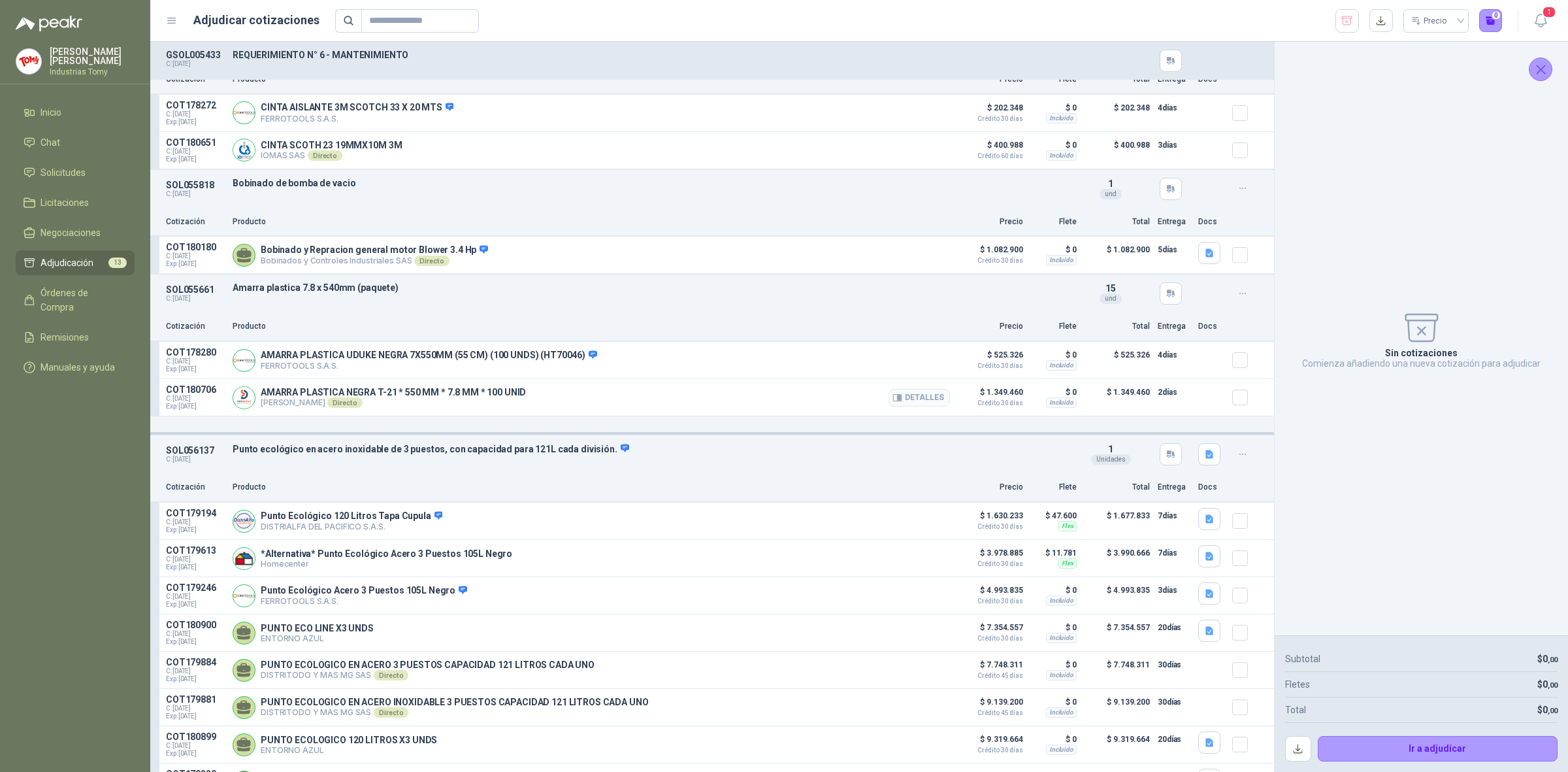
scroll to position [1287, 0]
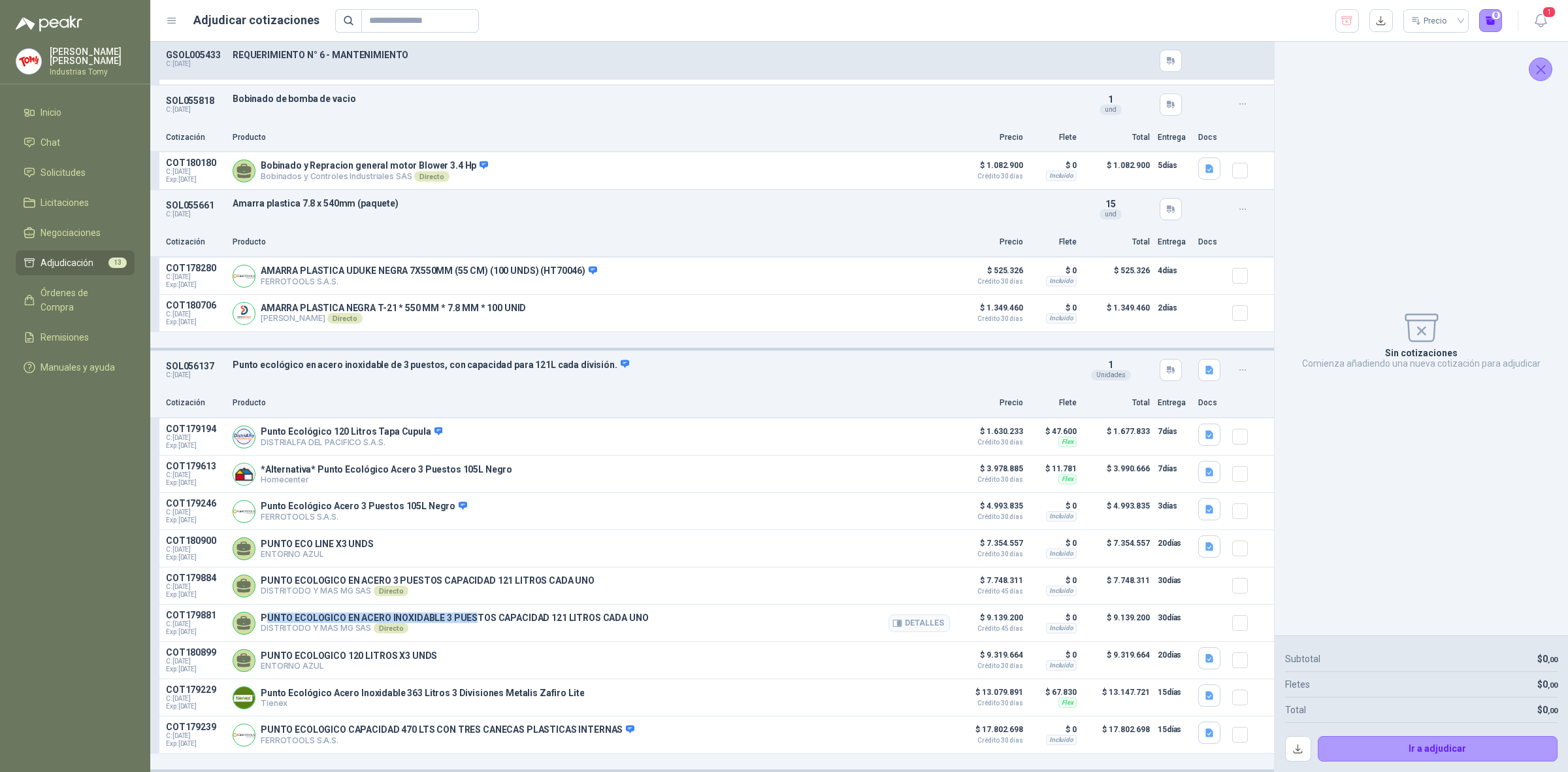
drag, startPoint x: 266, startPoint y: 612, endPoint x: 519, endPoint y: 623, distance: 253.2
click at [508, 622] on div "PUNTO ECOLOGICO EN ACERO INOXIDABLE 3 PUESTOS CAPACIDAD 121 LITROS CADA UNO DIS…" at bounding box center [454, 623] width 388 height 21
click at [916, 619] on button "Detalles" at bounding box center [919, 624] width 62 height 18
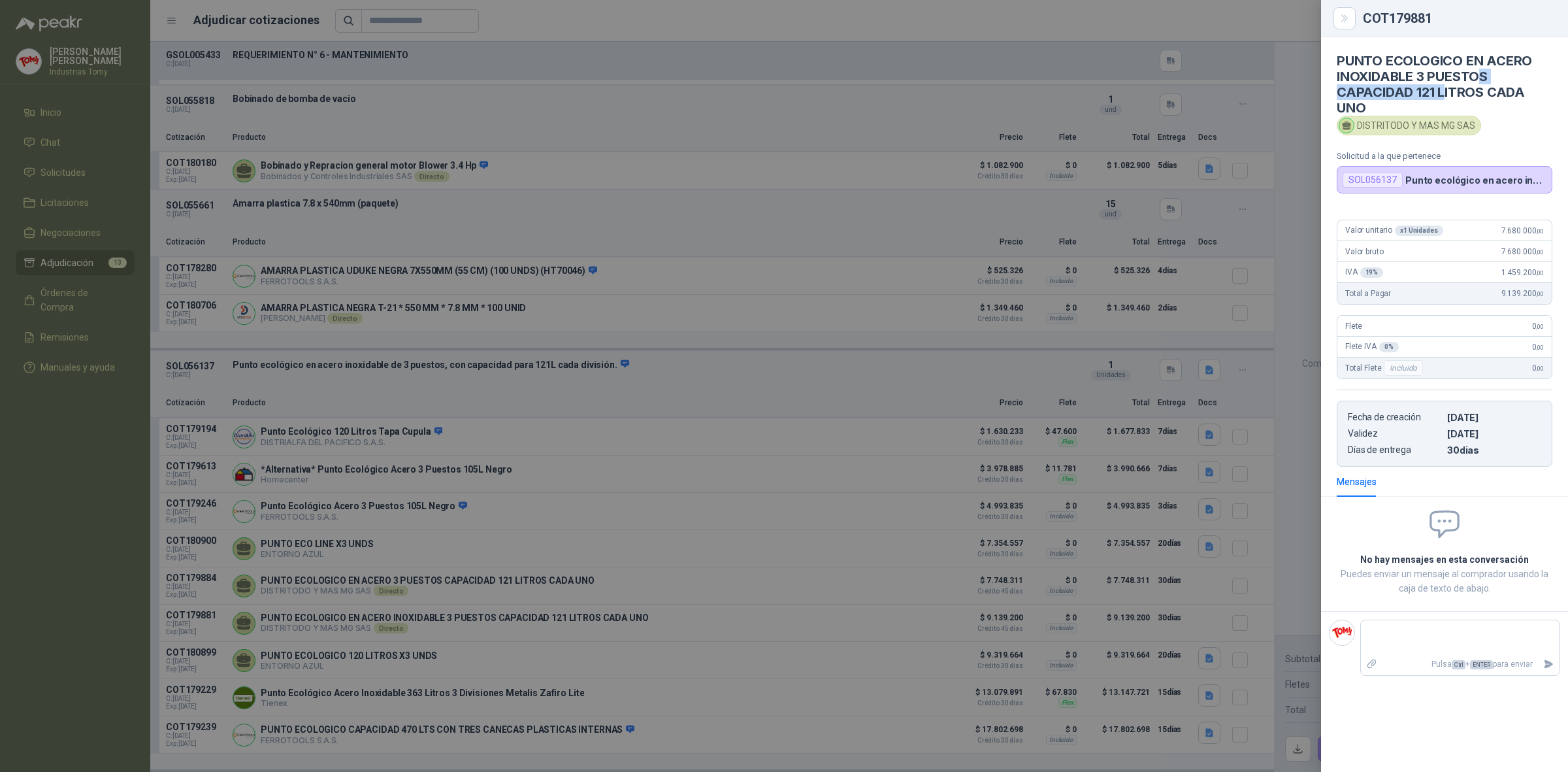
drag, startPoint x: 1443, startPoint y: 86, endPoint x: 1482, endPoint y: 79, distance: 39.6
click at [1482, 79] on h4 "PUNTO ECOLOGICO EN ACERO INOXIDABLE 3 PUESTOS CAPACIDAD 121 LITROS CADA UNO" at bounding box center [1445, 84] width 216 height 63
click at [1484, 80] on h4 "PUNTO ECOLOGICO EN ACERO INOXIDABLE 3 PUESTOS CAPACIDAD 121 LITROS CADA UNO" at bounding box center [1445, 84] width 216 height 63
click at [504, 613] on div at bounding box center [784, 386] width 1568 height 772
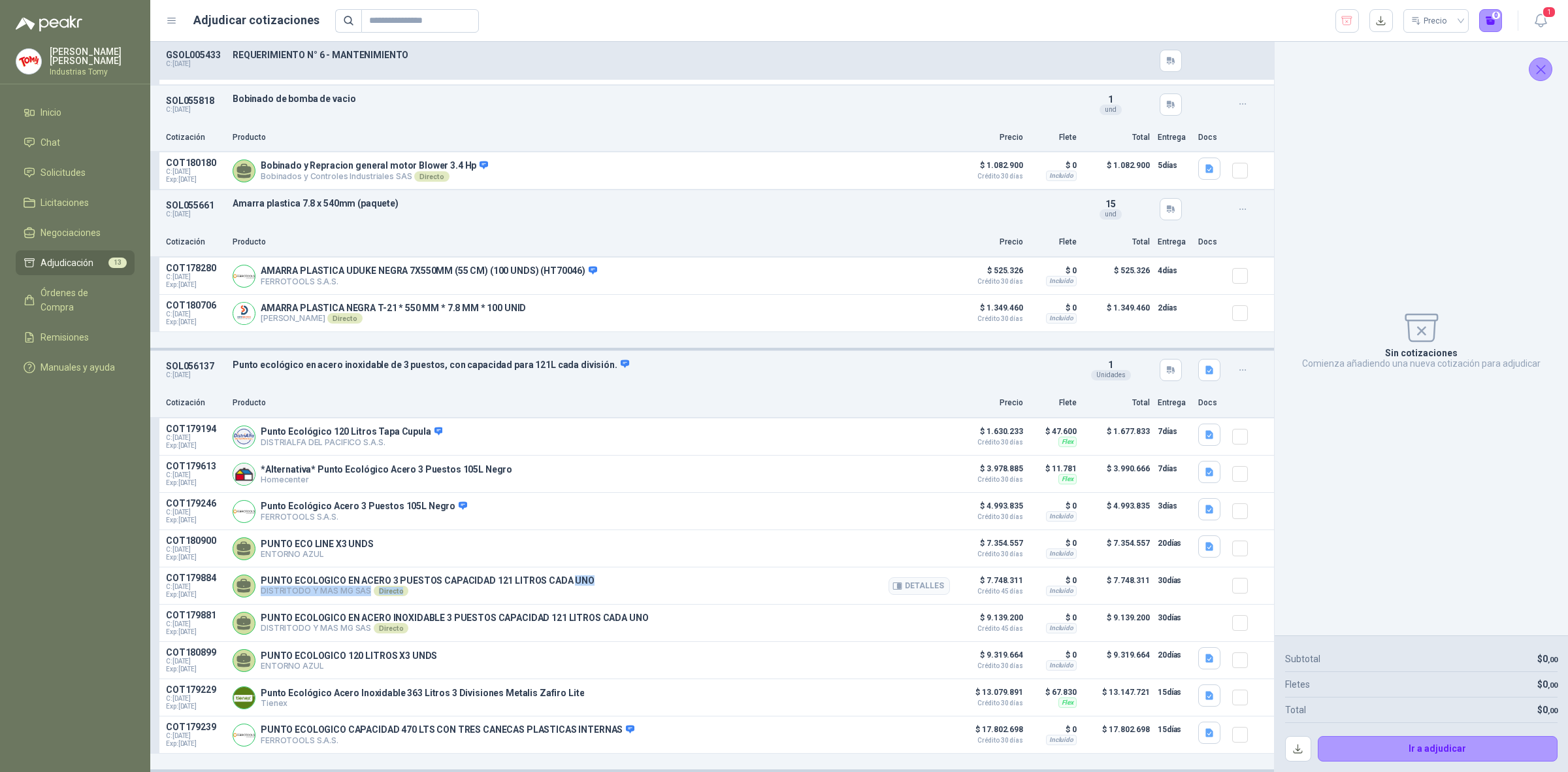
drag, startPoint x: 414, startPoint y: 581, endPoint x: 566, endPoint y: 580, distance: 152.0
click at [566, 580] on div "PUNTO ECOLOGICO EN ACERO 3 PUESTOS CAPACIDAD 121 LITROS CADA UNO DISTRITODO Y M…" at bounding box center [428, 585] width 334 height 21
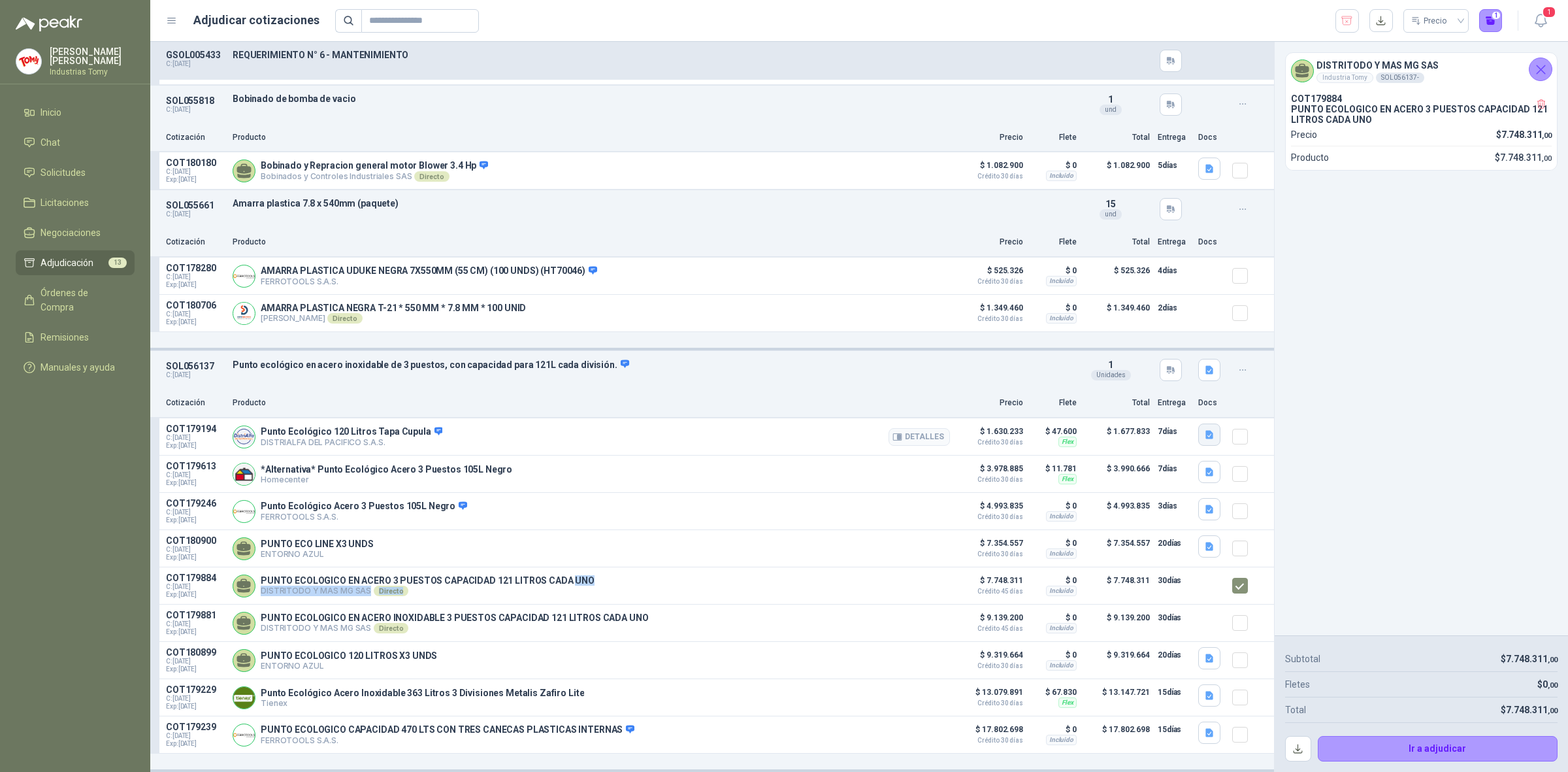
click at [1206, 431] on icon "button" at bounding box center [1210, 434] width 8 height 9
click at [1379, 552] on div "DISTRITODO Y MAS MG SAS Industria Tomy SOL056137 - COT179884 PUNTO ECOLOGICO EN…" at bounding box center [1422, 339] width 294 height 594
click at [1451, 492] on div "DISTRITODO Y MAS MG SAS Industria Tomy SOL056137 - COT179884 PUNTO ECOLOGICO EN…" at bounding box center [1422, 339] width 294 height 594
drag, startPoint x: 1424, startPoint y: 283, endPoint x: 1429, endPoint y: 141, distance: 142.1
click at [1418, 269] on div "DISTRITODO Y MAS MG SAS Industria Tomy SOL056137 - COT179884 PUNTO ECOLOGICO EN…" at bounding box center [1422, 339] width 294 height 594
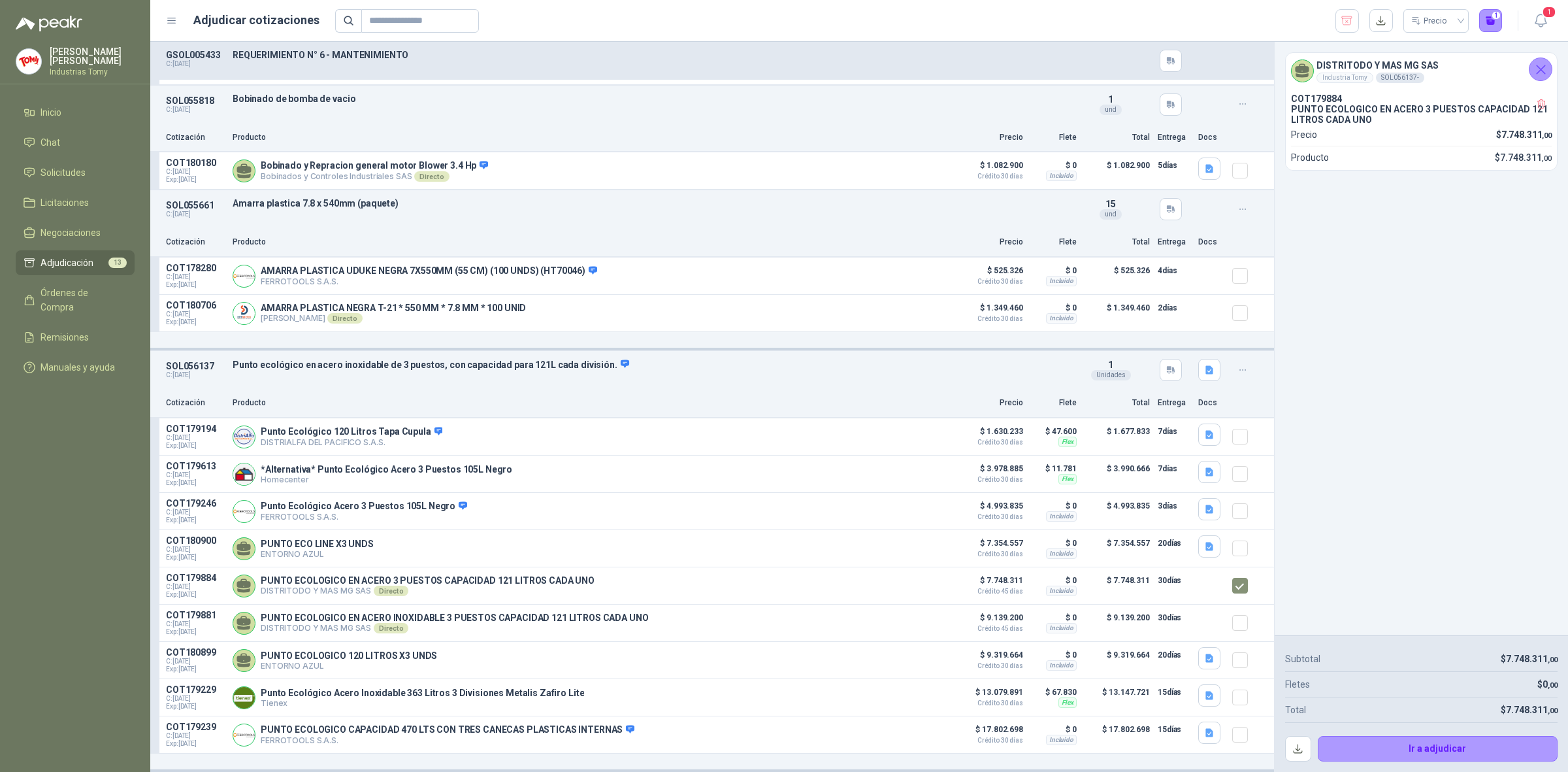
click at [1444, 316] on div "DISTRITODO Y MAS MG SAS Industria Tomy SOL056137 - COT179884 PUNTO ECOLOGICO EN…" at bounding box center [1422, 339] width 294 height 594
click at [691, 389] on div "Cotización Producto Precio Flete Total Entrega Docs" at bounding box center [711, 404] width 1124 height 30
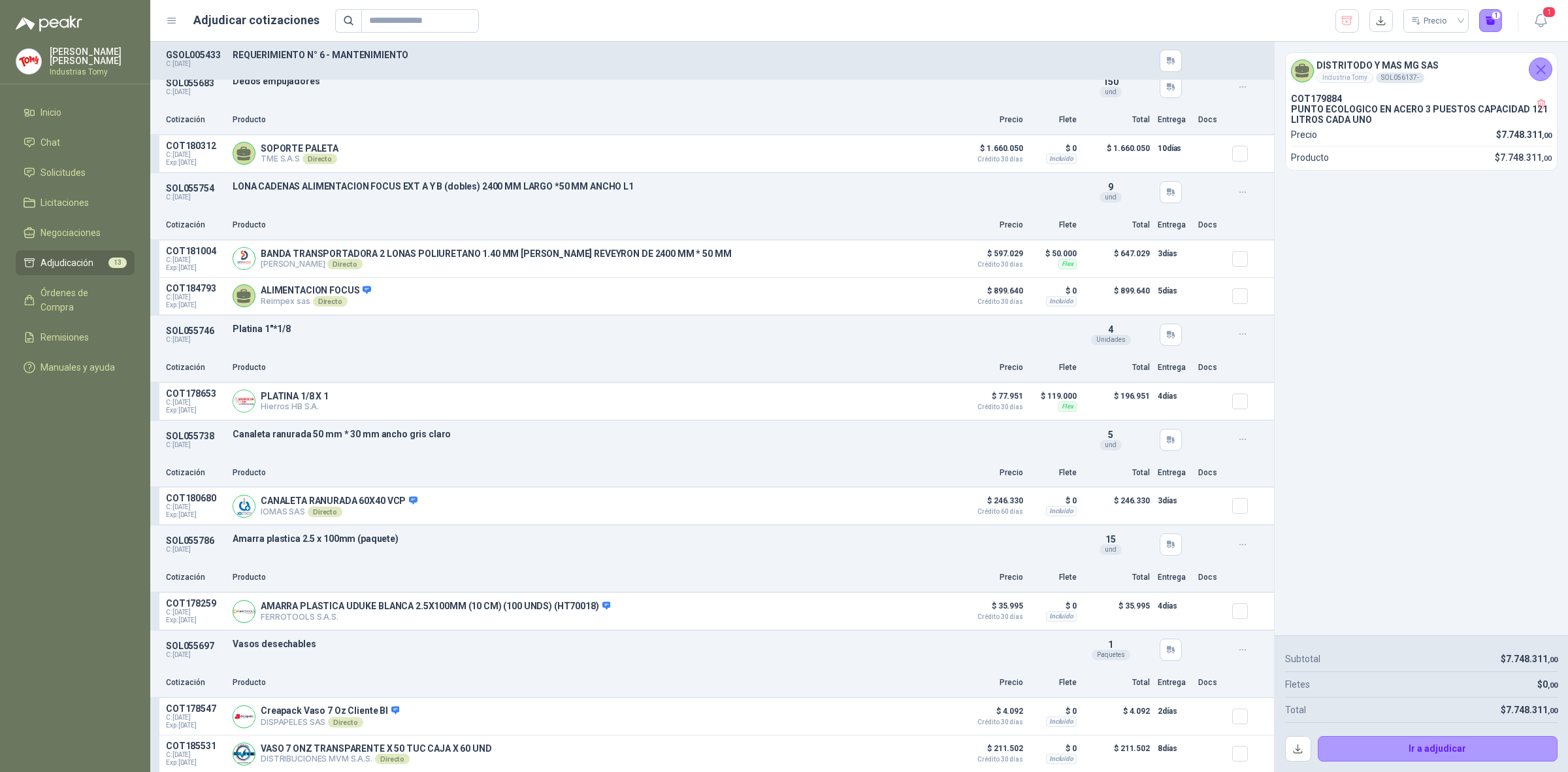
scroll to position [0, 0]
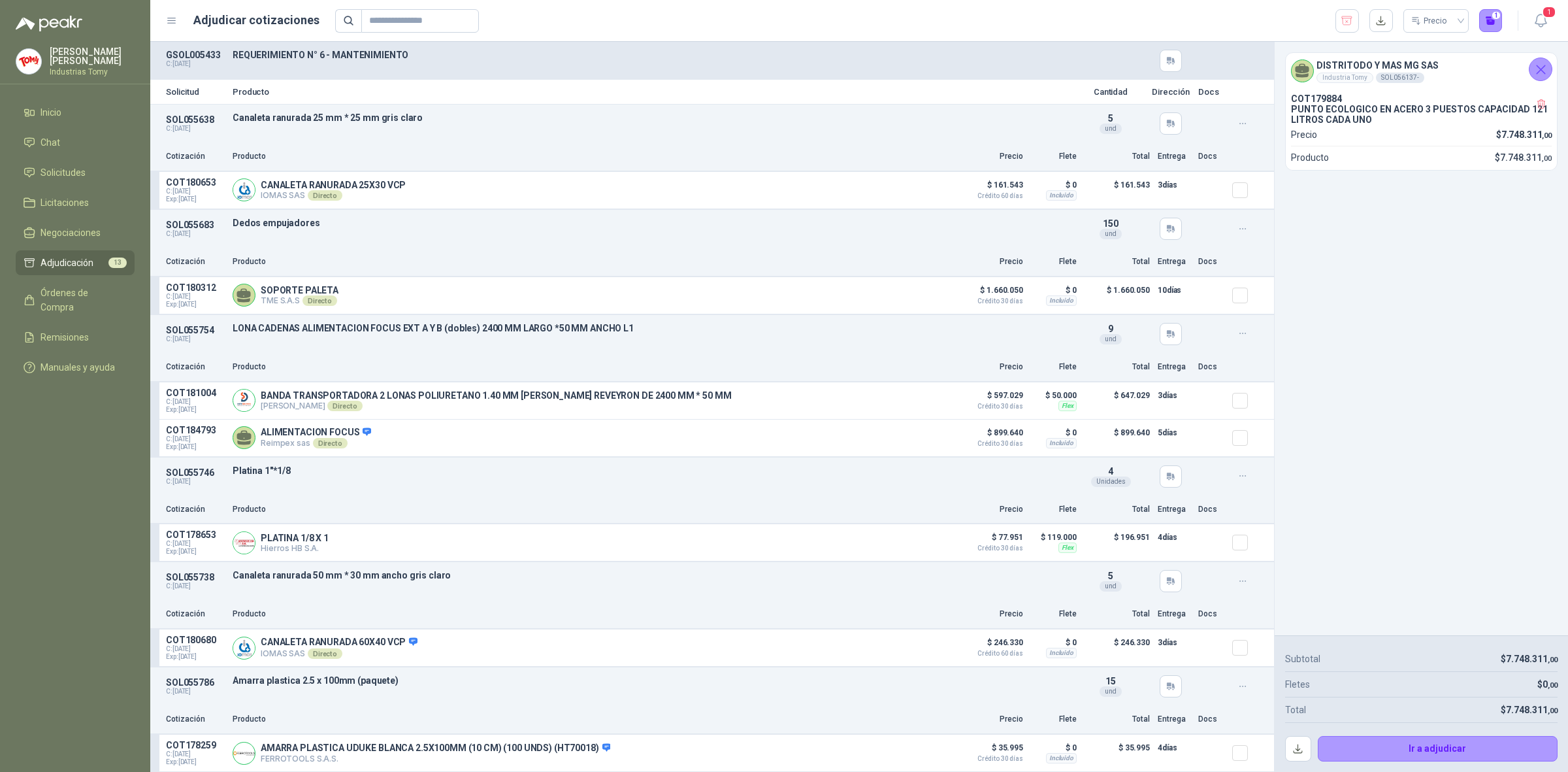
click at [1415, 313] on div "DISTRITODO Y MAS MG SAS Industria Tomy SOL056137 - COT179884 PUNTO ECOLOGICO EN…" at bounding box center [1422, 339] width 294 height 594
